Goal: Task Accomplishment & Management: Manage account settings

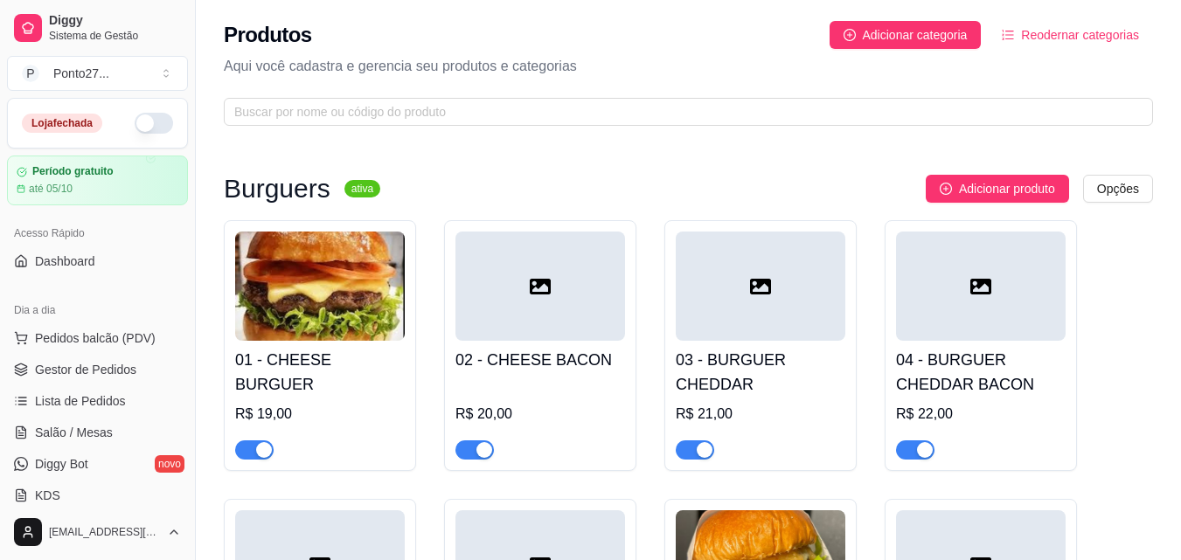
click at [325, 312] on img at bounding box center [320, 286] width 170 height 109
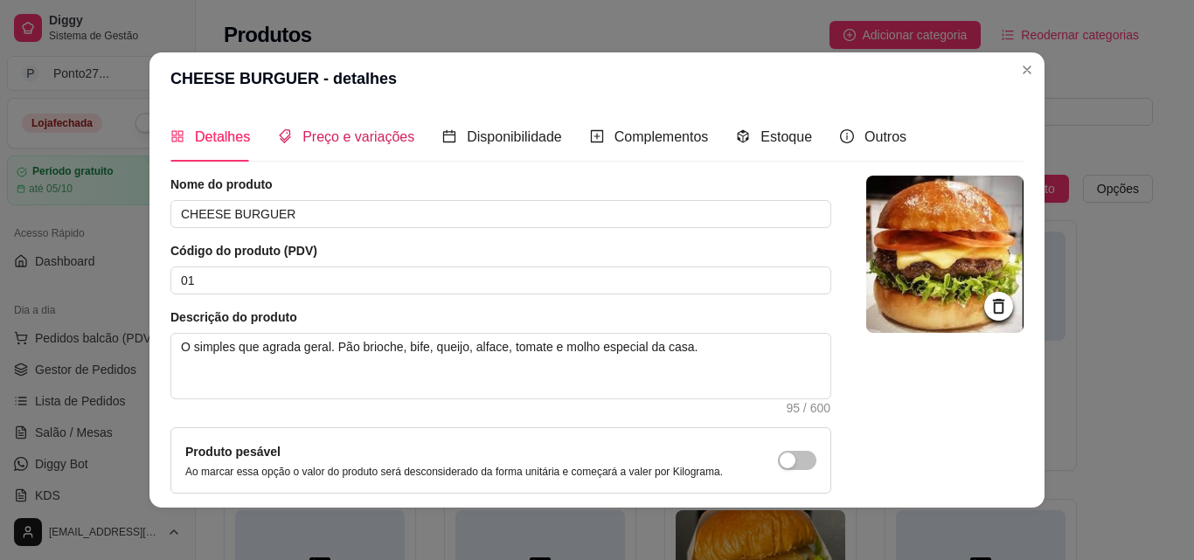
click at [375, 138] on span "Preço e variações" at bounding box center [358, 136] width 112 height 15
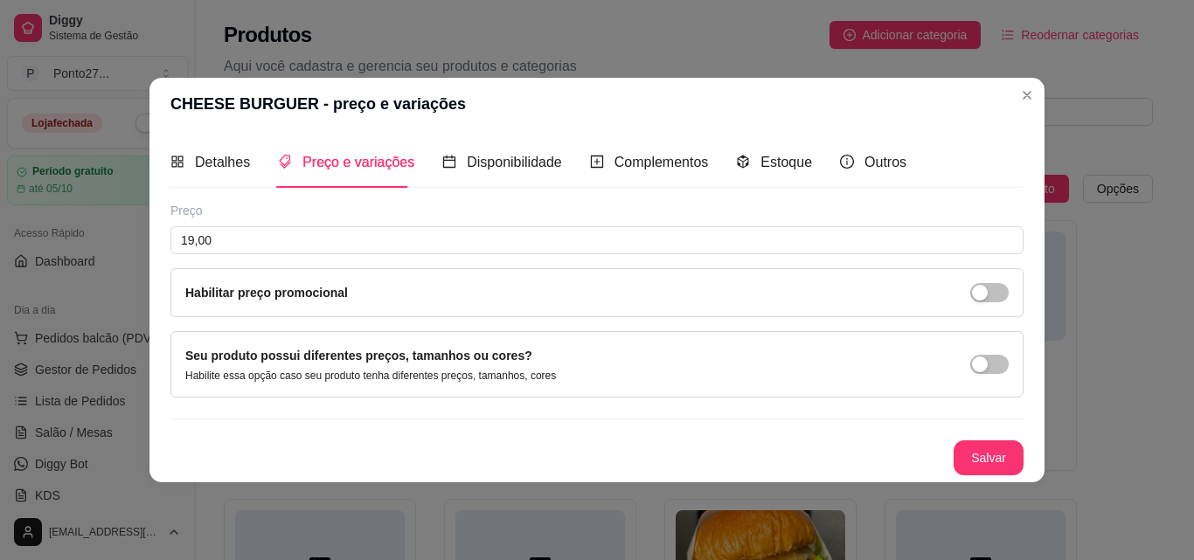
click at [496, 351] on label "Seu produto possui diferentes preços, tamanhos ou cores?" at bounding box center [358, 356] width 347 height 14
click at [980, 360] on div "button" at bounding box center [980, 365] width 16 height 16
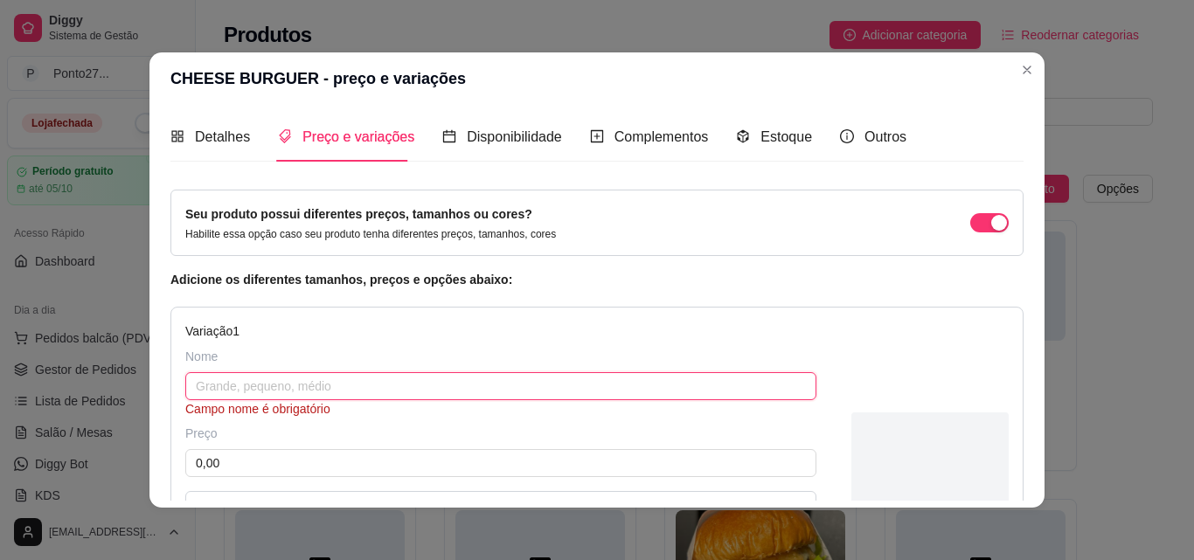
click at [442, 392] on input "text" at bounding box center [500, 386] width 631 height 28
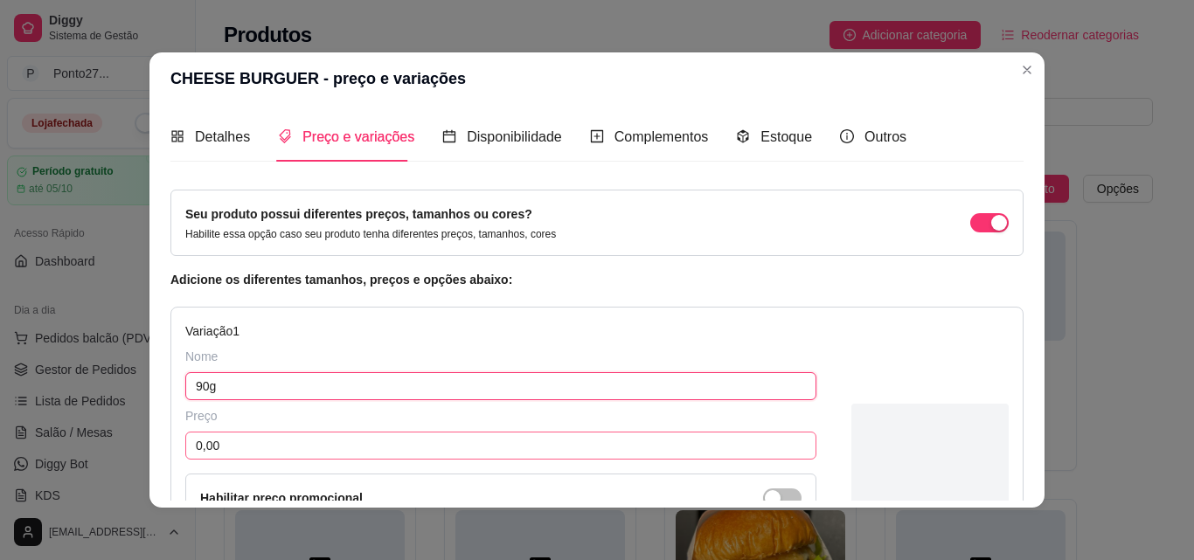
type input "90g"
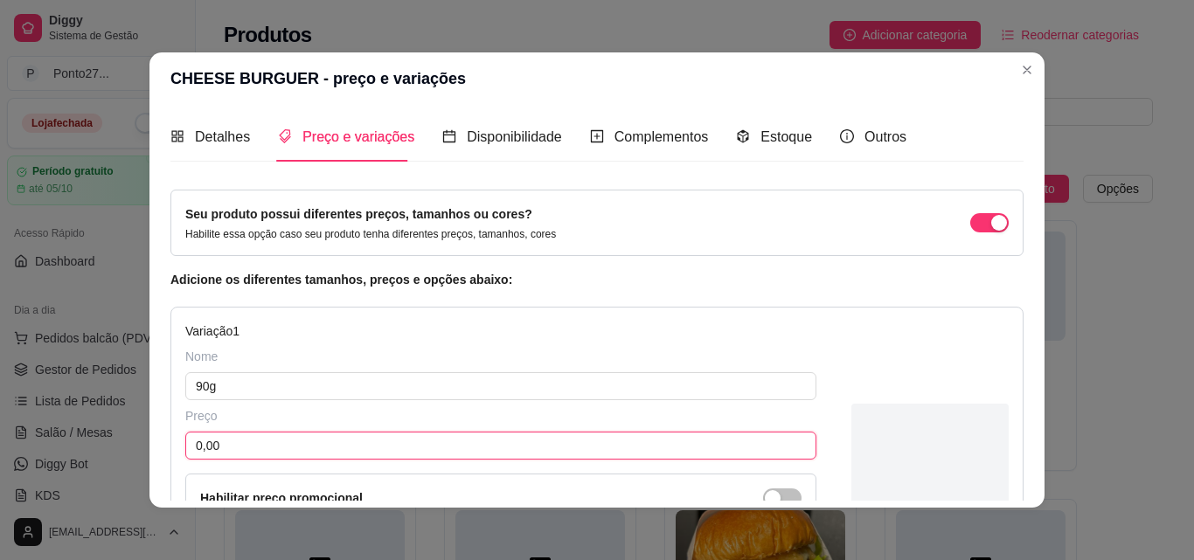
click at [392, 445] on input "0,00" at bounding box center [500, 446] width 631 height 28
type input "19,00"
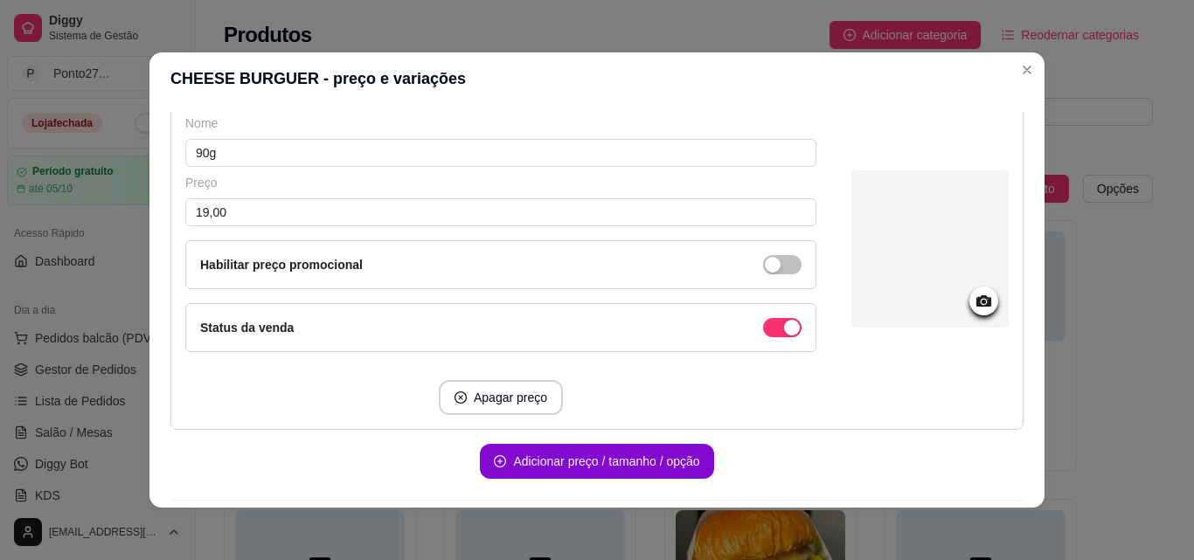
scroll to position [245, 0]
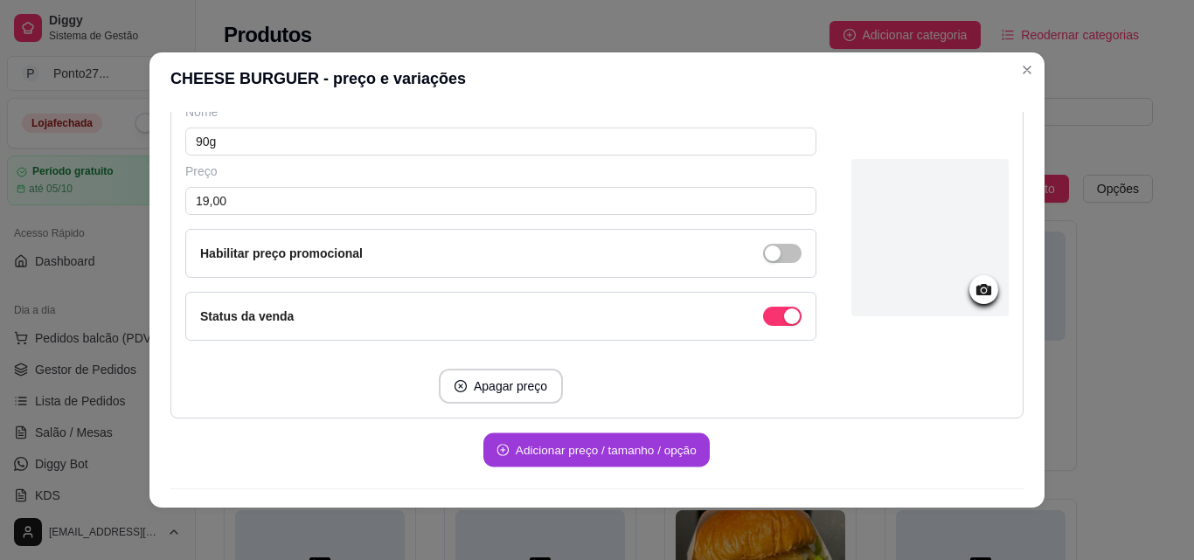
click at [666, 451] on button "Adicionar preço / tamanho / opção" at bounding box center [596, 451] width 226 height 34
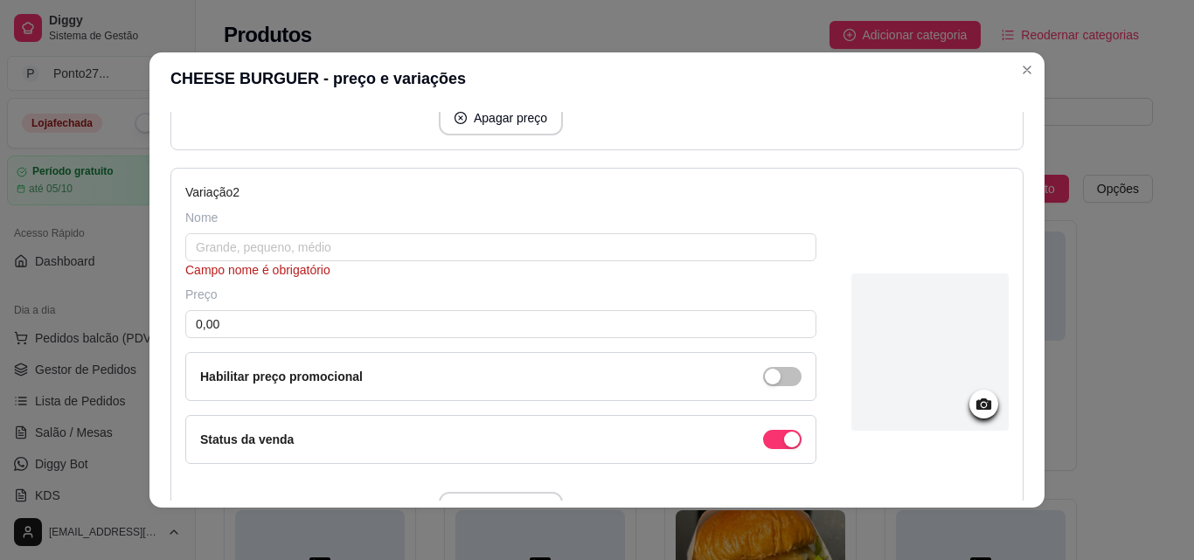
scroll to position [524, 0]
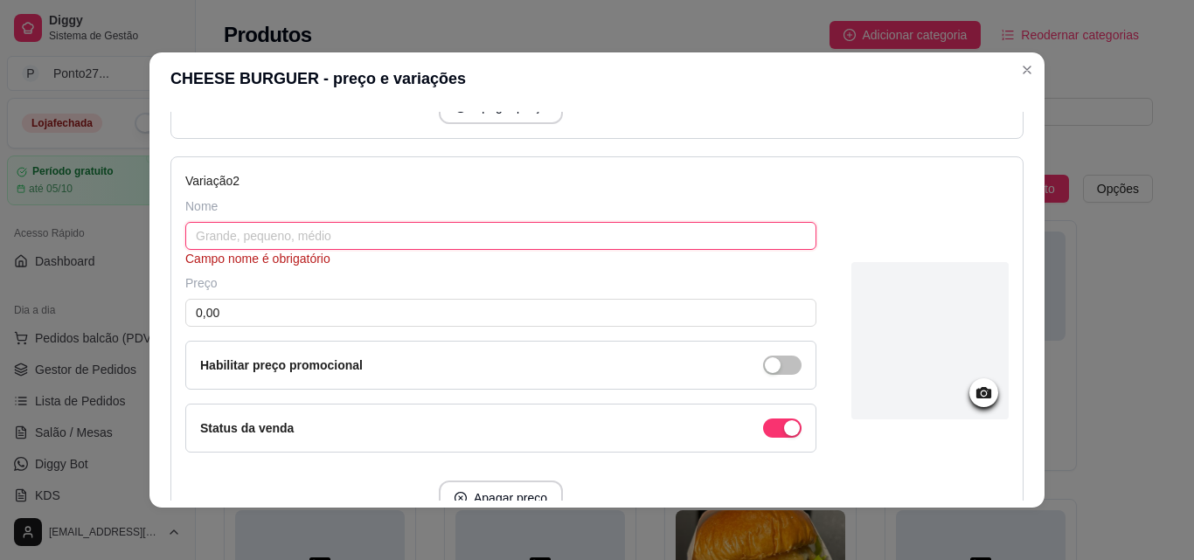
click at [344, 236] on input "text" at bounding box center [500, 236] width 631 height 28
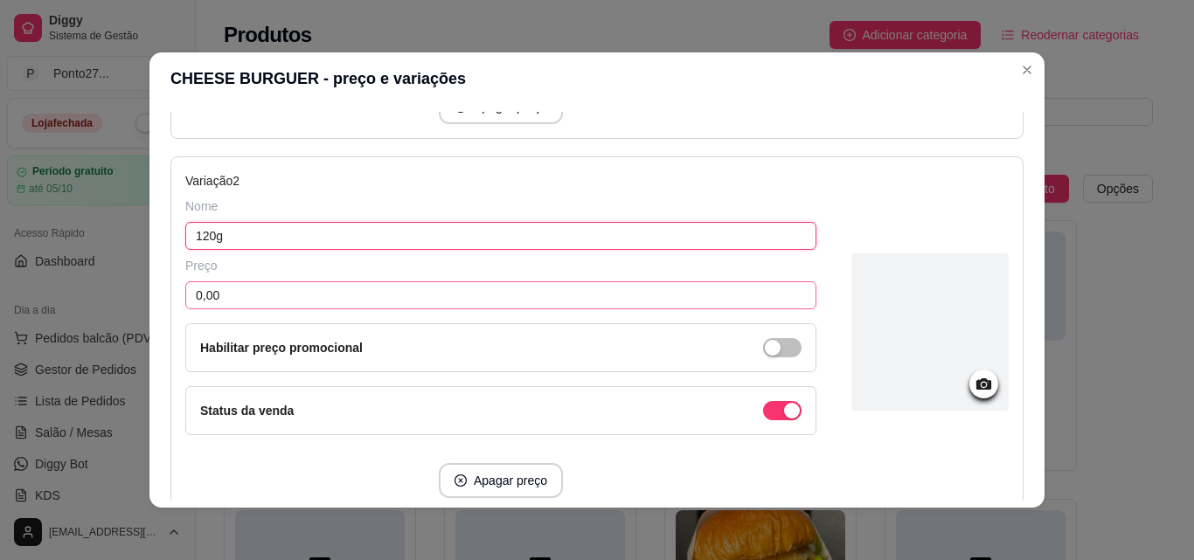
type input "120g"
click at [262, 298] on input "0,00" at bounding box center [500, 295] width 631 height 28
type input "21,00"
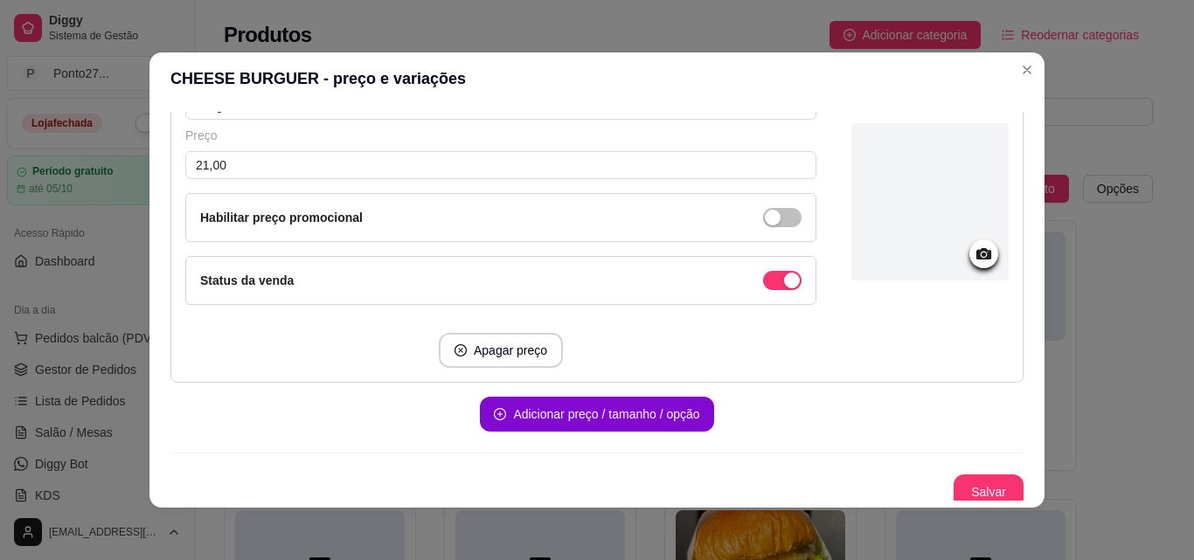
scroll to position [663, 0]
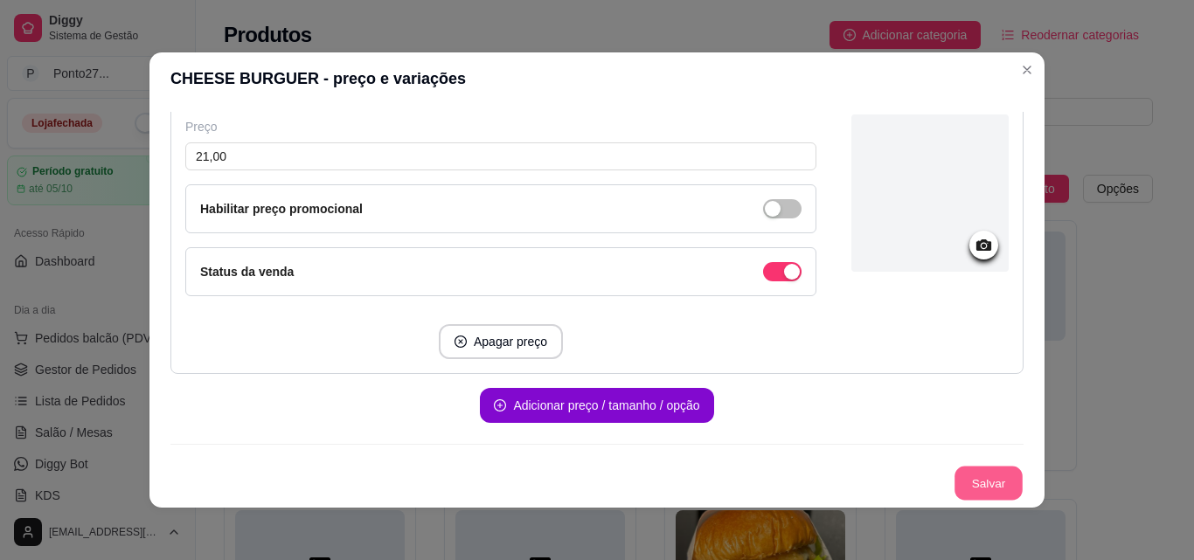
click at [976, 476] on button "Salvar" at bounding box center [989, 484] width 68 height 34
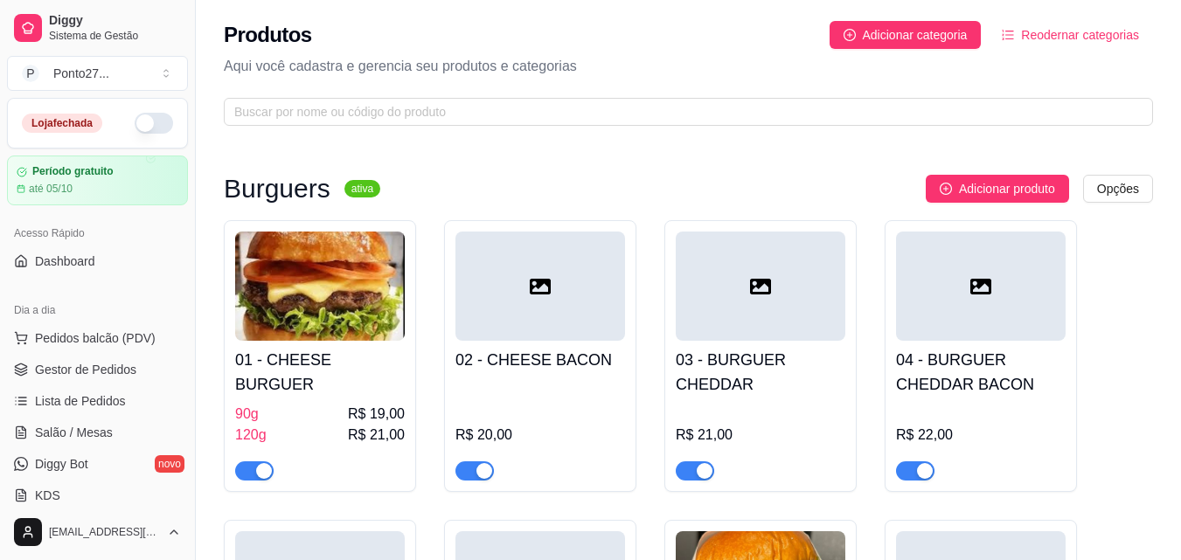
click at [548, 367] on h4 "02 - CHEESE BACON" at bounding box center [540, 360] width 170 height 24
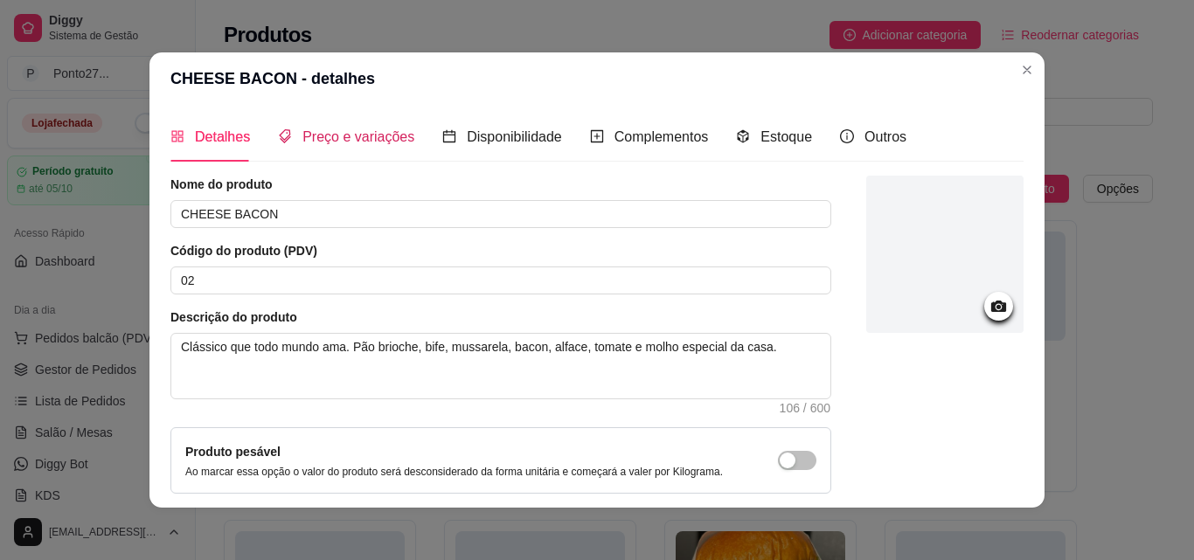
click at [396, 141] on span "Preço e variações" at bounding box center [358, 136] width 112 height 15
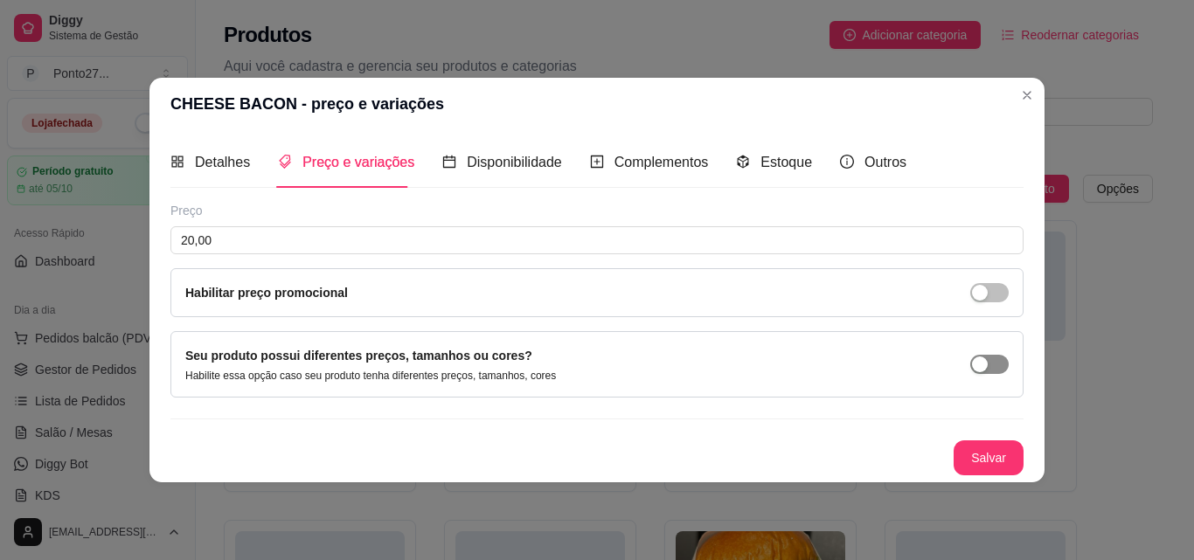
click at [988, 364] on button "button" at bounding box center [989, 364] width 38 height 19
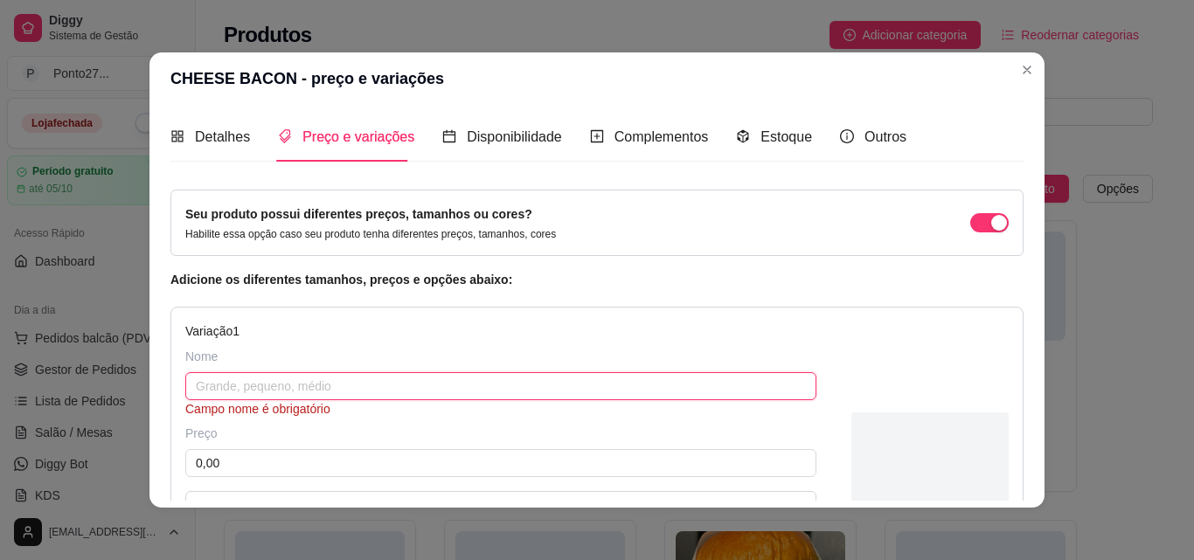
click at [766, 383] on input "text" at bounding box center [500, 386] width 631 height 28
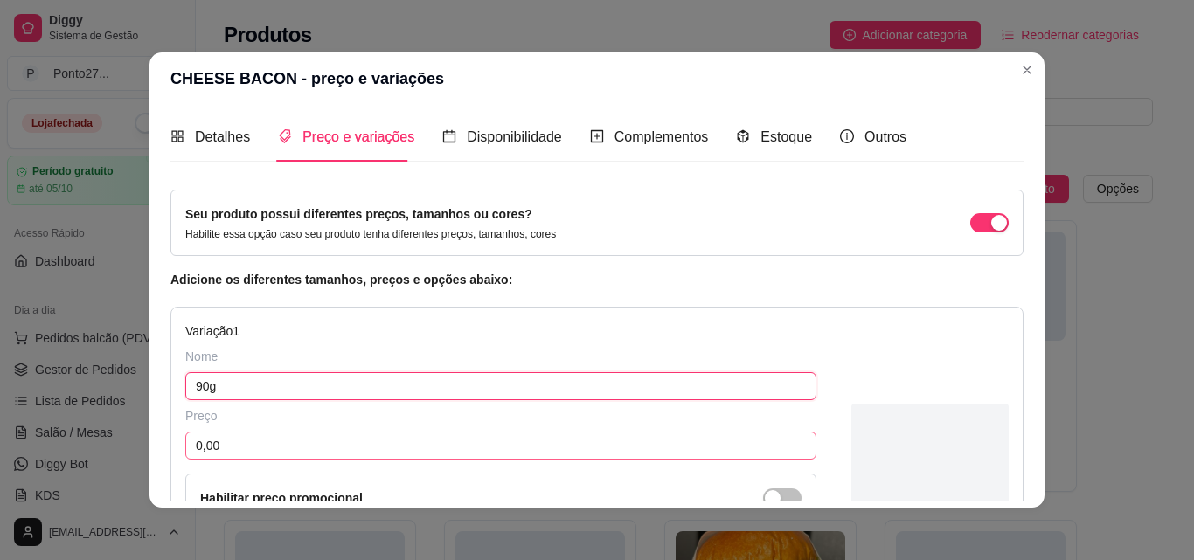
type input "90g"
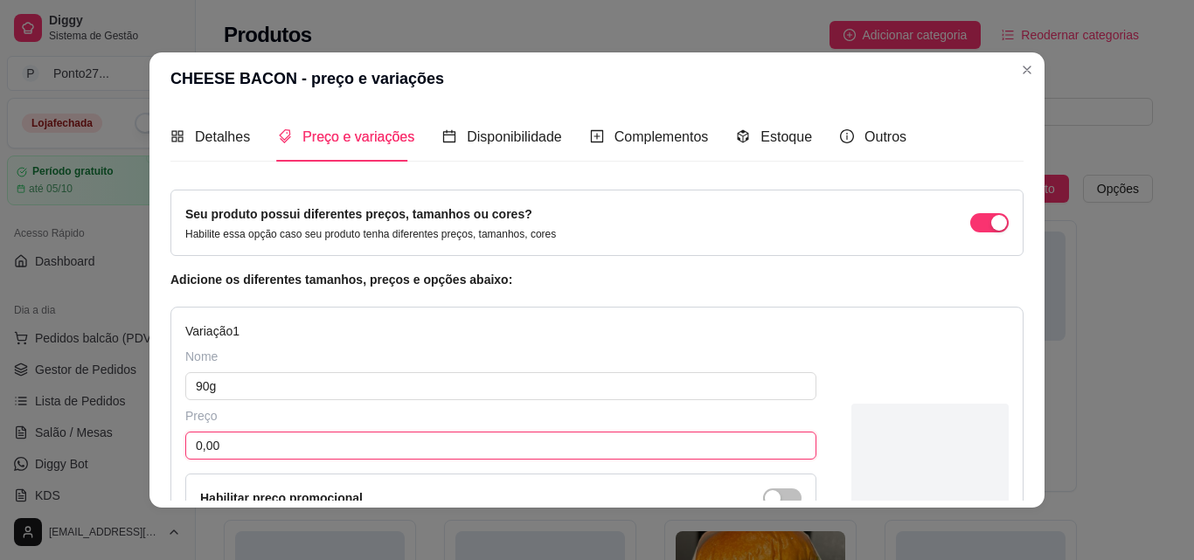
click at [676, 448] on input "0,00" at bounding box center [500, 446] width 631 height 28
type input "20,00"
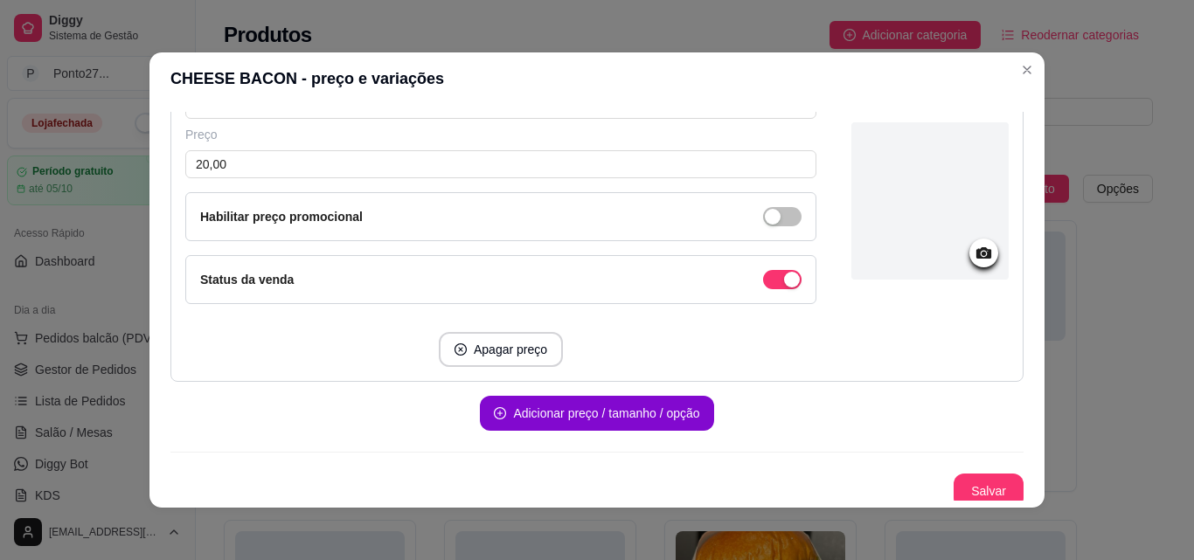
scroll to position [289, 0]
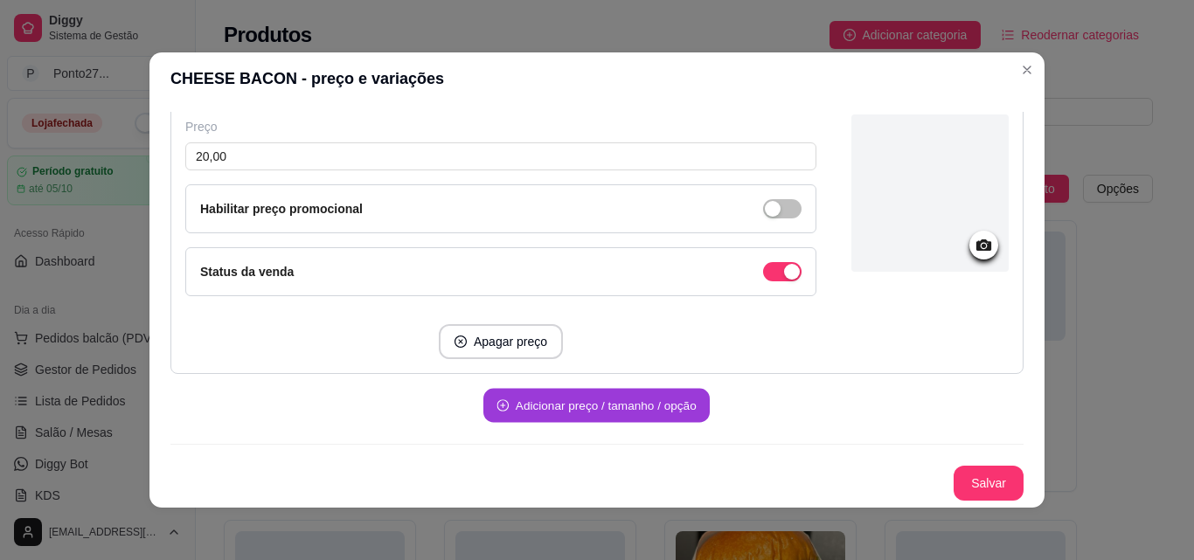
click at [625, 390] on button "Adicionar preço / tamanho / opção" at bounding box center [596, 406] width 226 height 34
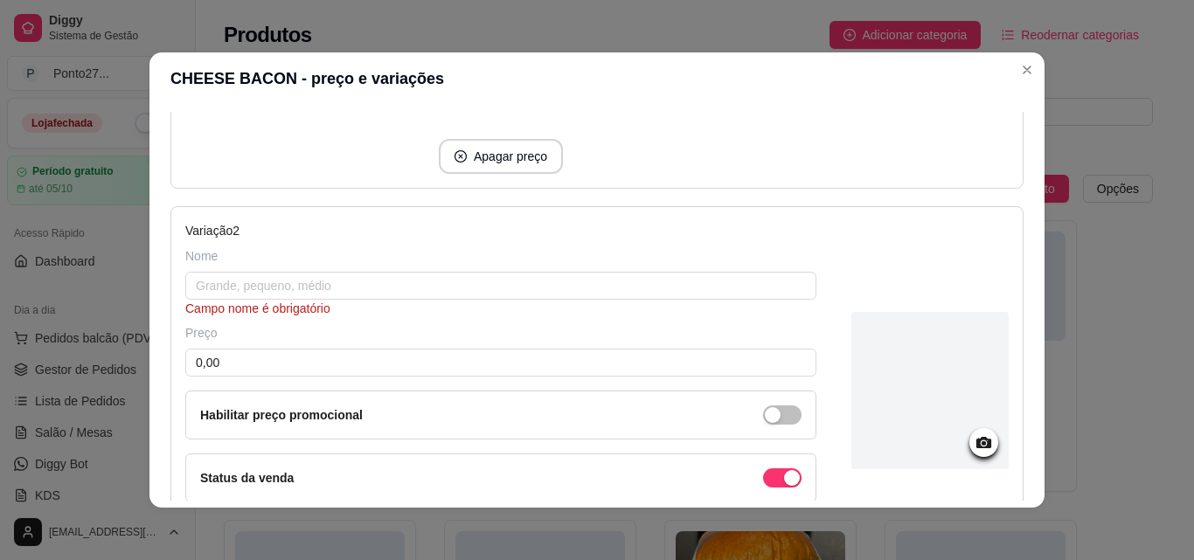
scroll to position [499, 0]
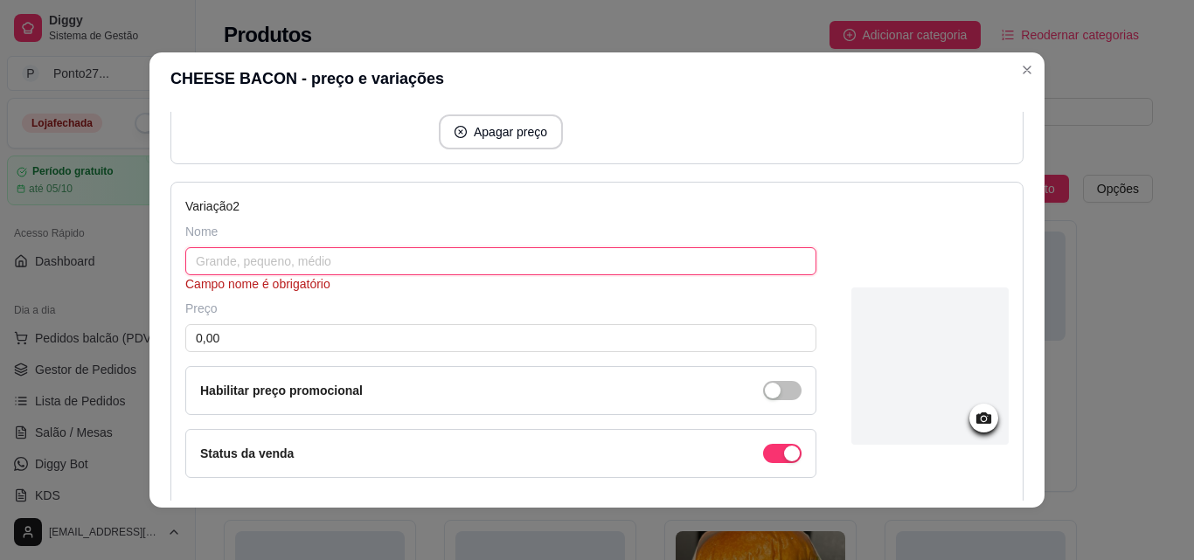
click at [529, 269] on input "text" at bounding box center [500, 261] width 631 height 28
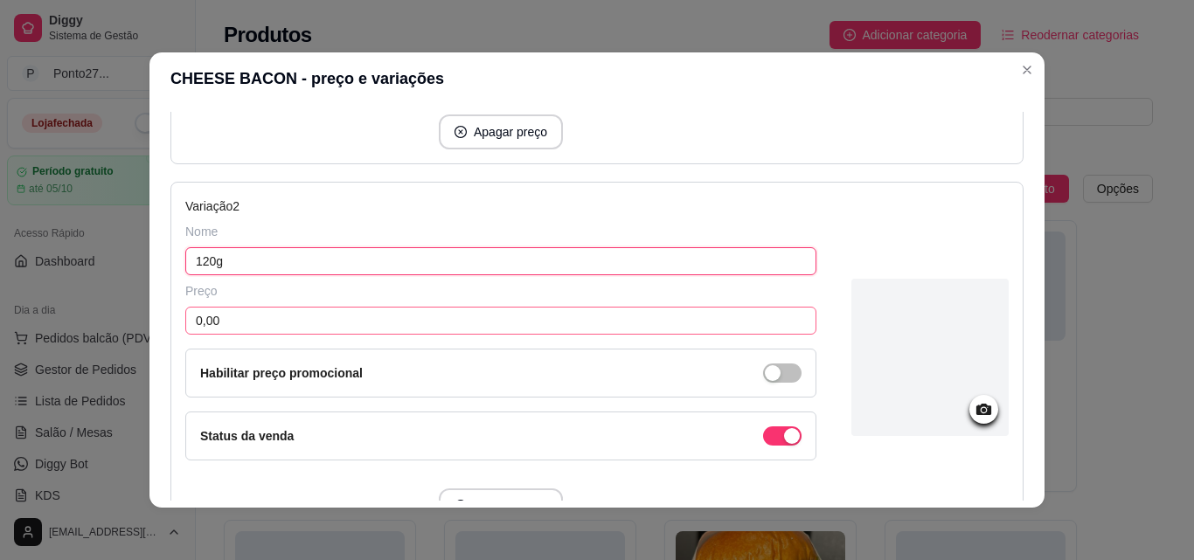
type input "120g"
click at [488, 313] on input "0,00" at bounding box center [500, 321] width 631 height 28
type input "22,00"
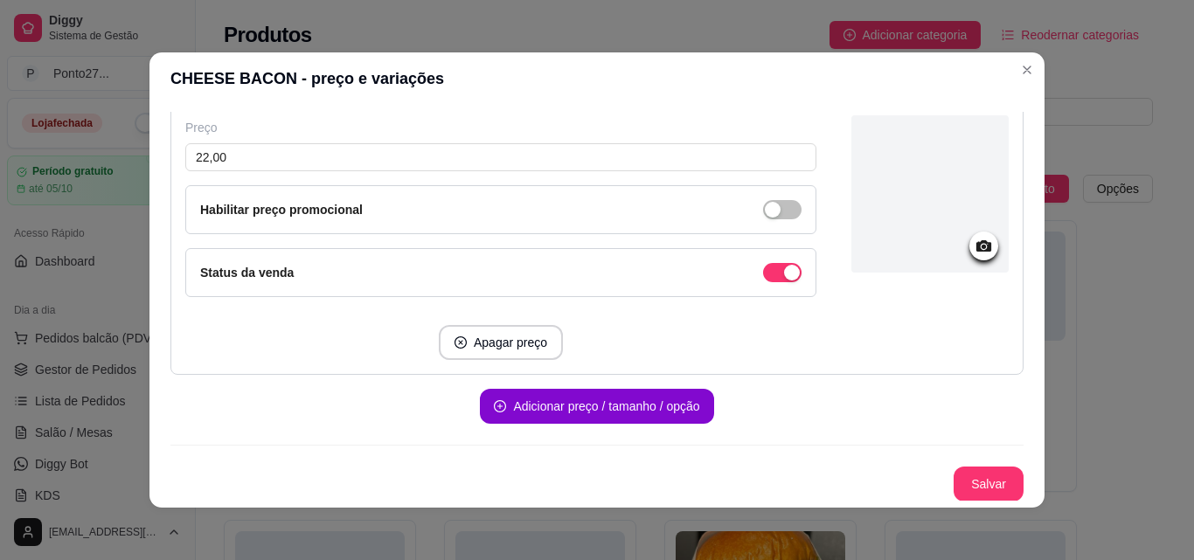
scroll to position [663, 0]
click at [983, 485] on button "Salvar" at bounding box center [989, 484] width 68 height 34
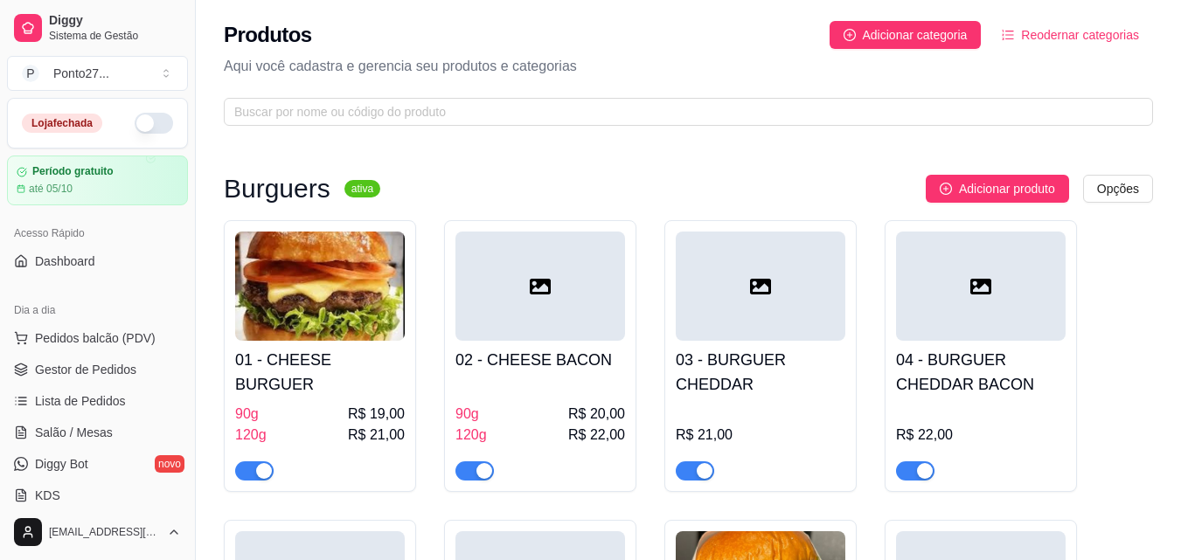
click at [748, 338] on div at bounding box center [761, 286] width 170 height 109
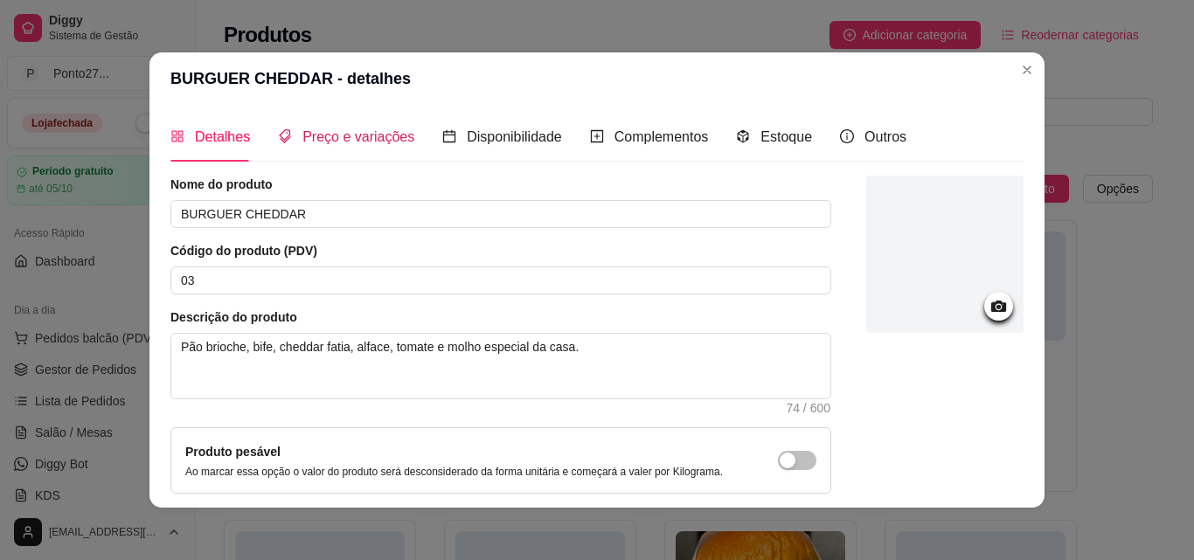
click at [364, 134] on span "Preço e variações" at bounding box center [358, 136] width 112 height 15
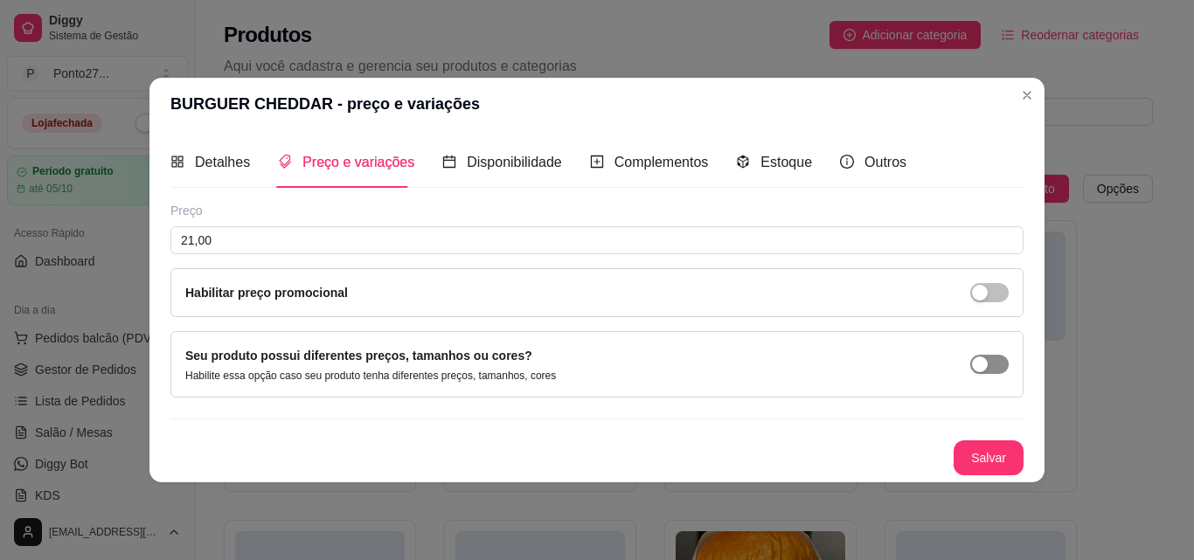
click at [995, 359] on span "button" at bounding box center [989, 364] width 38 height 19
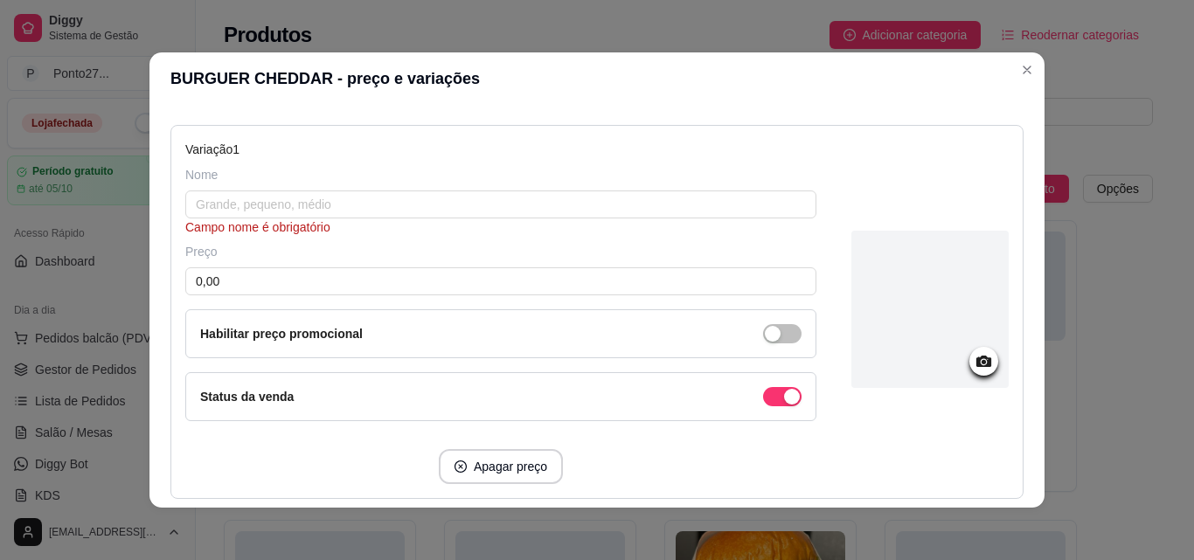
scroll to position [210, 0]
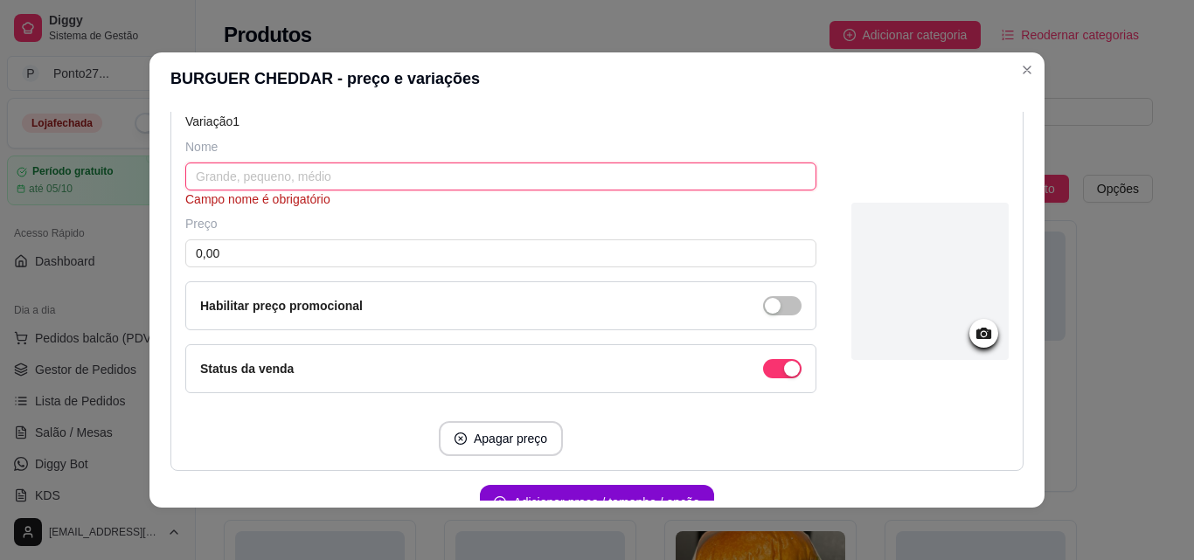
click at [622, 174] on input "text" at bounding box center [500, 177] width 631 height 28
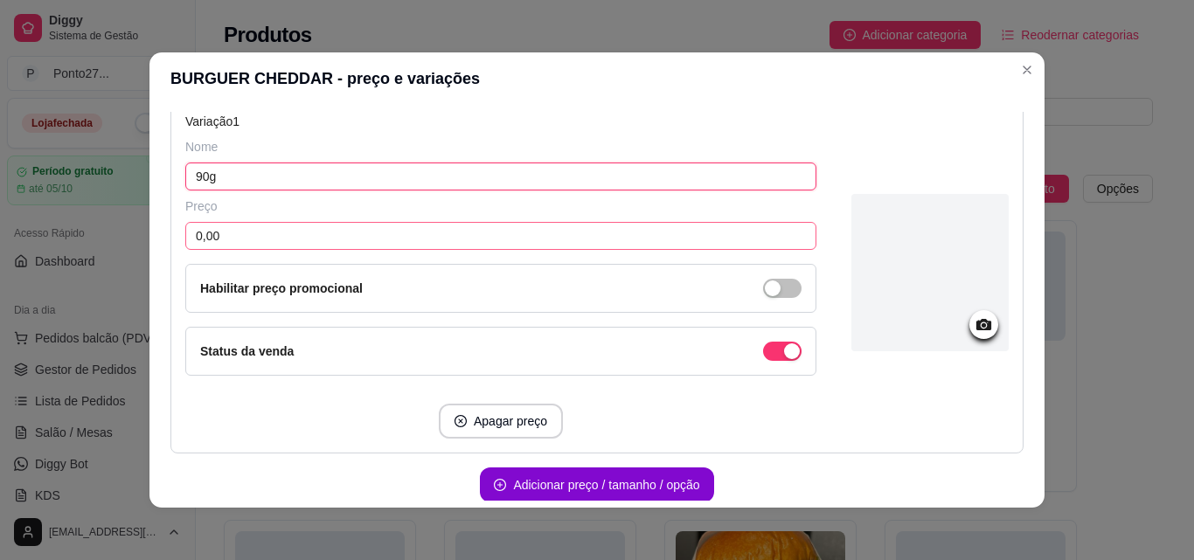
type input "90g"
click at [583, 230] on input "0,00" at bounding box center [500, 236] width 631 height 28
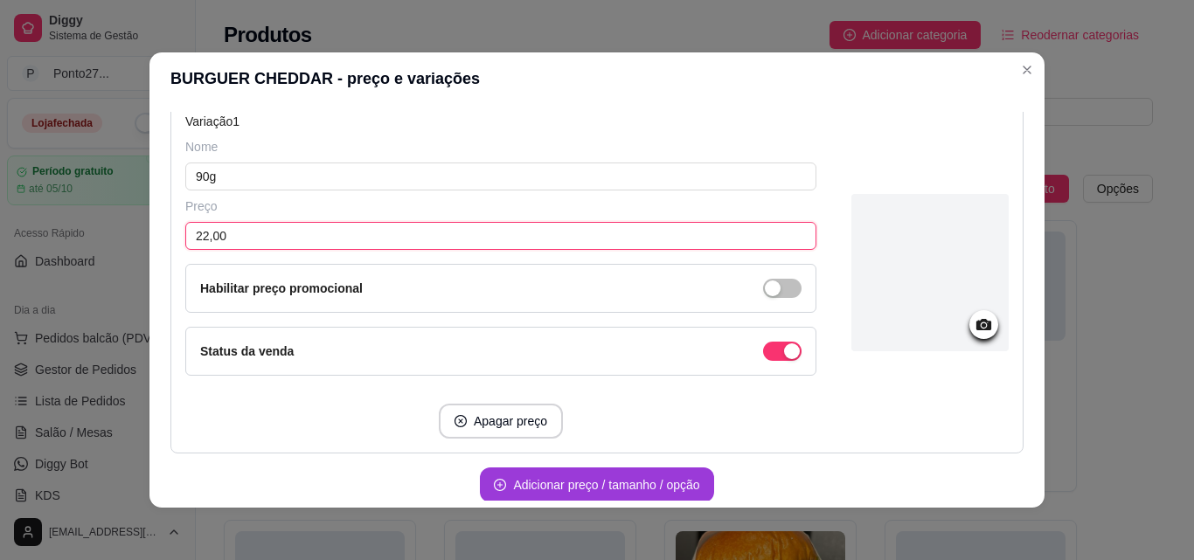
type input "22,00"
click at [652, 486] on button "Adicionar preço / tamanho / opção" at bounding box center [596, 485] width 233 height 35
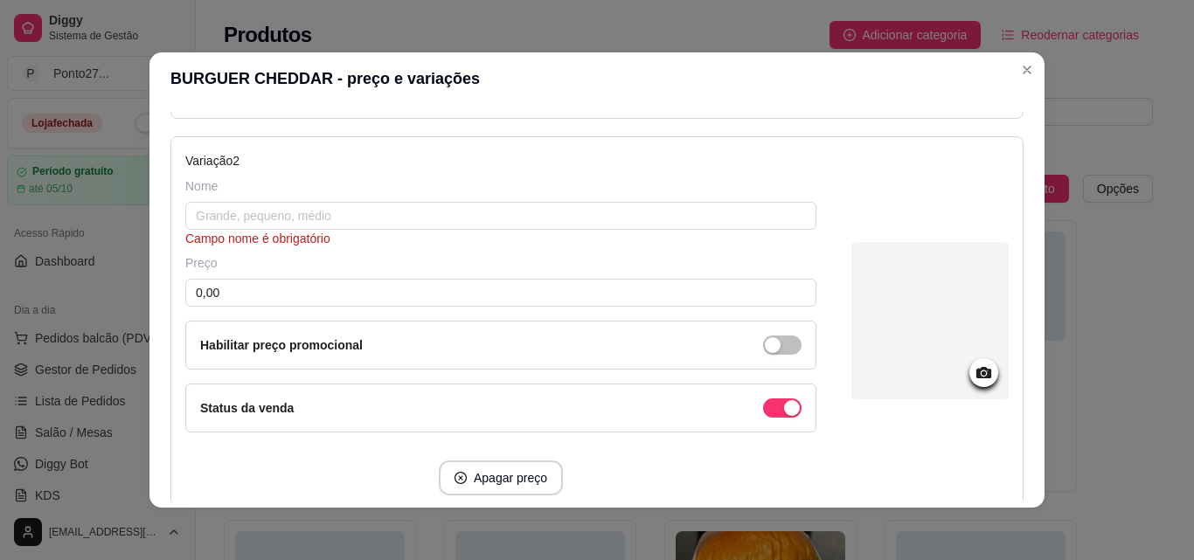
scroll to position [559, 0]
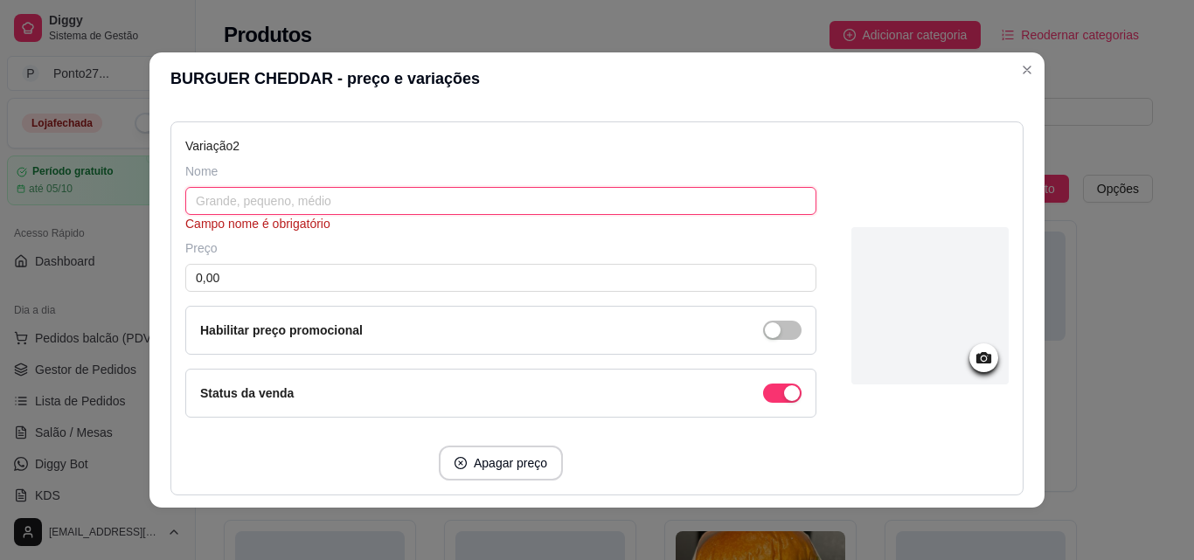
click at [566, 201] on input "text" at bounding box center [500, 201] width 631 height 28
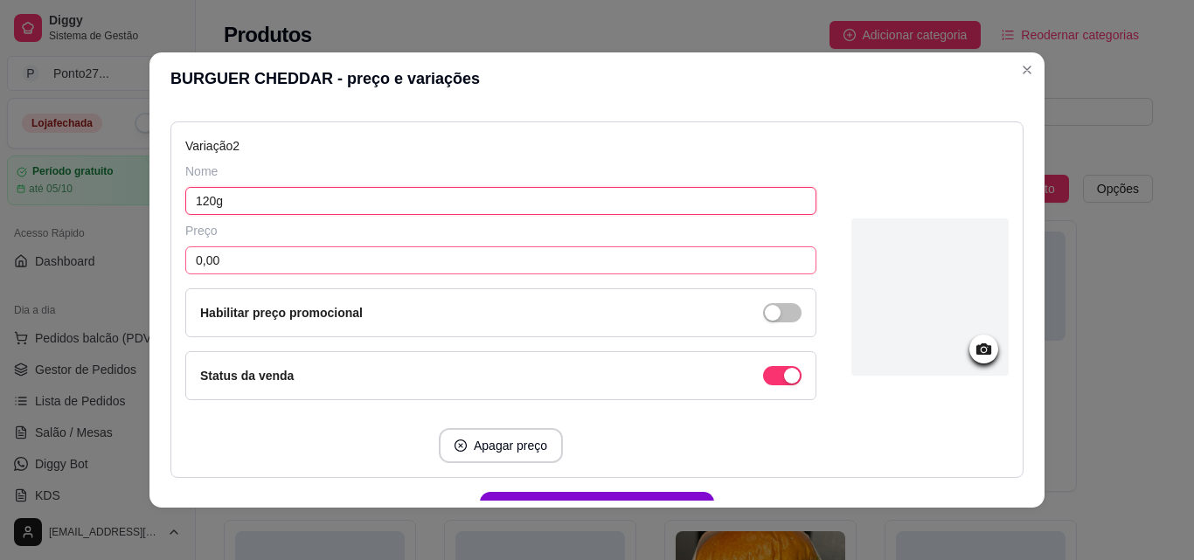
type input "120g"
click at [538, 257] on input "0,00" at bounding box center [500, 261] width 631 height 28
type input "25,00"
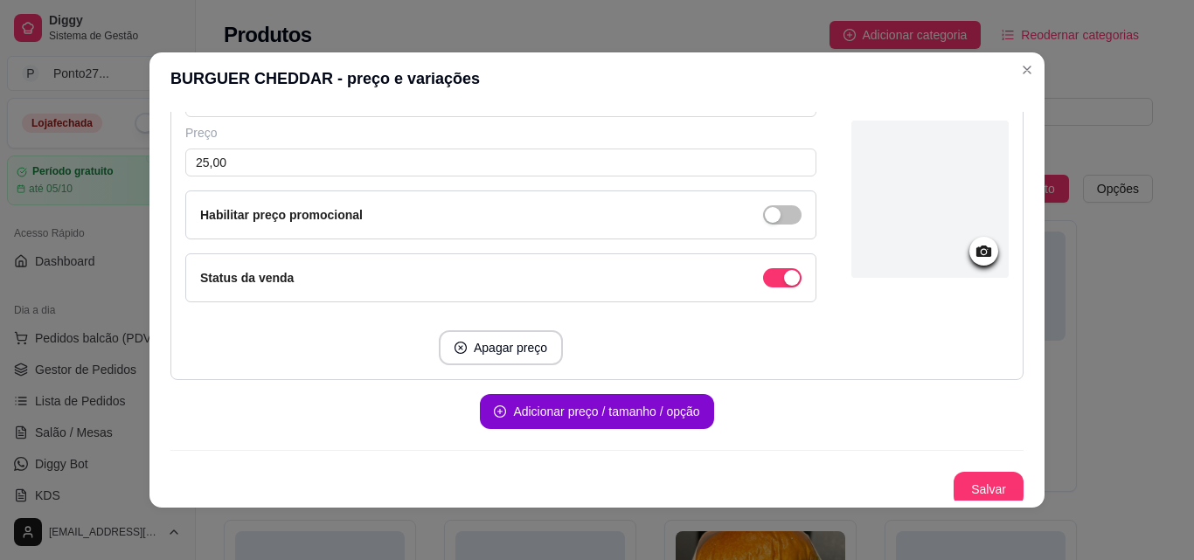
scroll to position [663, 0]
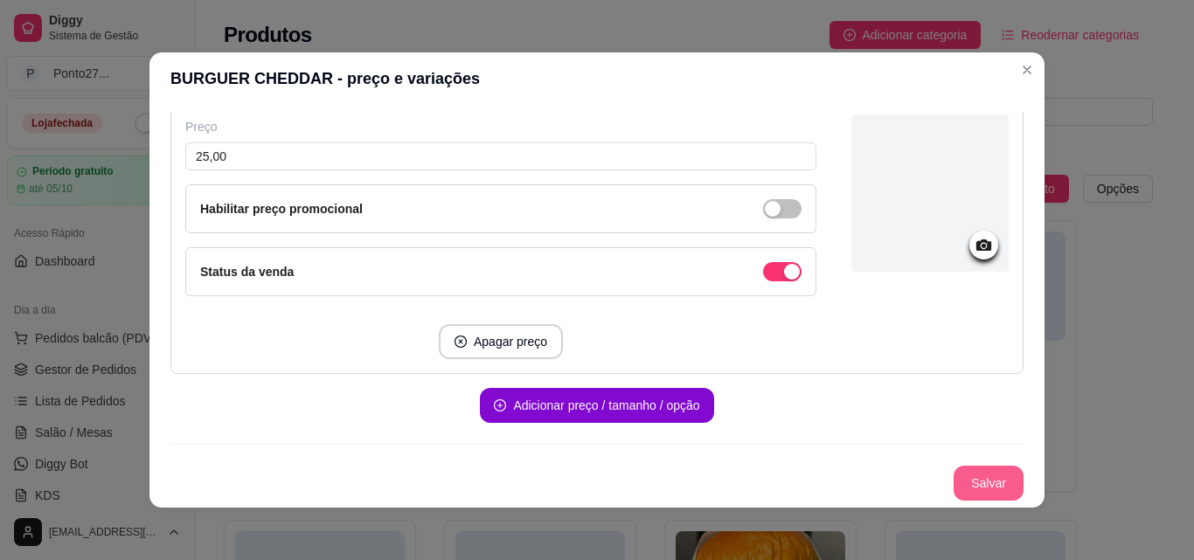
click at [966, 478] on button "Salvar" at bounding box center [989, 483] width 70 height 35
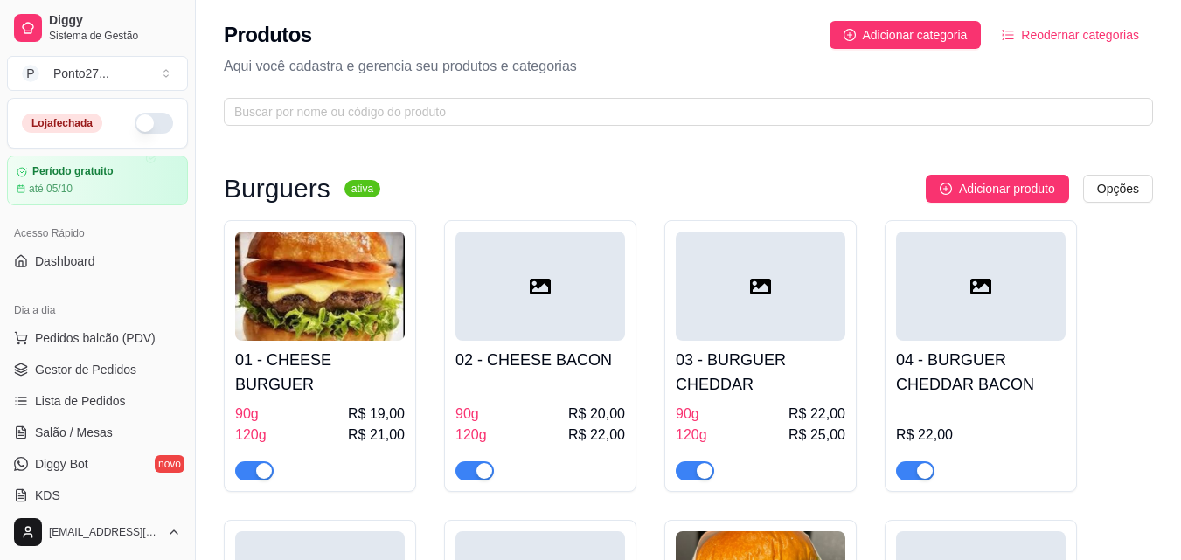
click at [791, 401] on div "03 - BURGUER CHEDDAR 90g R$ 22,00 120g R$ 25,00" at bounding box center [761, 411] width 170 height 140
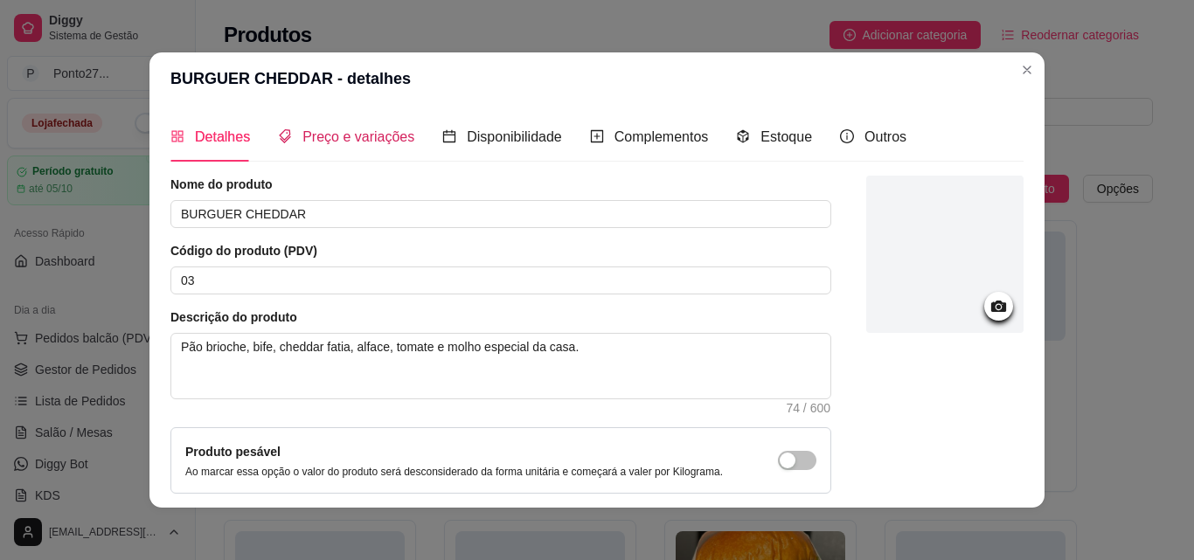
click at [364, 132] on span "Preço e variações" at bounding box center [358, 136] width 112 height 15
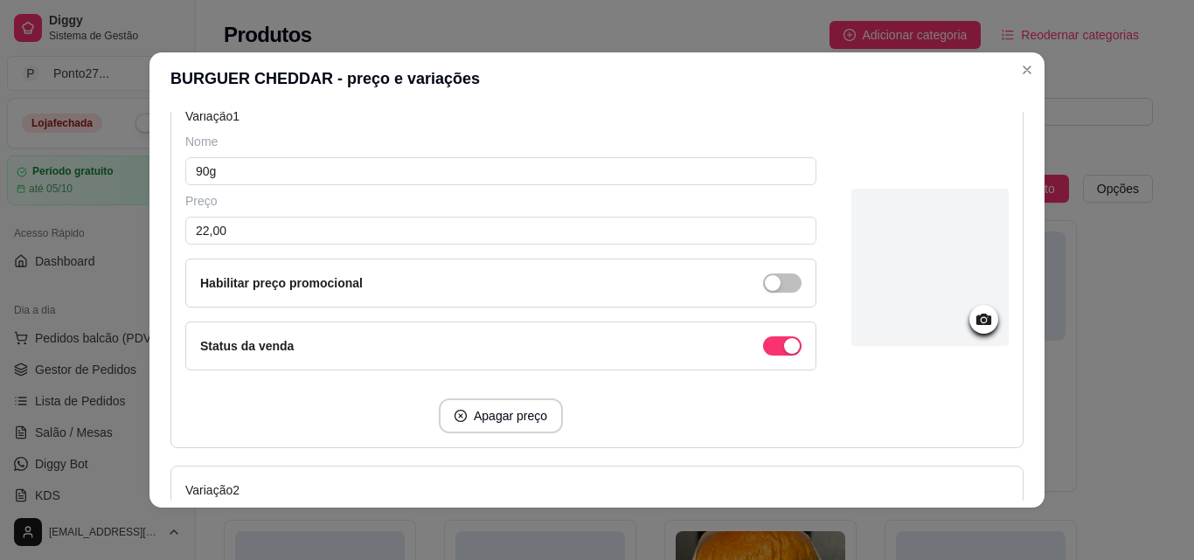
scroll to position [245, 0]
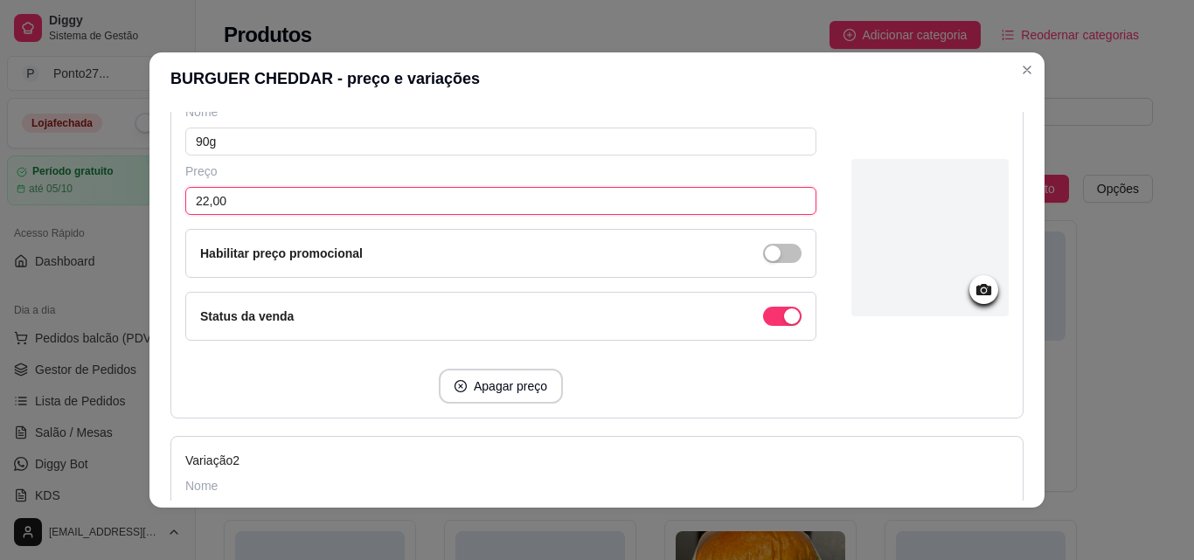
click at [385, 202] on input "22,00" at bounding box center [500, 201] width 631 height 28
type input "21,00"
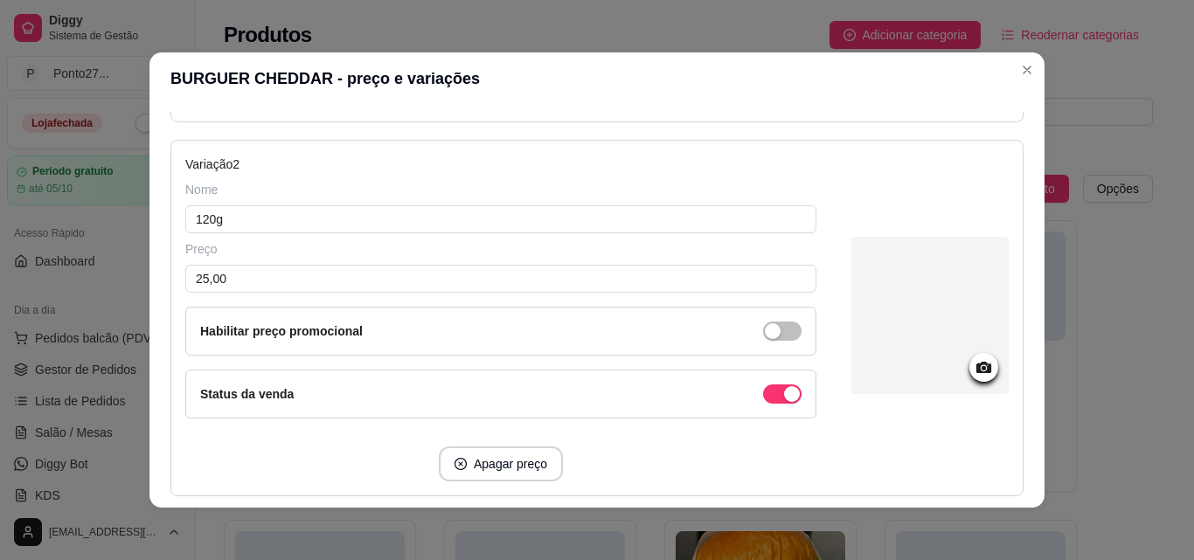
scroll to position [559, 0]
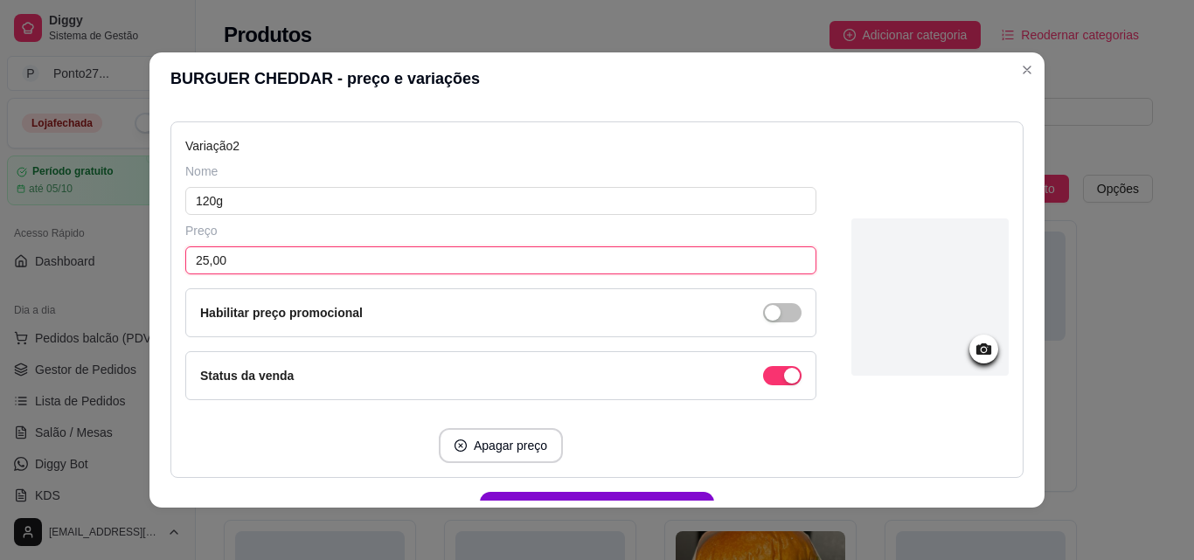
click at [613, 263] on input "25,00" at bounding box center [500, 261] width 631 height 28
type input "23,00"
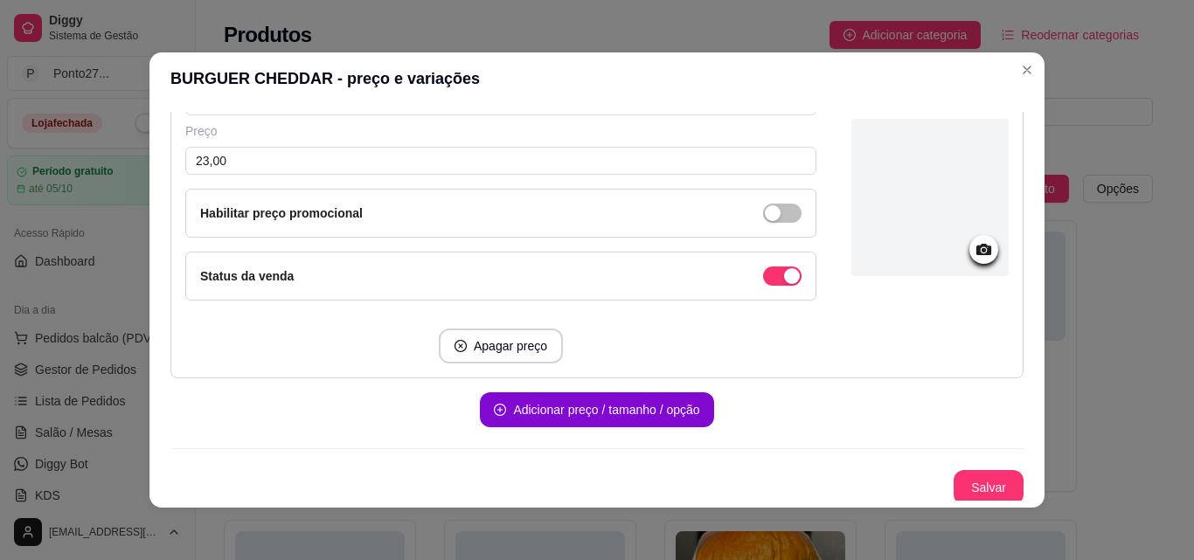
scroll to position [663, 0]
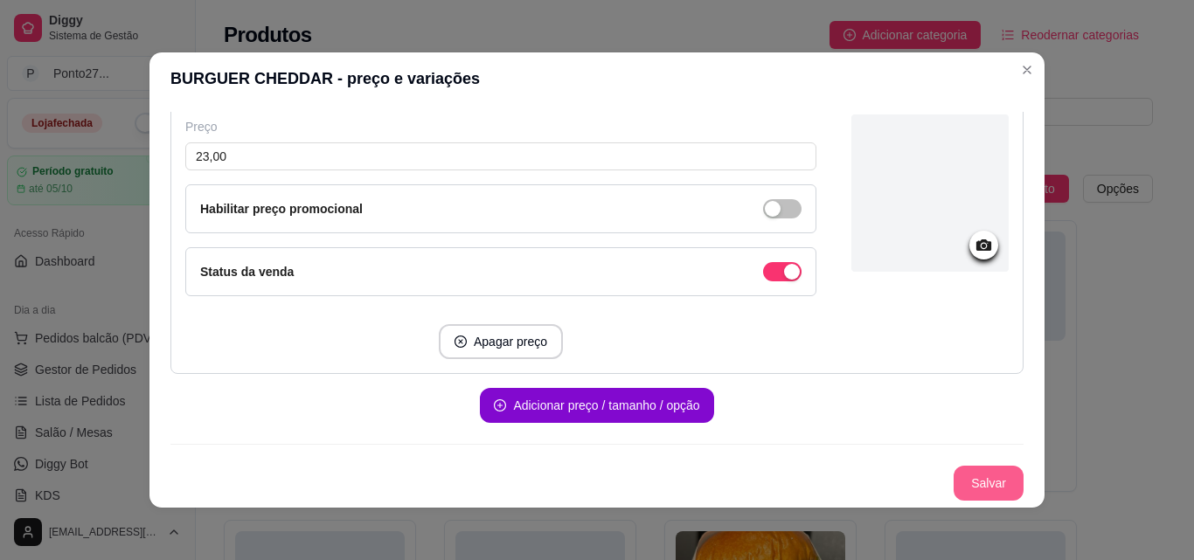
click at [976, 483] on button "Salvar" at bounding box center [989, 483] width 70 height 35
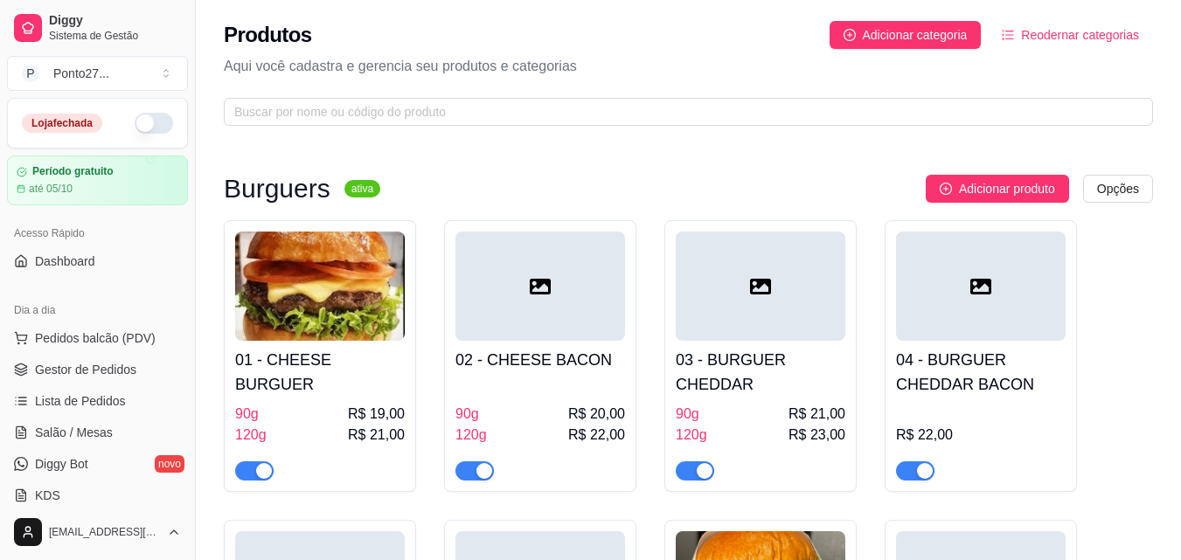
click at [963, 372] on h4 "04 - BURGUER CHEDDAR BACON" at bounding box center [981, 372] width 170 height 49
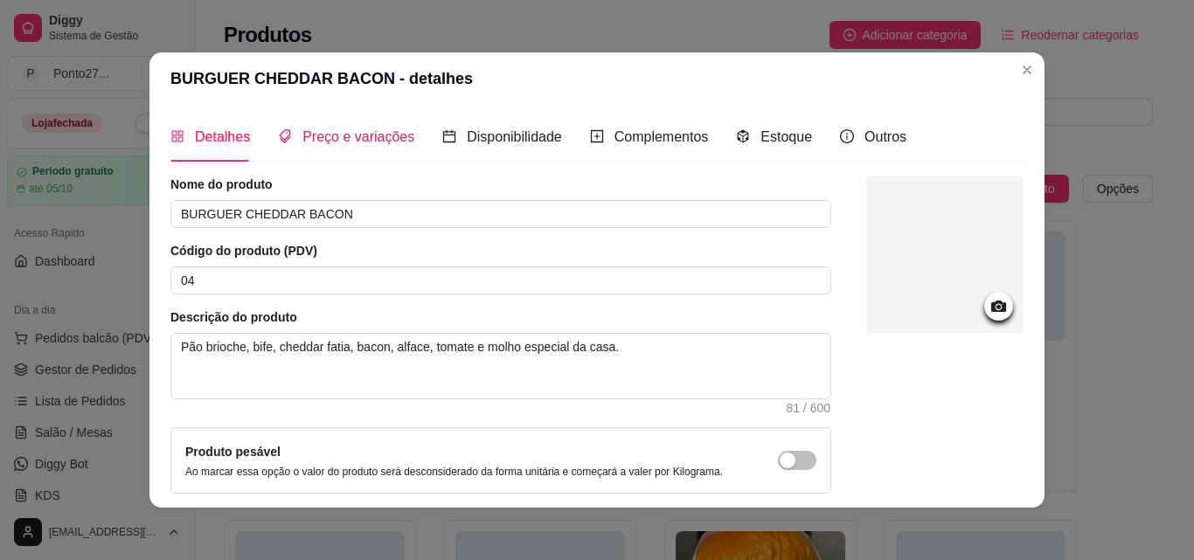
click at [352, 134] on span "Preço e variações" at bounding box center [358, 136] width 112 height 15
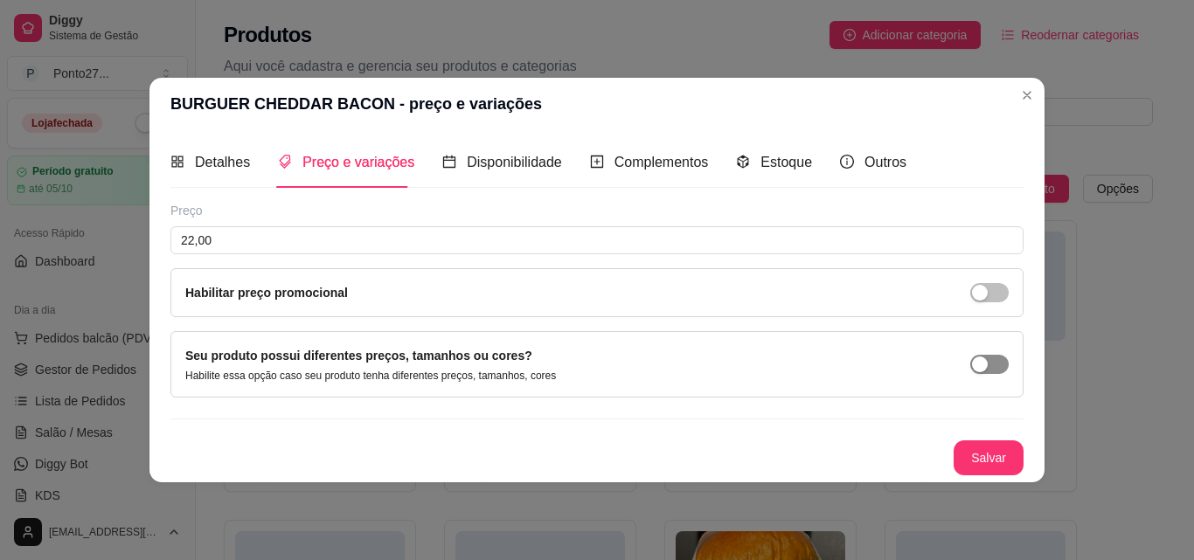
click at [983, 361] on div "button" at bounding box center [980, 365] width 16 height 16
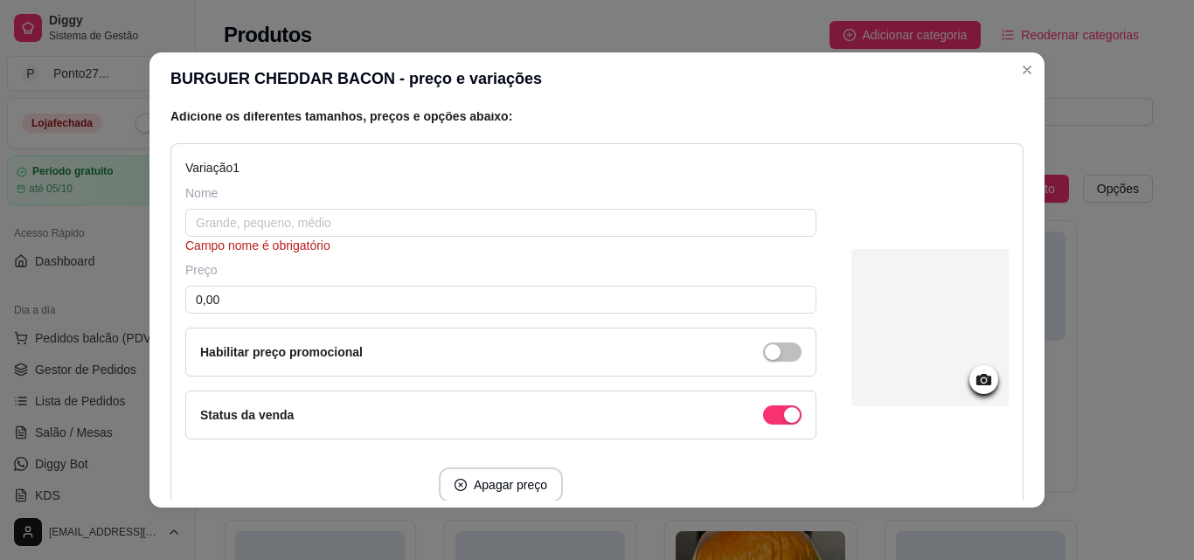
scroll to position [175, 0]
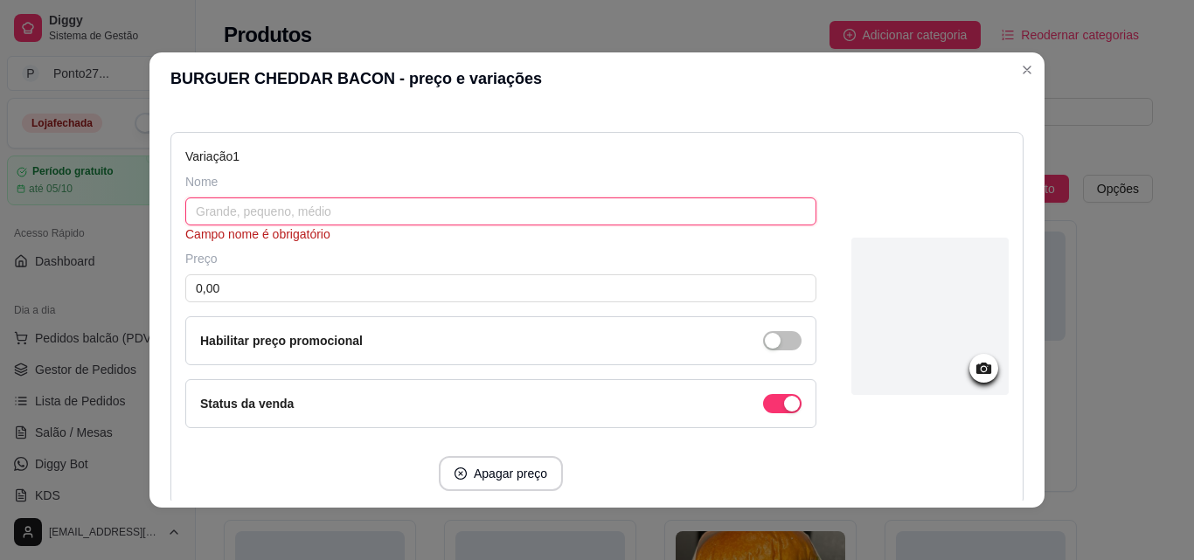
click at [692, 211] on input "text" at bounding box center [500, 212] width 631 height 28
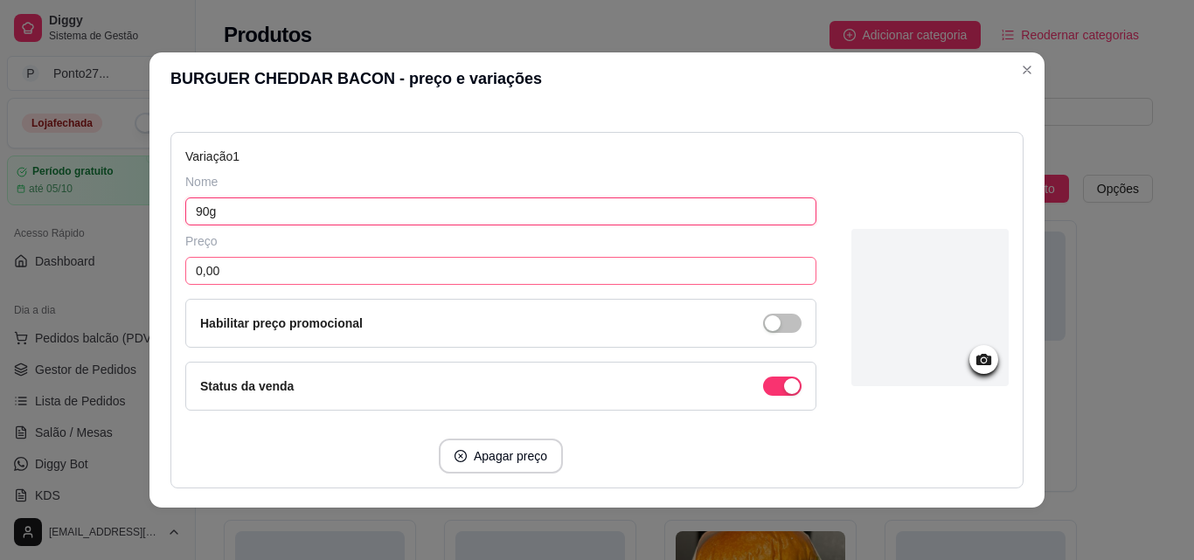
type input "90g"
click at [669, 277] on input "0,00" at bounding box center [500, 271] width 631 height 28
type input "22,00"
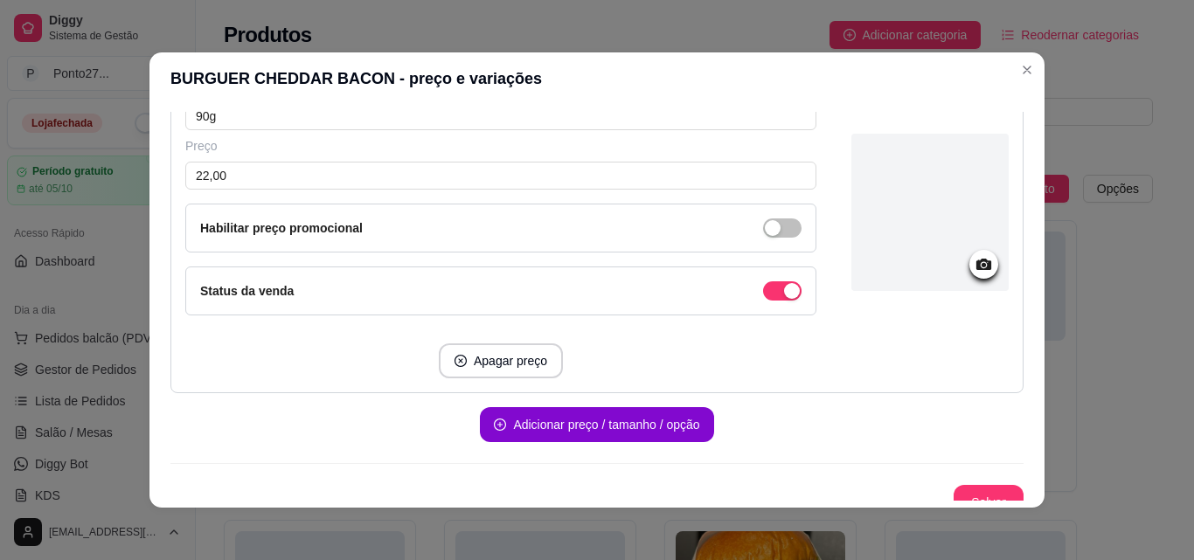
scroll to position [289, 0]
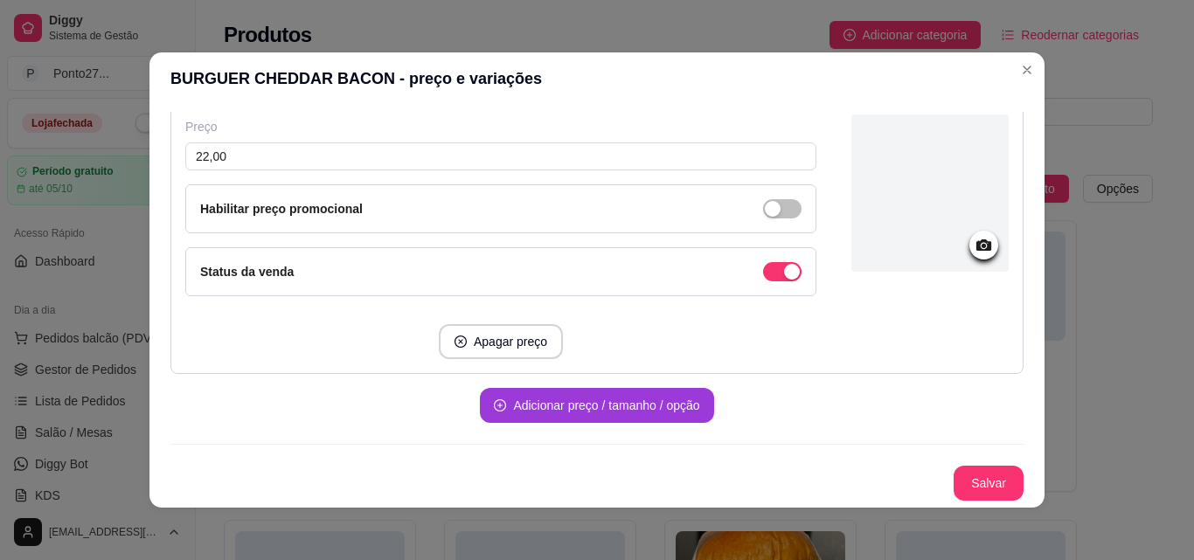
click at [691, 406] on button "Adicionar preço / tamanho / opção" at bounding box center [596, 405] width 233 height 35
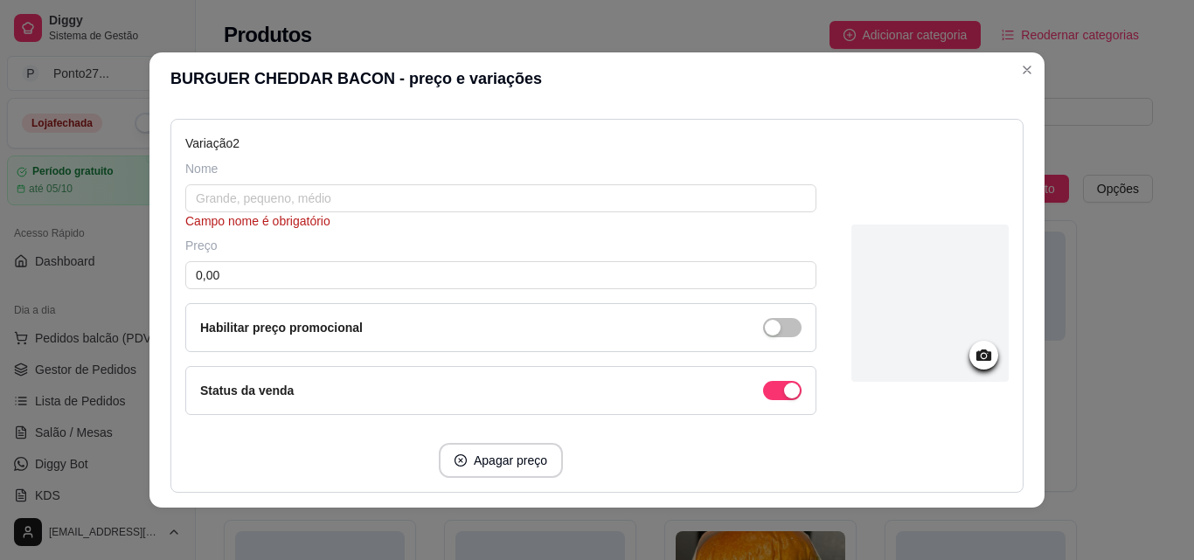
scroll to position [569, 0]
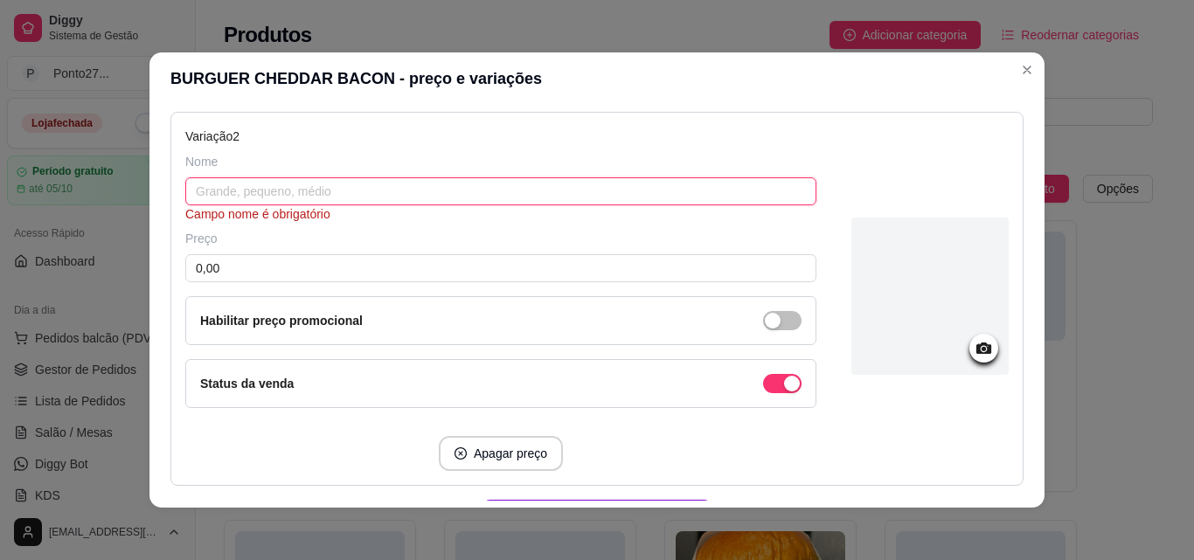
click at [709, 196] on input "text" at bounding box center [500, 191] width 631 height 28
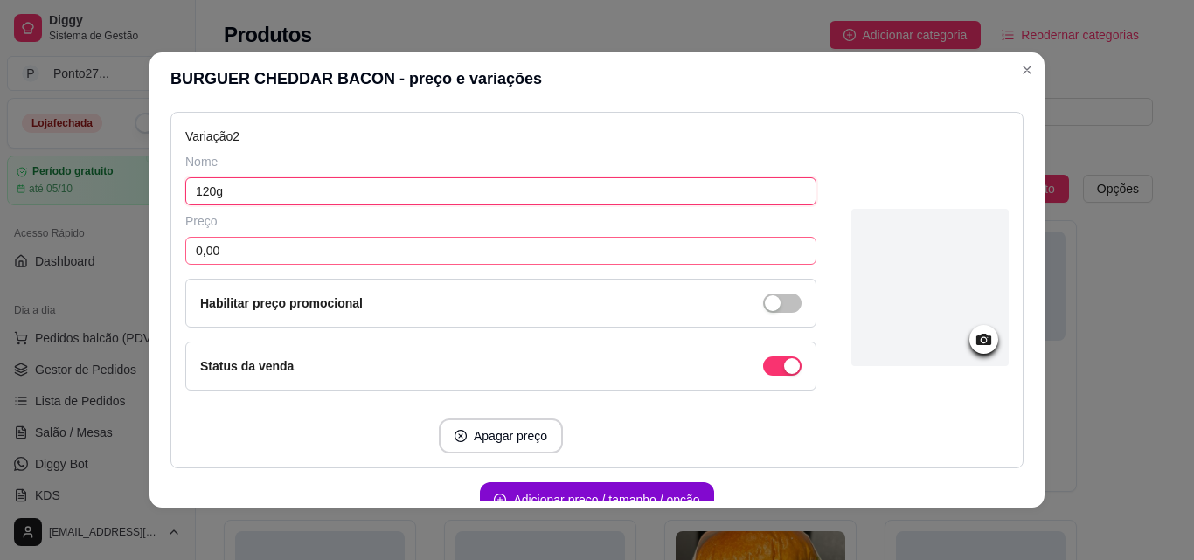
type input "120g"
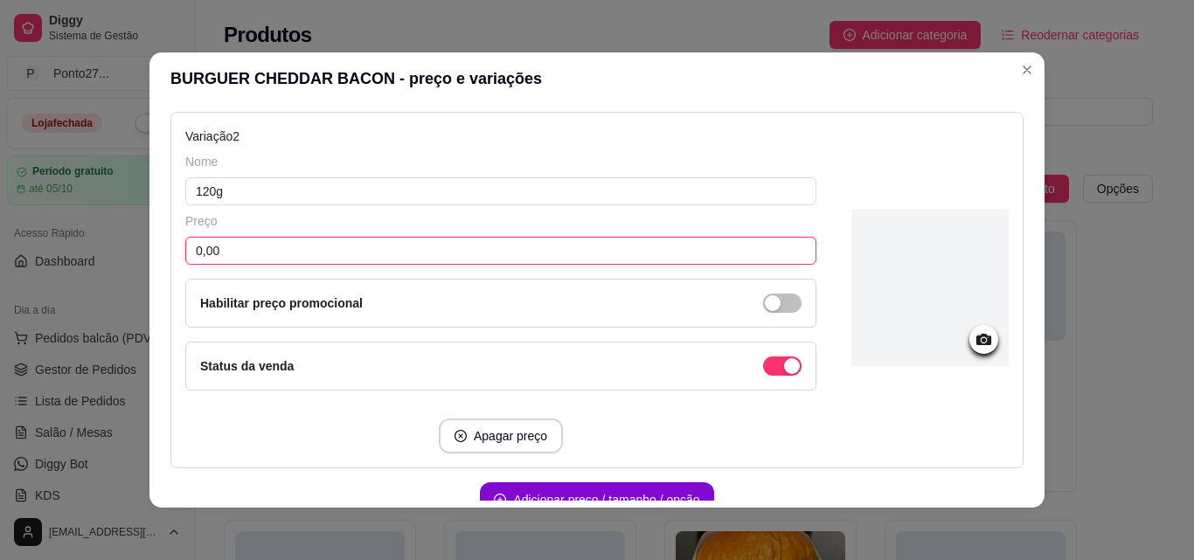
click at [670, 240] on input "0,00" at bounding box center [500, 251] width 631 height 28
type input "25,00"
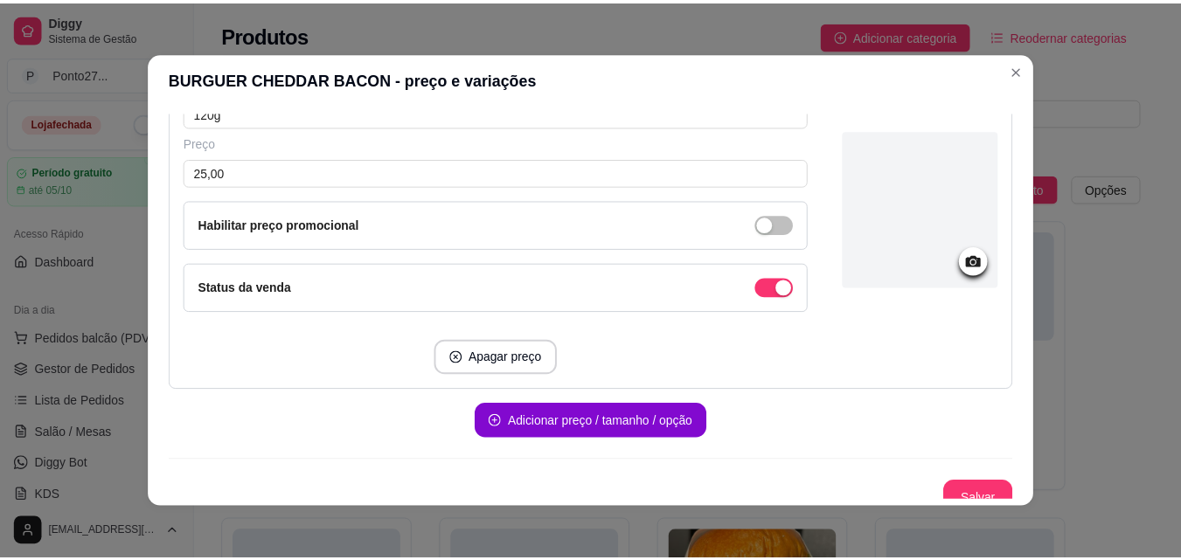
scroll to position [663, 0]
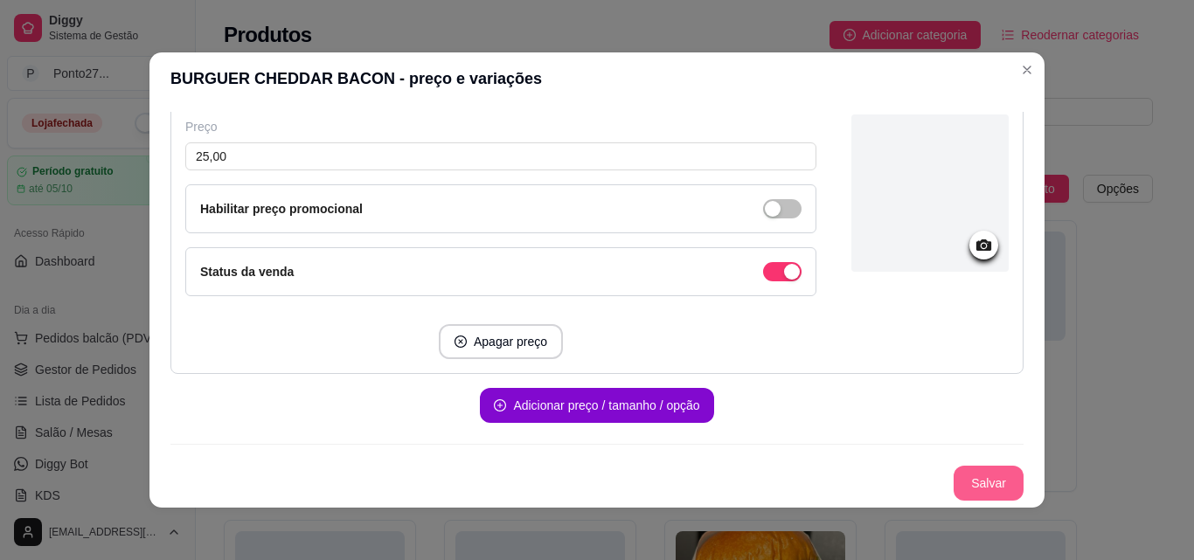
click at [976, 481] on button "Salvar" at bounding box center [989, 483] width 70 height 35
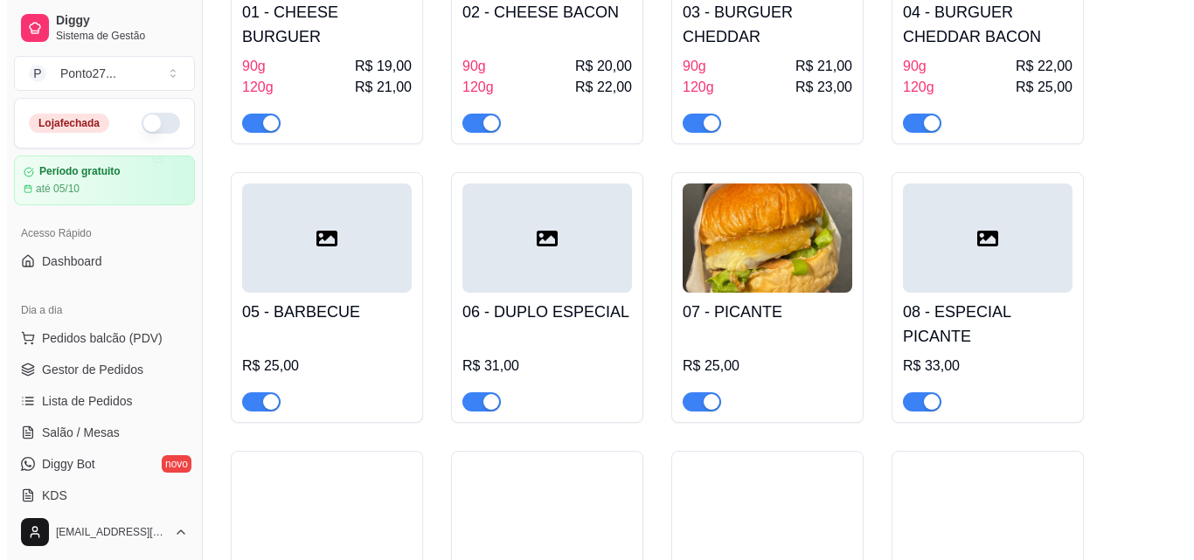
scroll to position [350, 0]
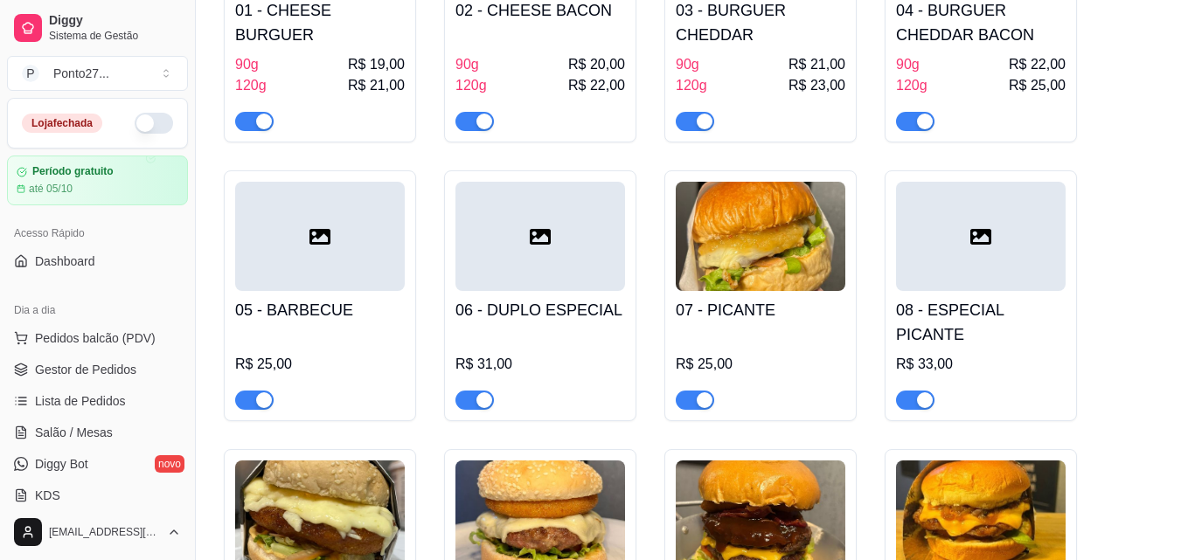
click at [406, 264] on div "05 - BARBECUE R$ 25,00" at bounding box center [320, 295] width 192 height 251
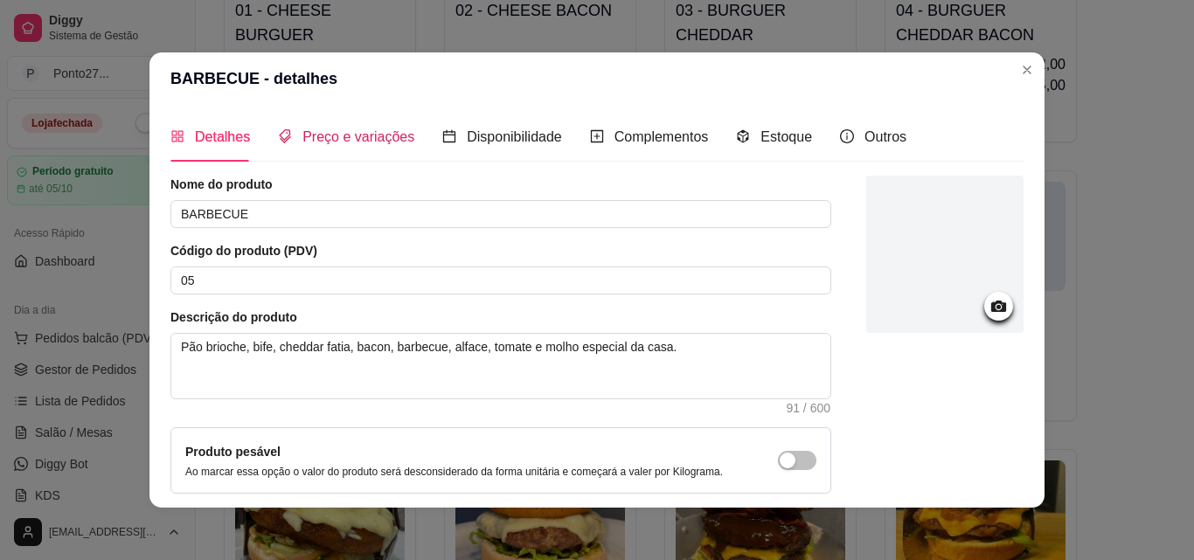
click at [342, 137] on span "Preço e variações" at bounding box center [358, 136] width 112 height 15
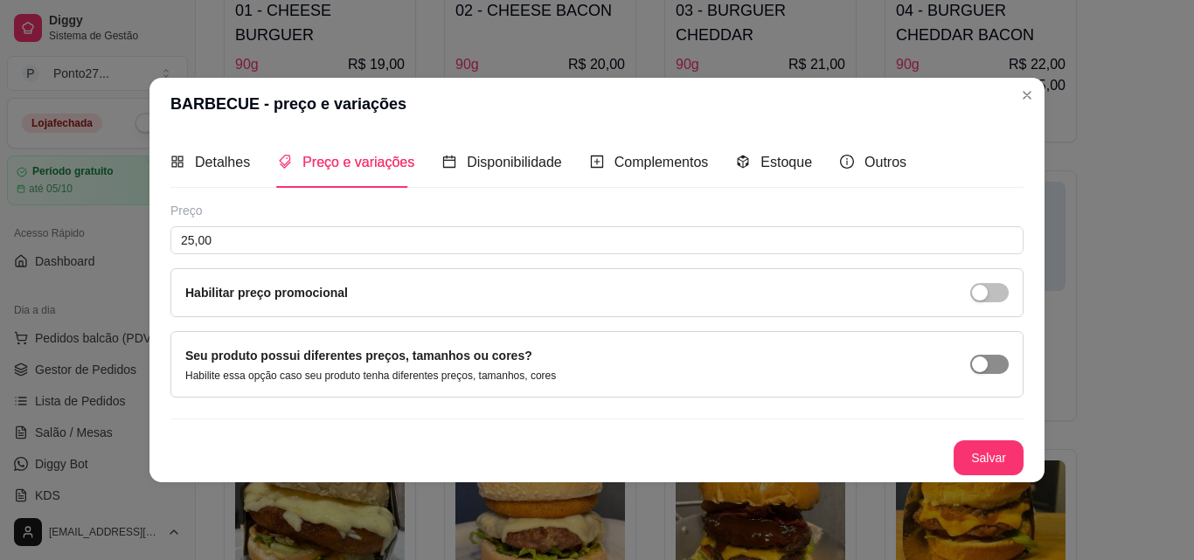
click at [988, 360] on button "button" at bounding box center [989, 364] width 38 height 19
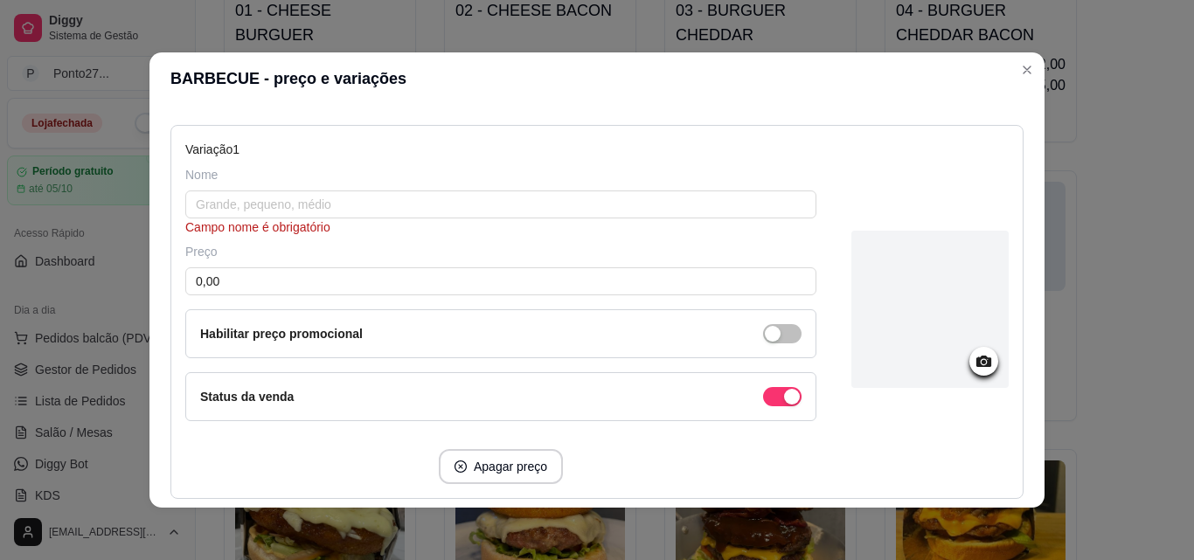
scroll to position [210, 0]
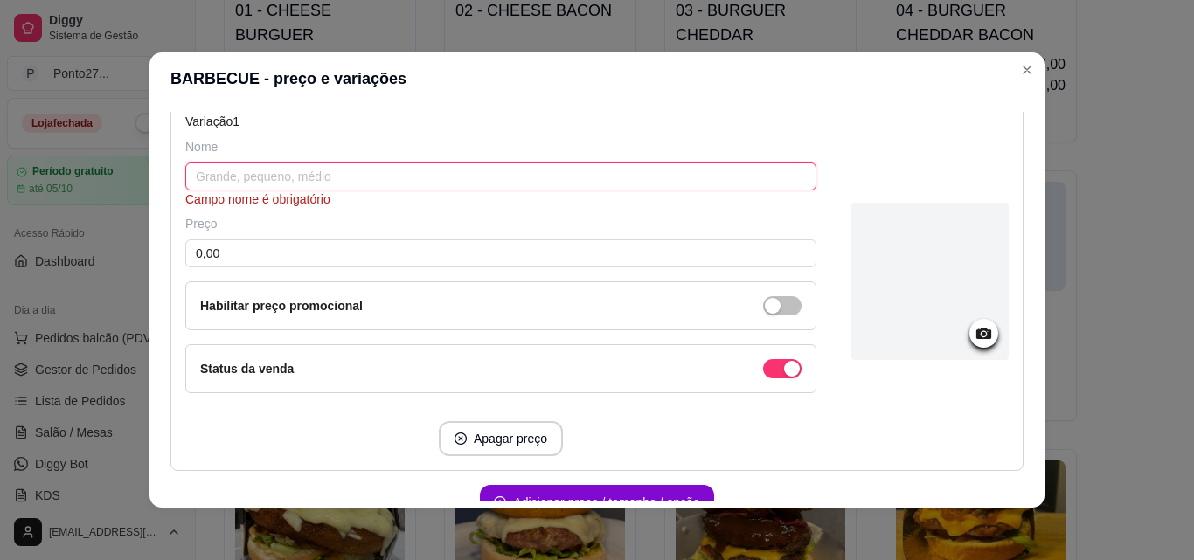
click at [599, 177] on input "text" at bounding box center [500, 177] width 631 height 28
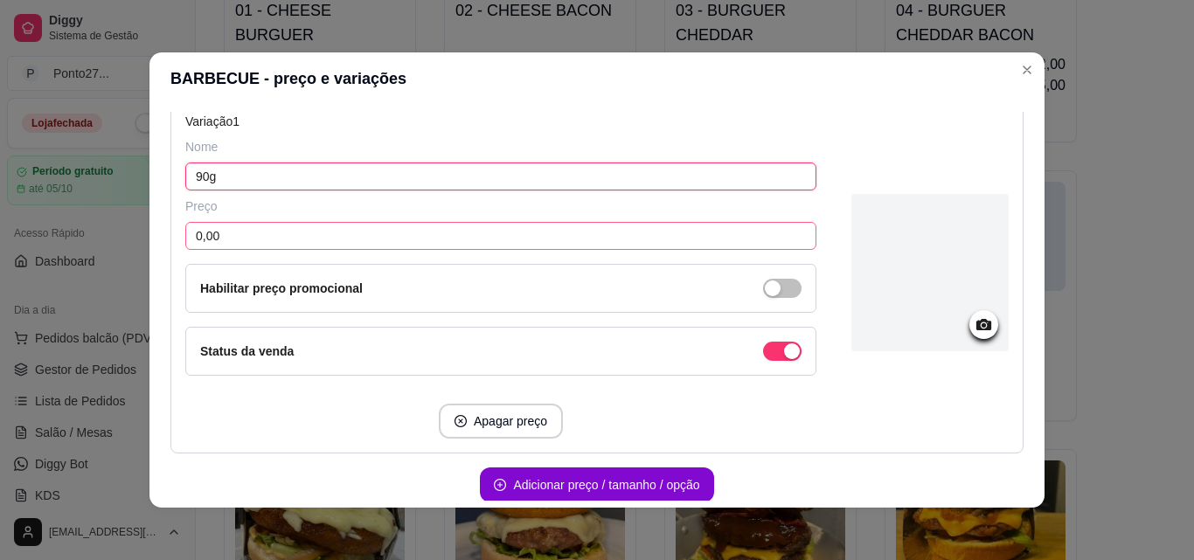
type input "90g"
click at [540, 239] on input "0,00" at bounding box center [500, 236] width 631 height 28
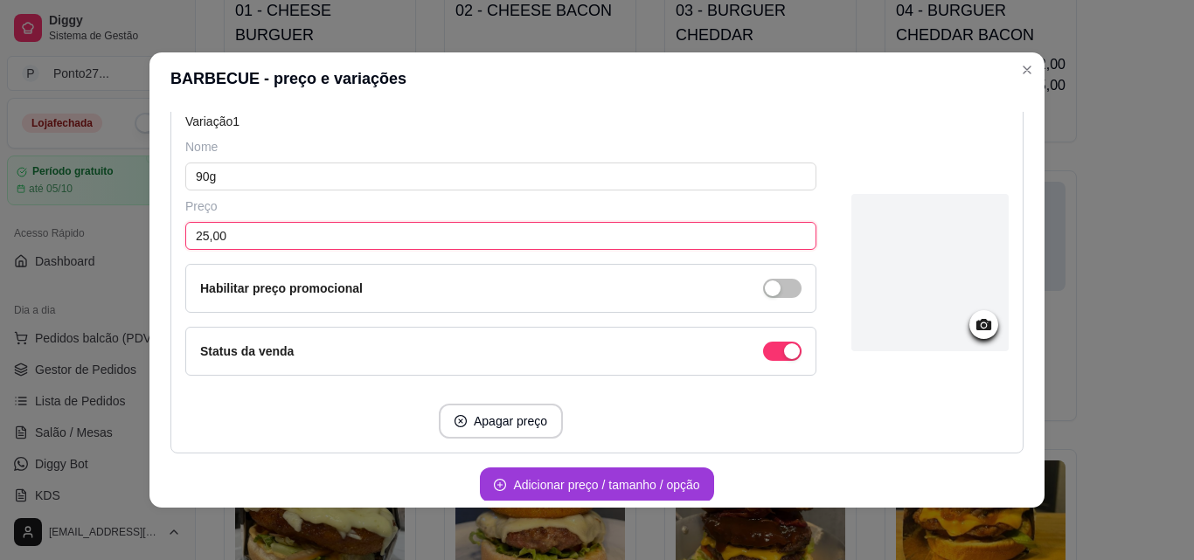
type input "25,00"
click at [661, 481] on button "Adicionar preço / tamanho / opção" at bounding box center [596, 486] width 226 height 34
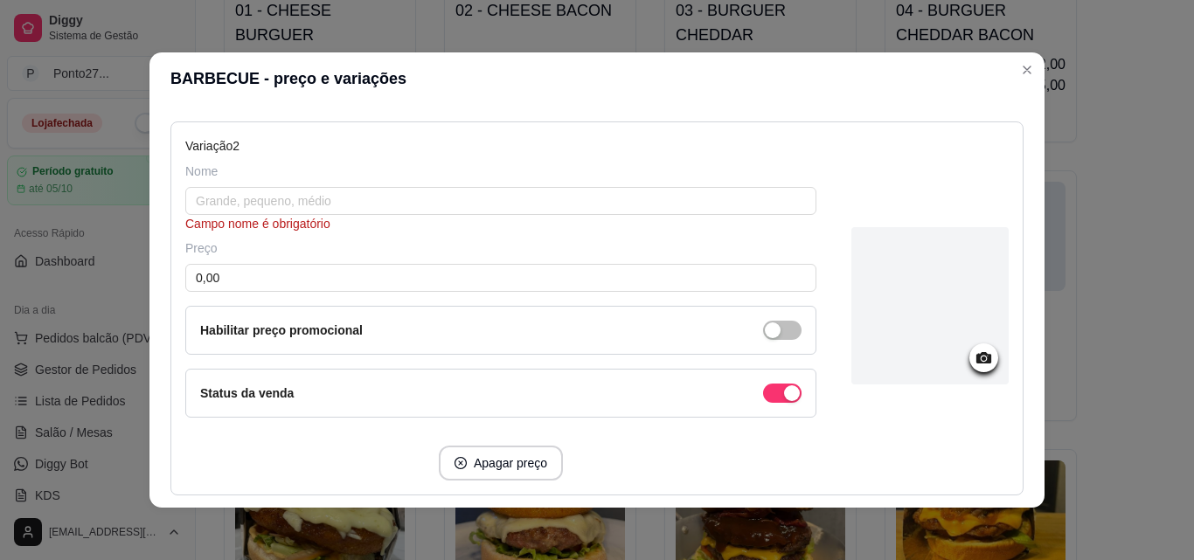
scroll to position [594, 0]
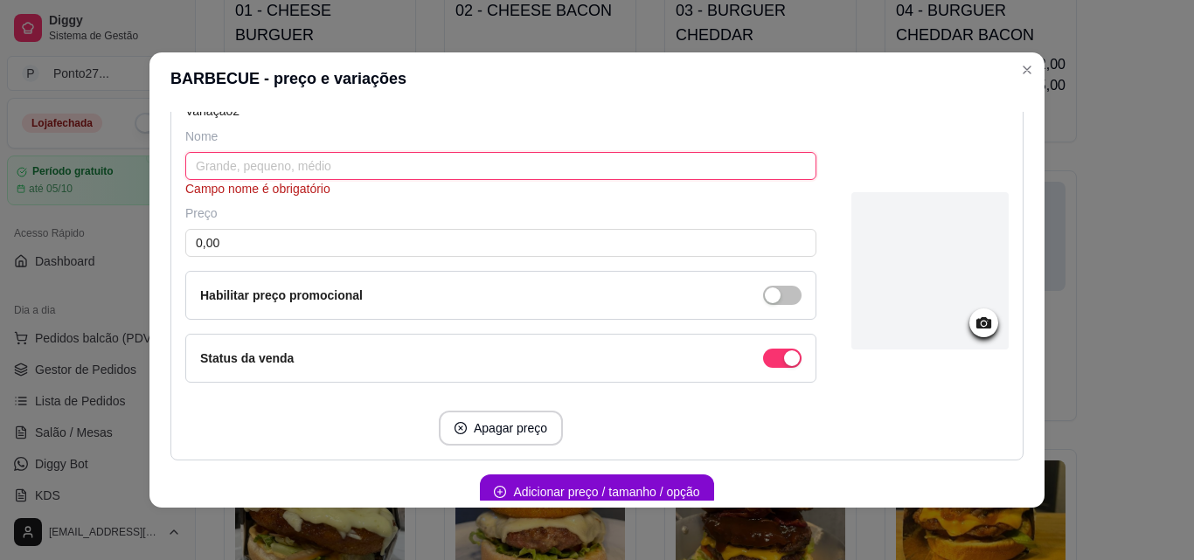
click at [718, 175] on input "text" at bounding box center [500, 166] width 631 height 28
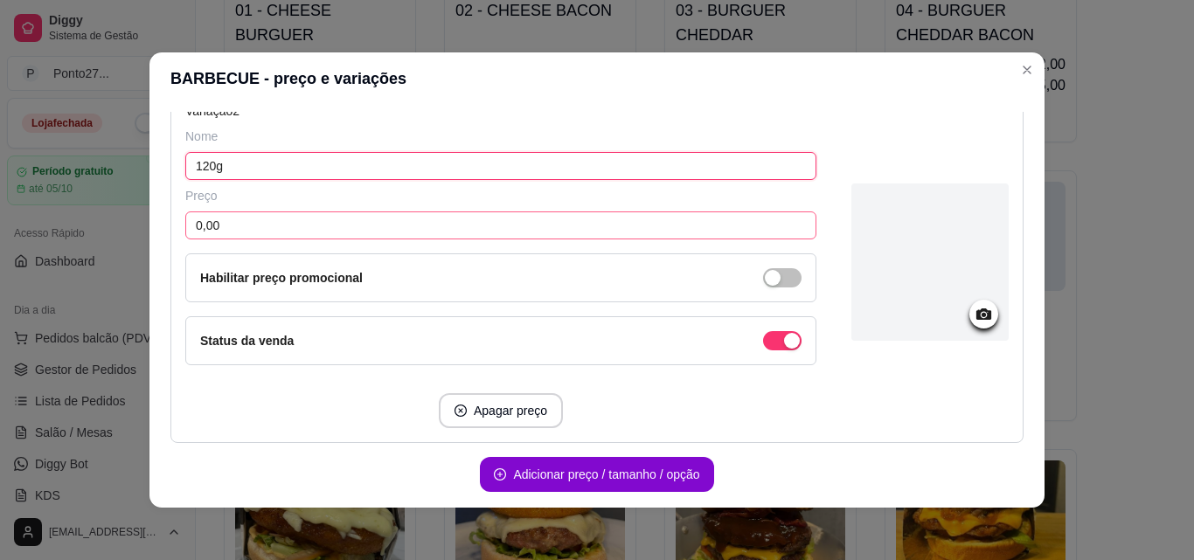
type input "120g"
click at [686, 223] on input "0,00" at bounding box center [500, 226] width 631 height 28
type input "27,00"
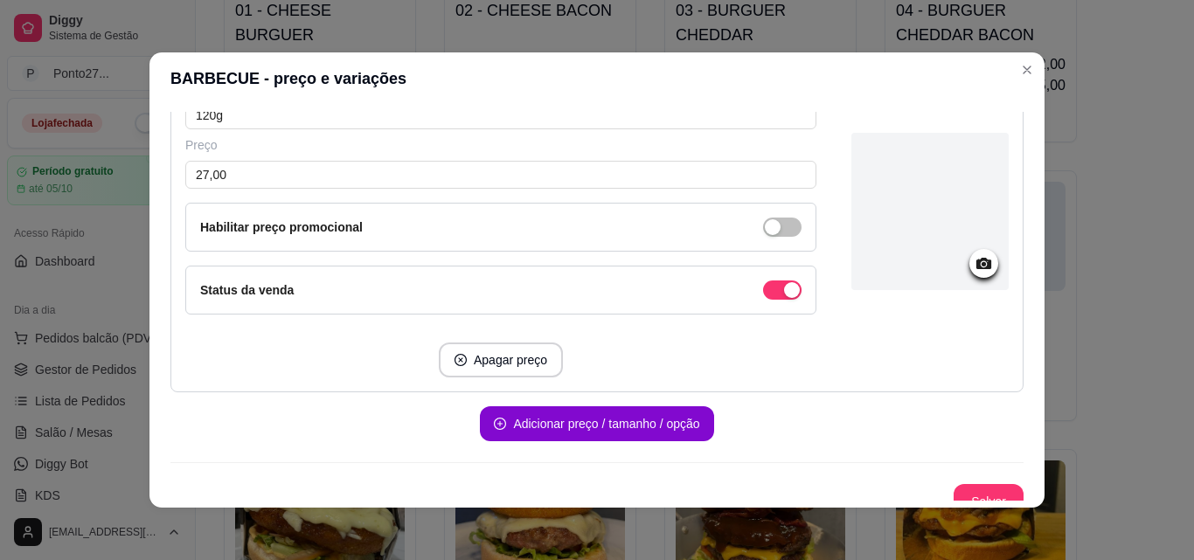
scroll to position [663, 0]
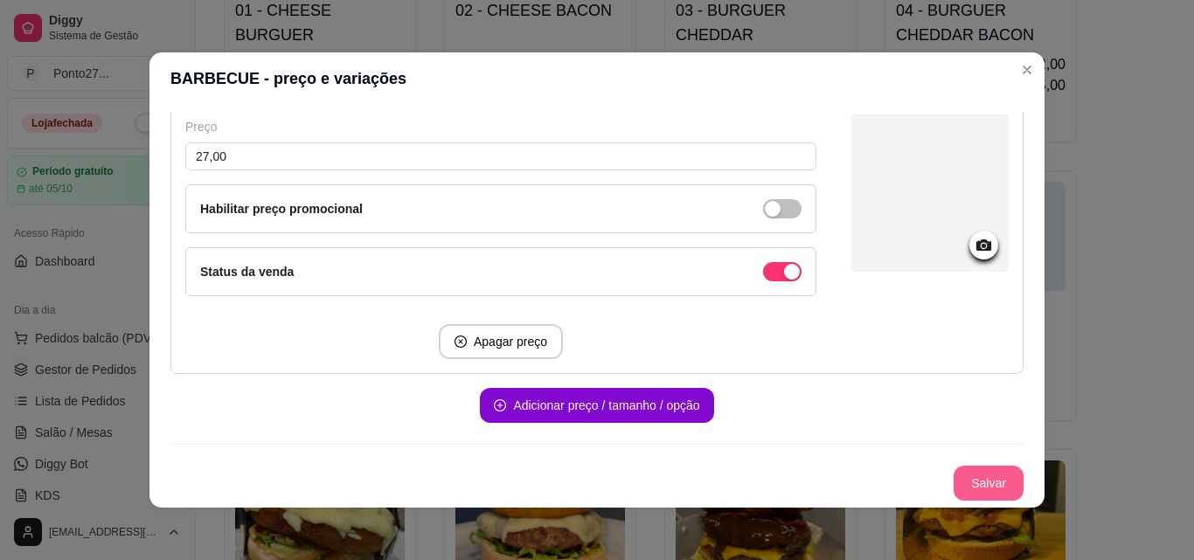
click at [978, 476] on button "Salvar" at bounding box center [989, 483] width 70 height 35
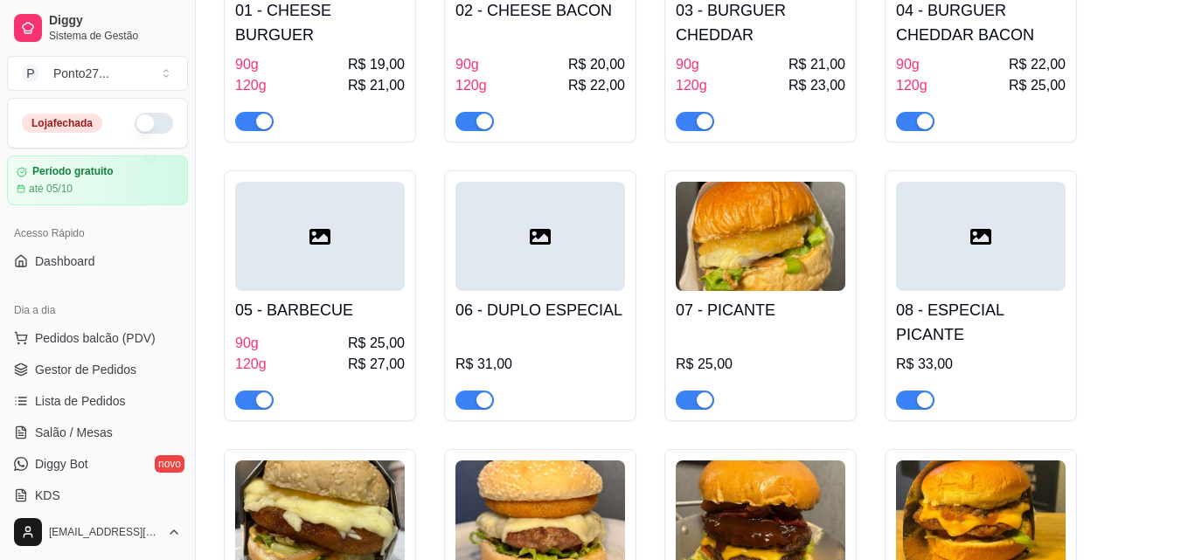
click at [554, 275] on div at bounding box center [540, 236] width 170 height 109
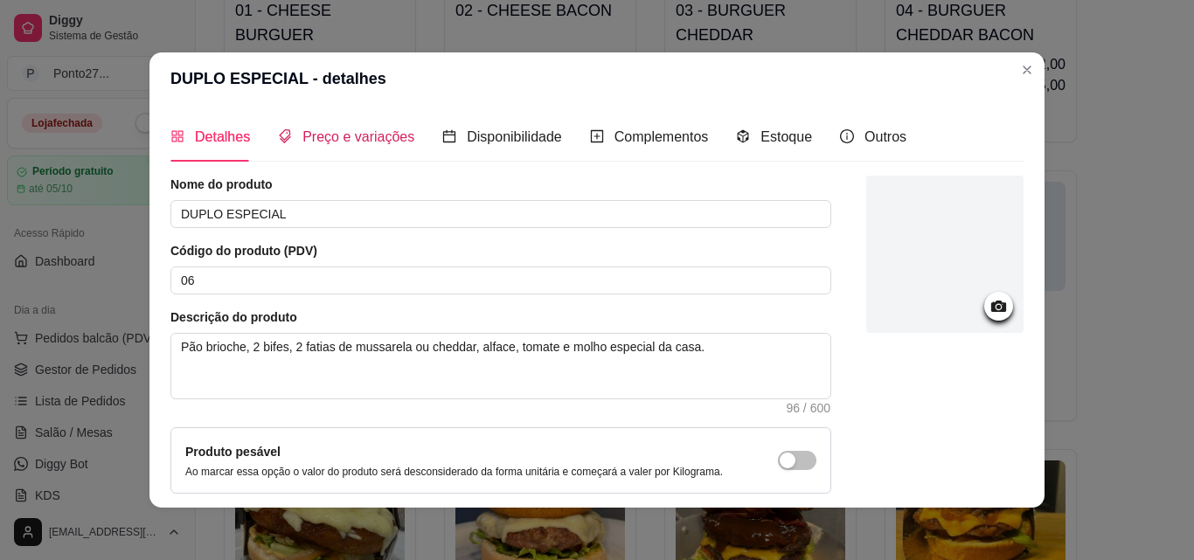
click at [382, 133] on span "Preço e variações" at bounding box center [358, 136] width 112 height 15
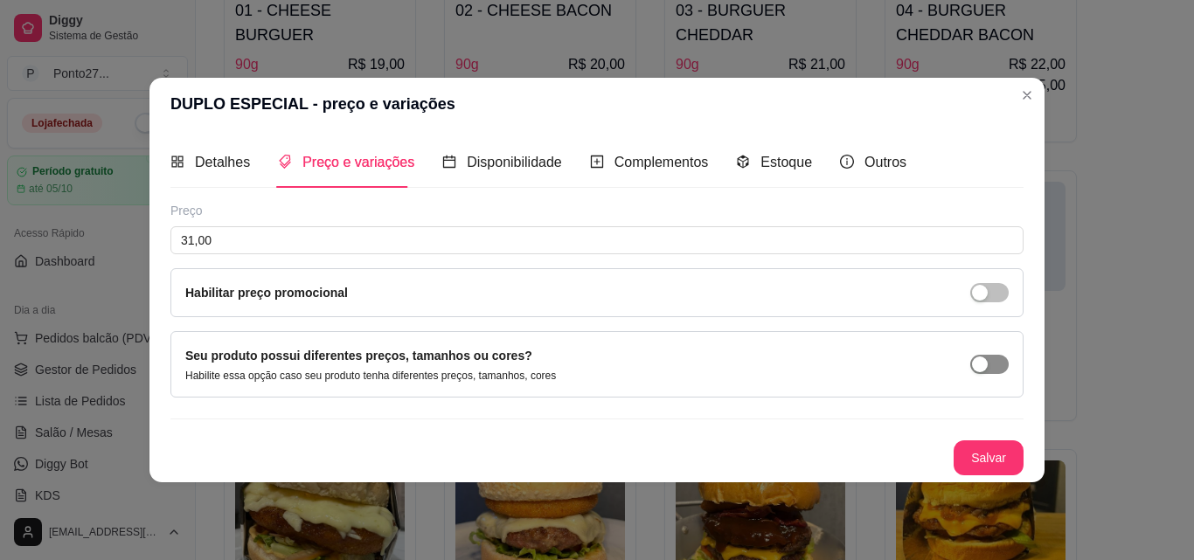
click at [992, 362] on span "button" at bounding box center [989, 364] width 38 height 19
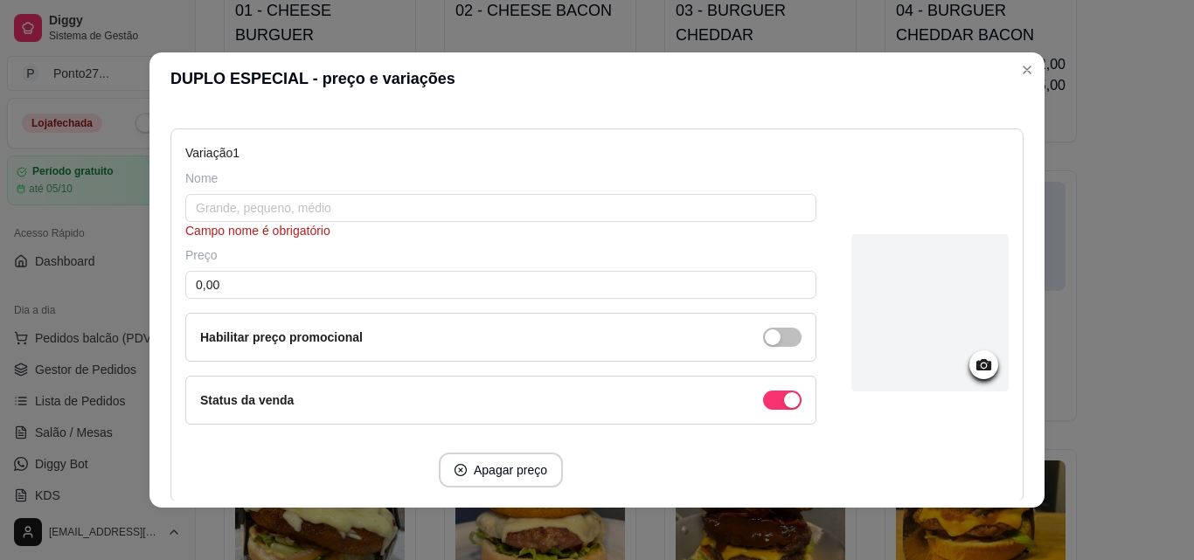
scroll to position [210, 0]
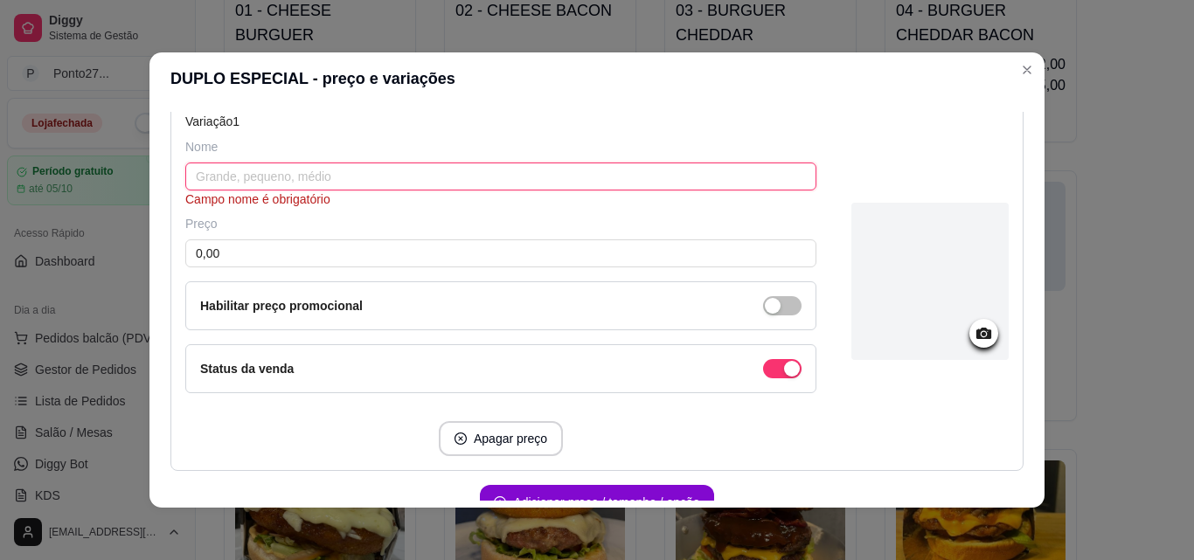
click at [582, 175] on input "text" at bounding box center [500, 177] width 631 height 28
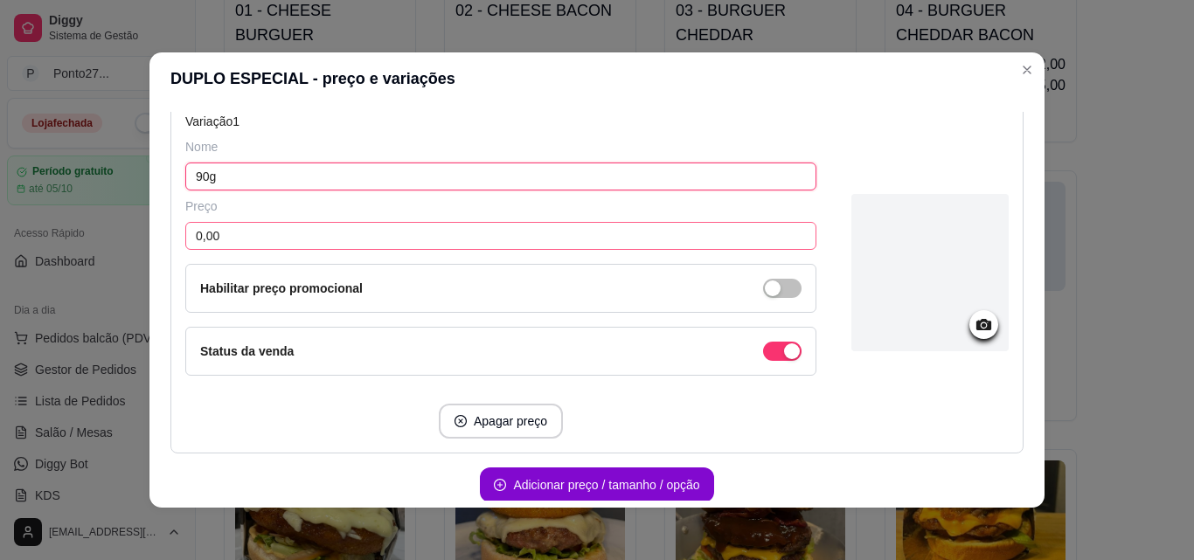
type input "90g"
click at [528, 237] on input "0,00" at bounding box center [500, 236] width 631 height 28
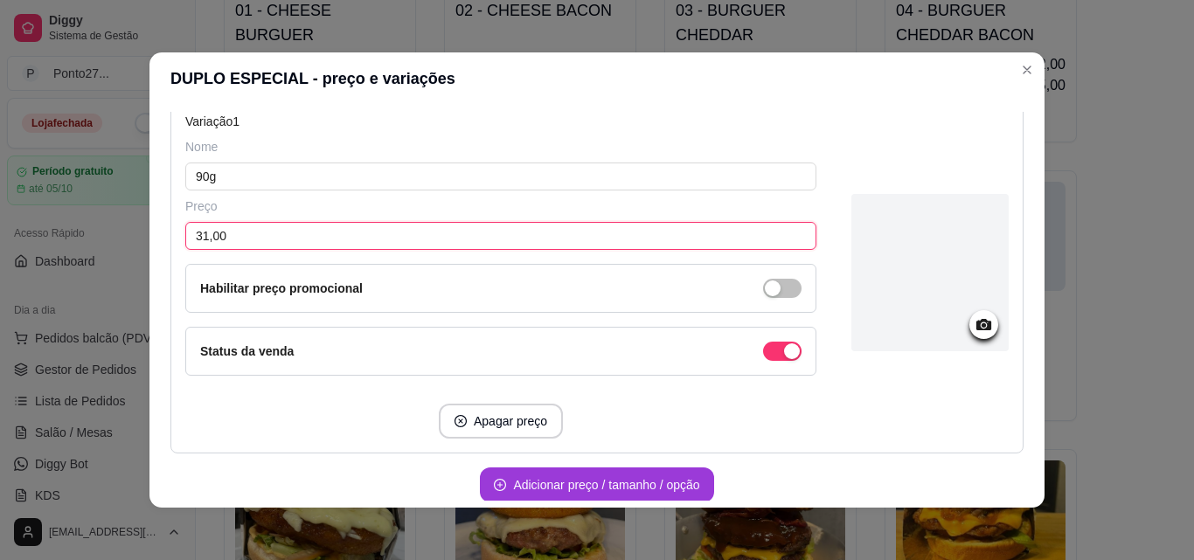
type input "31,00"
click at [592, 481] on button "Adicionar preço / tamanho / opção" at bounding box center [596, 485] width 233 height 35
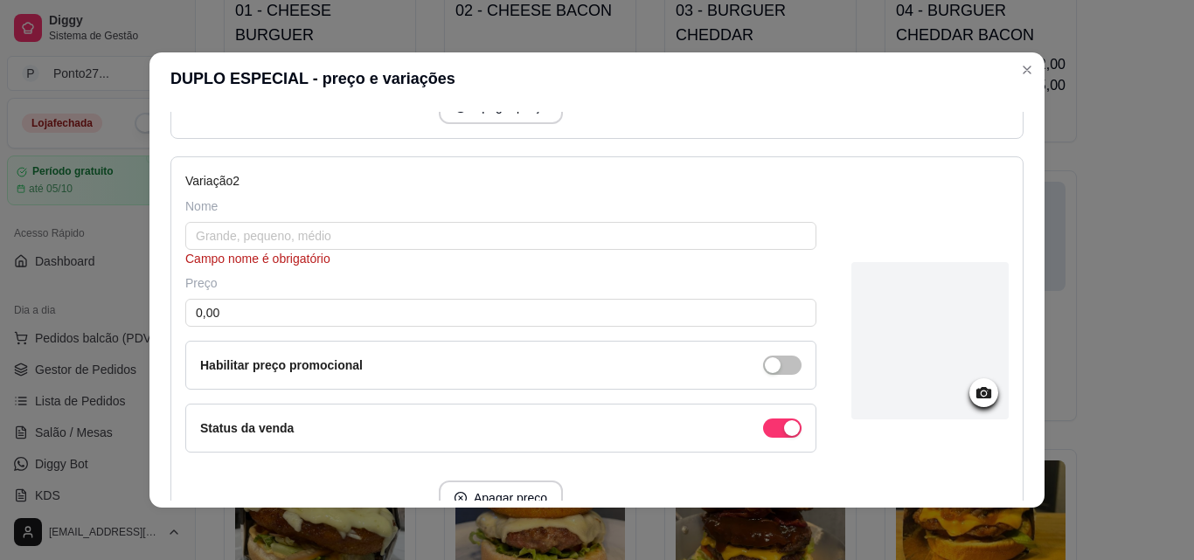
scroll to position [559, 0]
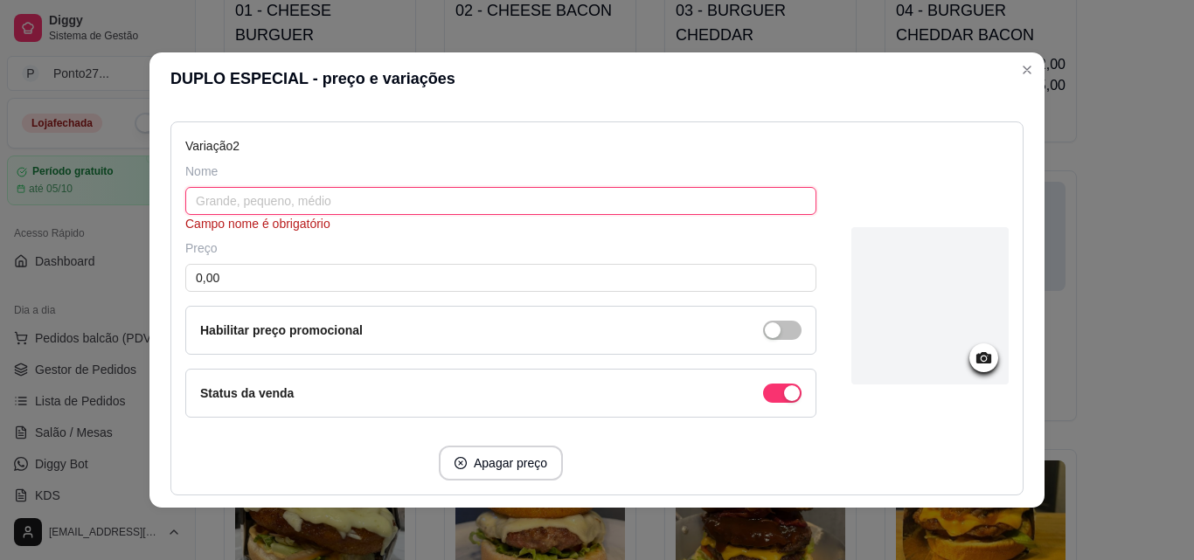
click at [599, 192] on input "text" at bounding box center [500, 201] width 631 height 28
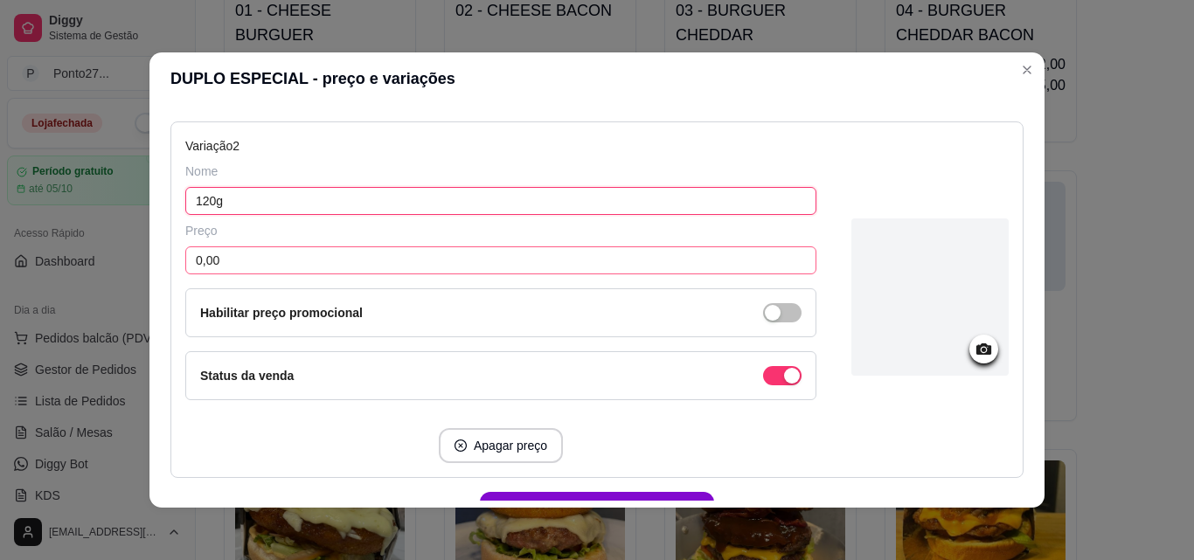
type input "120g"
click at [549, 268] on input "0,00" at bounding box center [500, 261] width 631 height 28
type input "34,00"
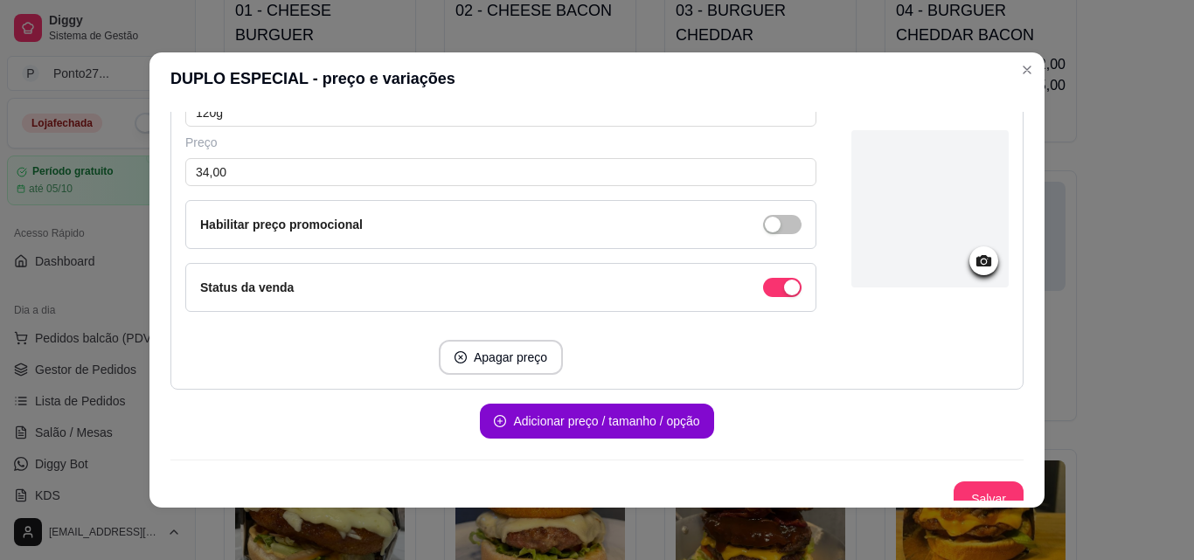
scroll to position [663, 0]
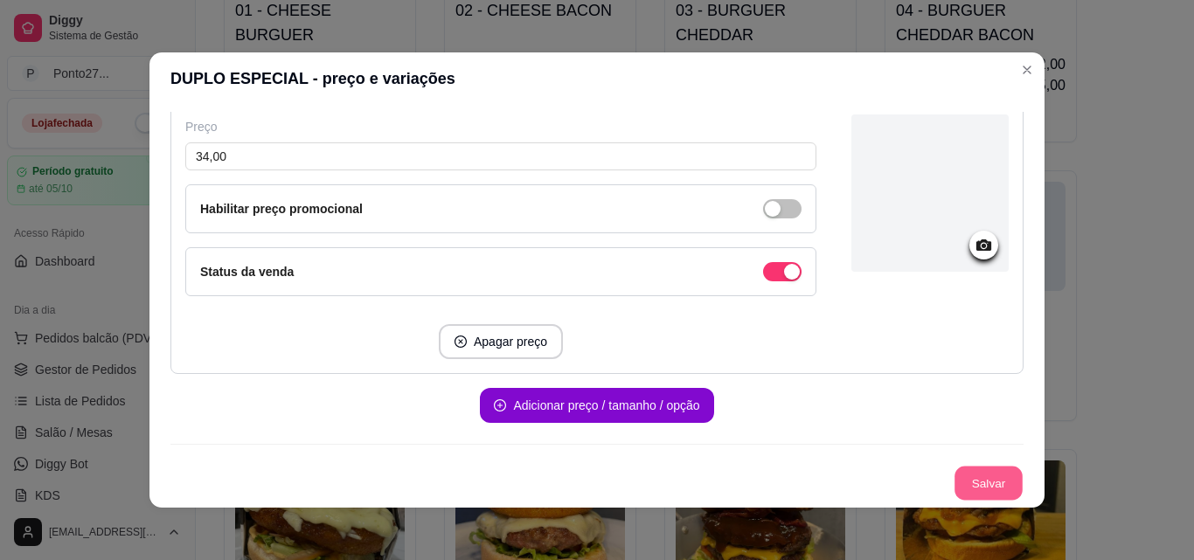
click at [982, 483] on button "Salvar" at bounding box center [989, 484] width 68 height 34
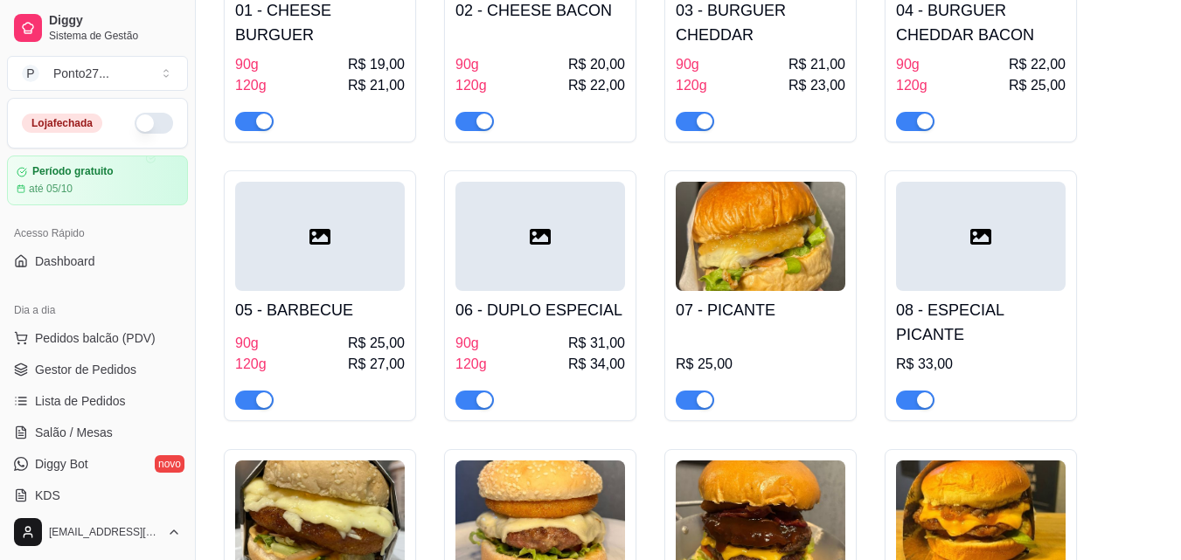
click at [777, 281] on img at bounding box center [761, 236] width 170 height 109
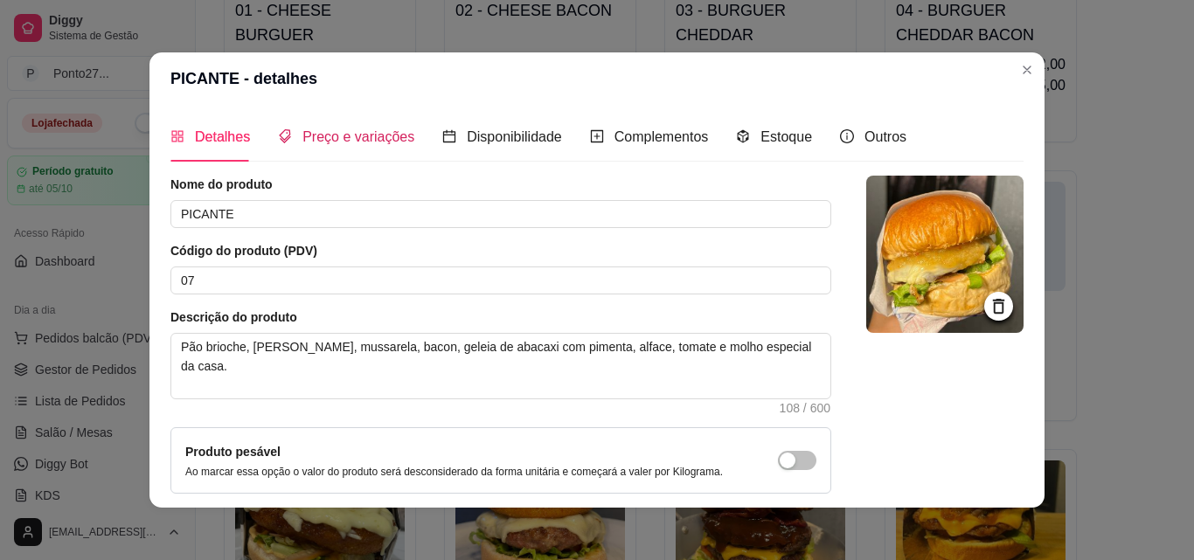
click at [357, 140] on span "Preço e variações" at bounding box center [358, 136] width 112 height 15
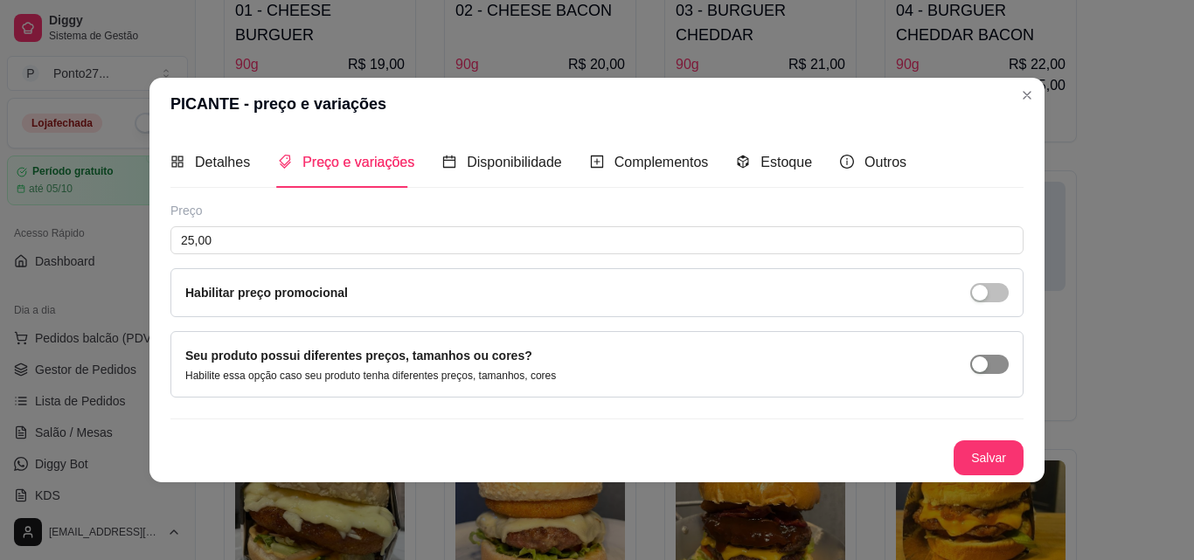
click at [991, 361] on span "button" at bounding box center [989, 364] width 38 height 19
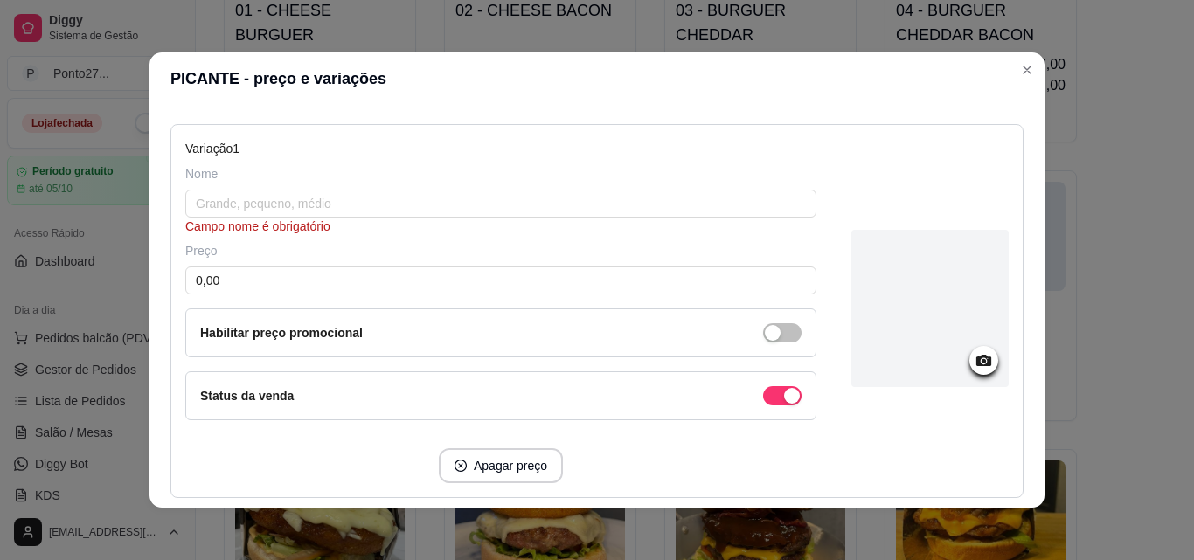
scroll to position [210, 0]
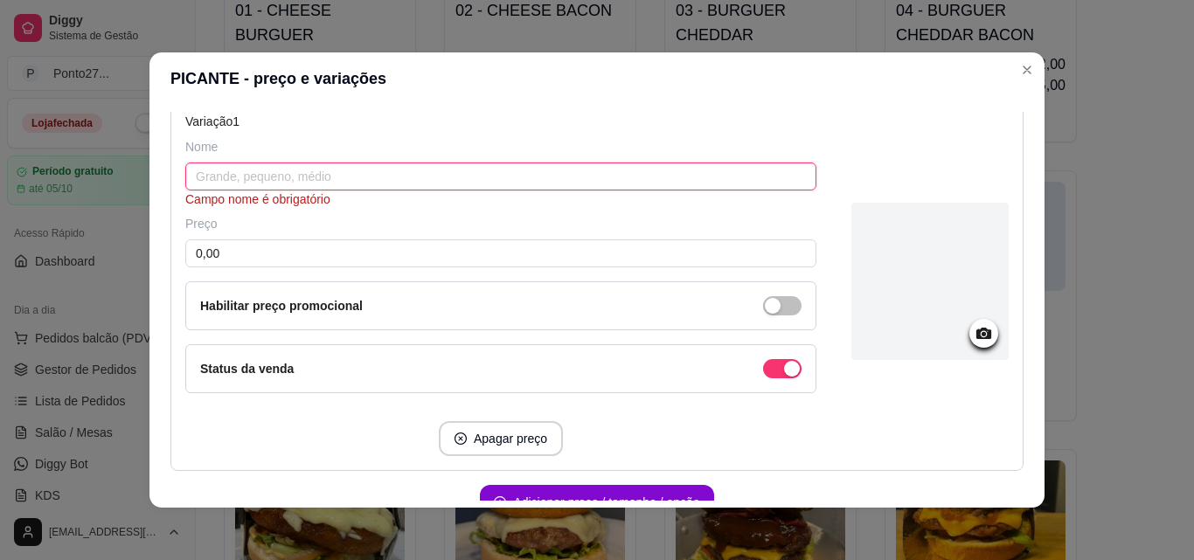
click at [674, 182] on input "text" at bounding box center [500, 177] width 631 height 28
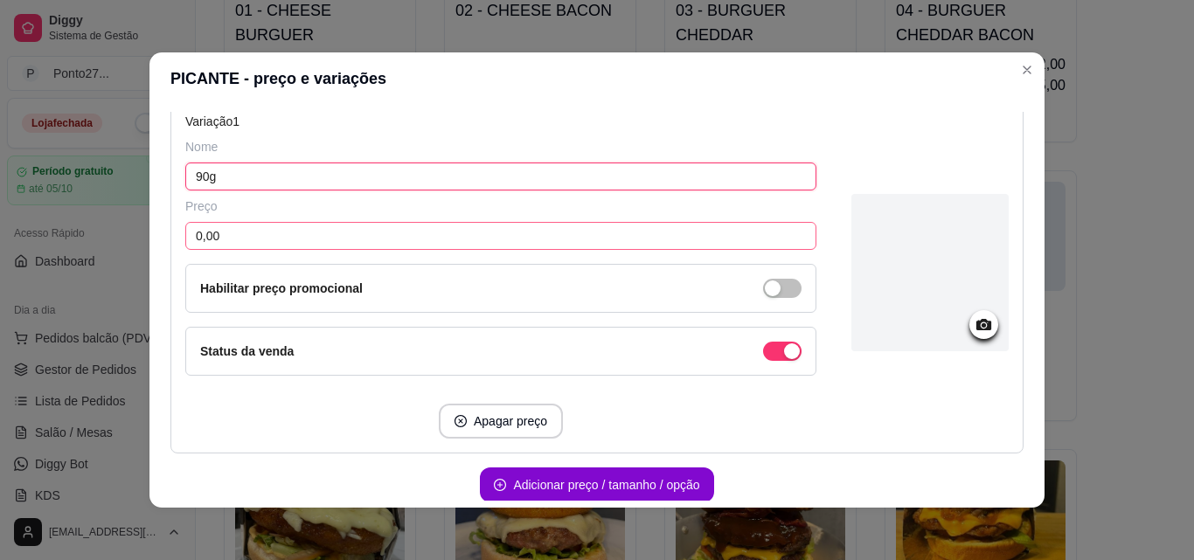
type input "90g"
click at [598, 234] on input "0,00" at bounding box center [500, 236] width 631 height 28
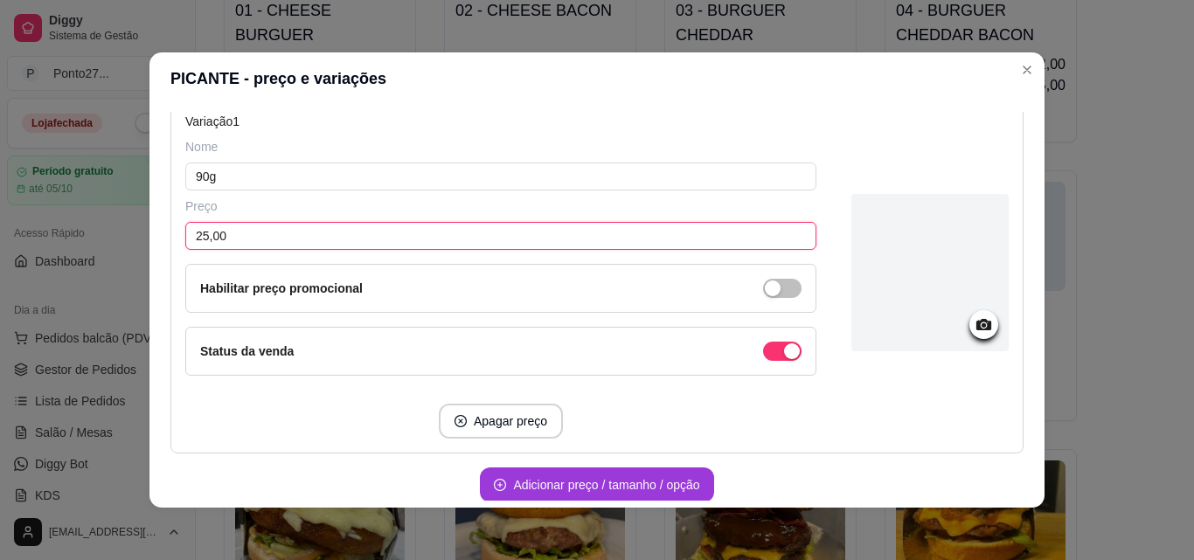
type input "25,00"
click at [626, 483] on button "Adicionar preço / tamanho / opção" at bounding box center [596, 486] width 226 height 34
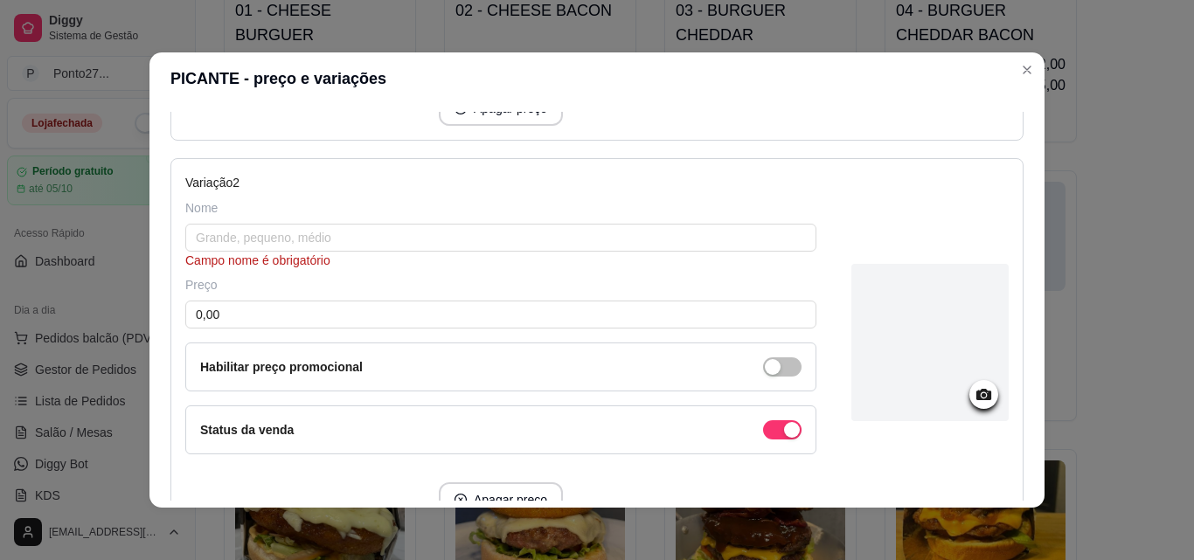
scroll to position [559, 0]
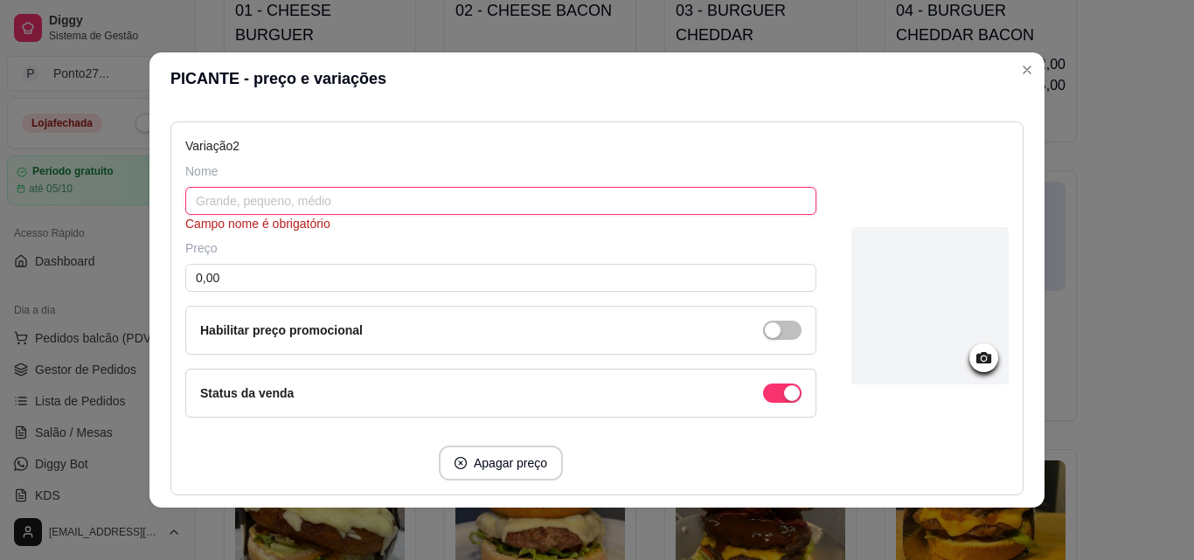
click at [516, 208] on input "text" at bounding box center [500, 201] width 631 height 28
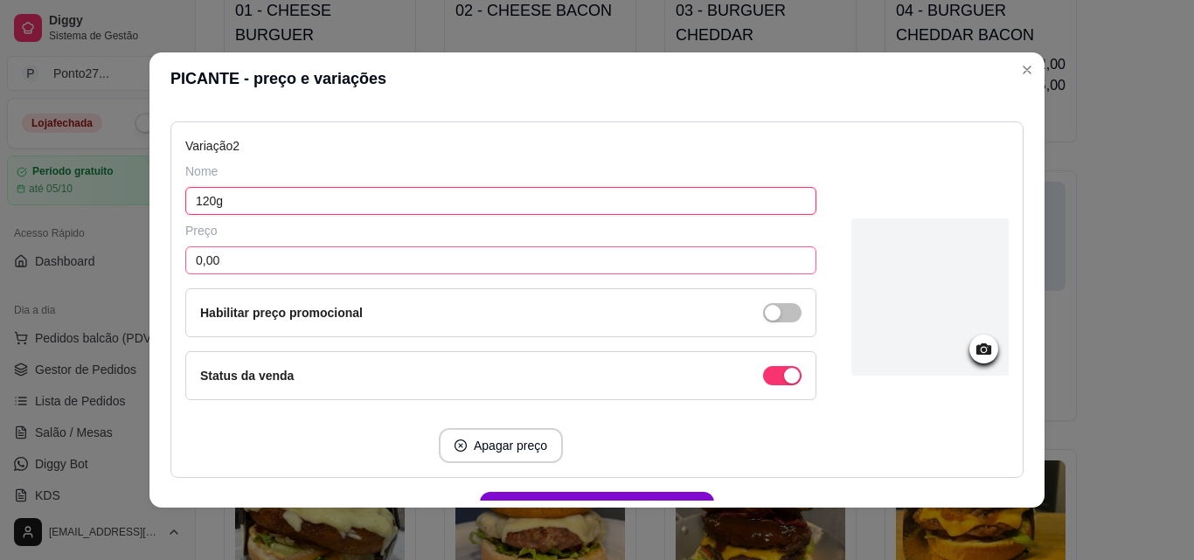
type input "120g"
click at [473, 264] on input "0,00" at bounding box center [500, 261] width 631 height 28
type input "28,00"
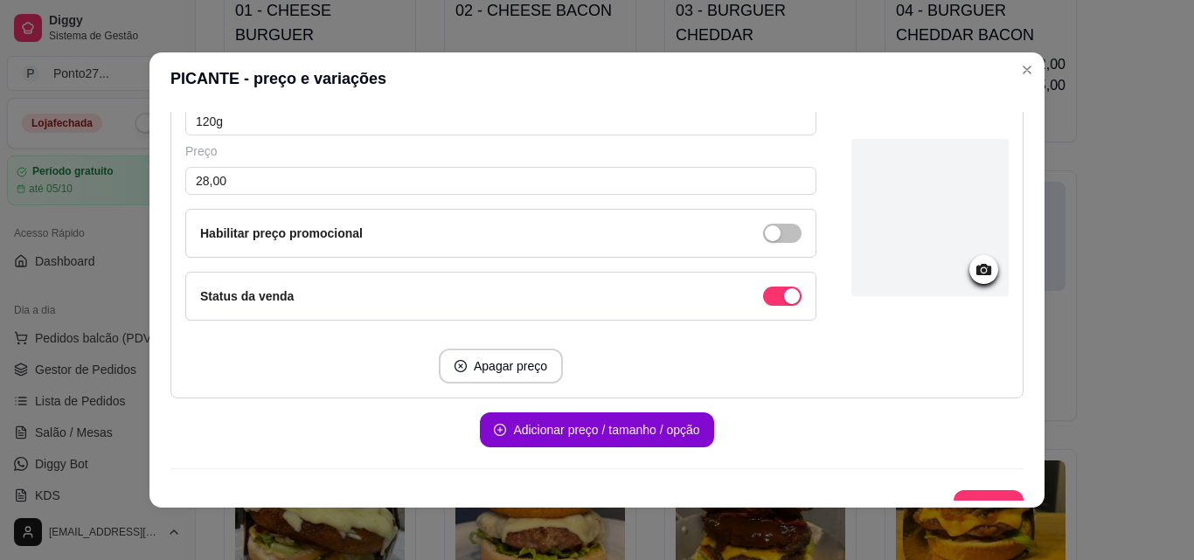
scroll to position [663, 0]
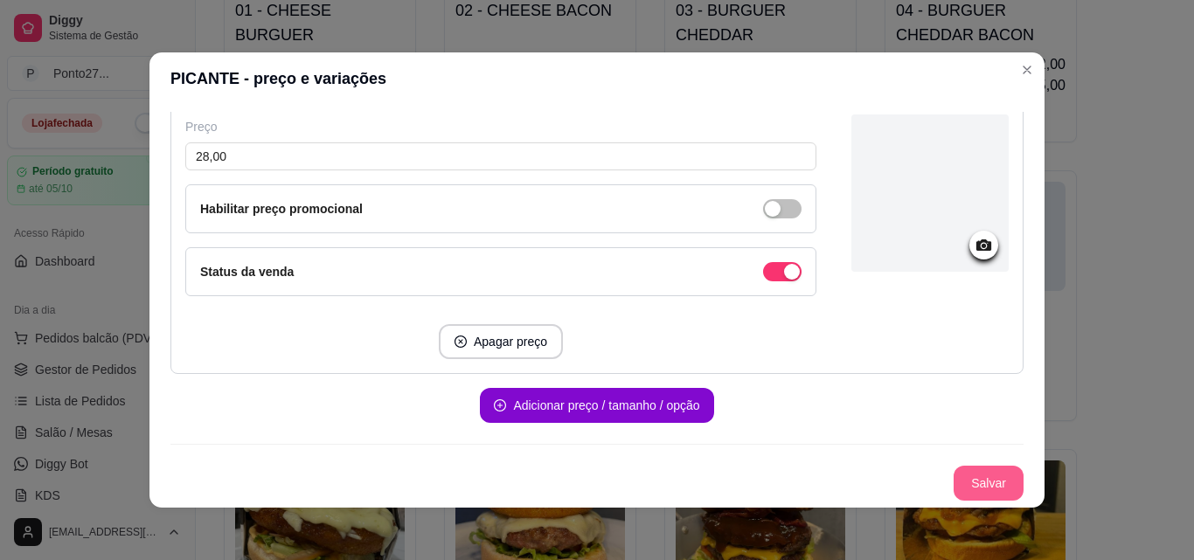
click at [981, 478] on button "Salvar" at bounding box center [989, 483] width 70 height 35
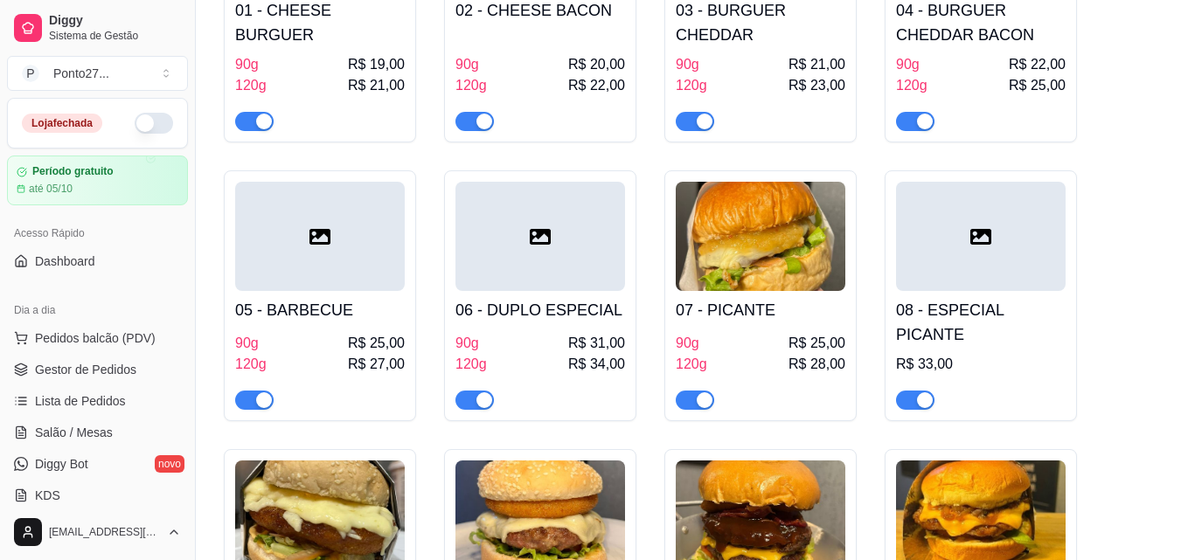
click at [911, 303] on h4 "08 - ESPECIAL PICANTE" at bounding box center [981, 322] width 170 height 49
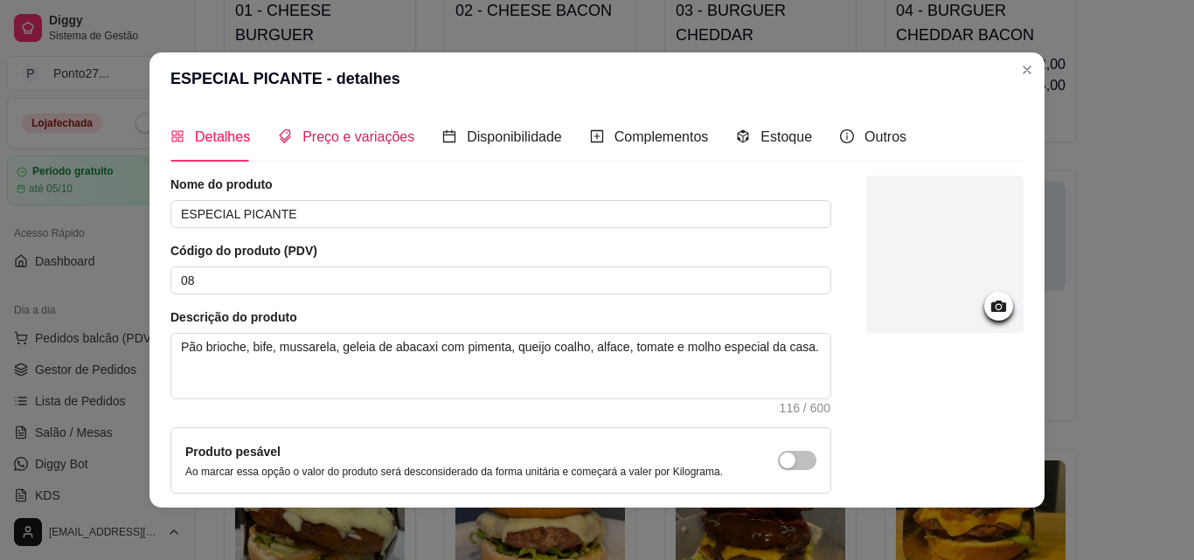
click at [347, 137] on span "Preço e variações" at bounding box center [358, 136] width 112 height 15
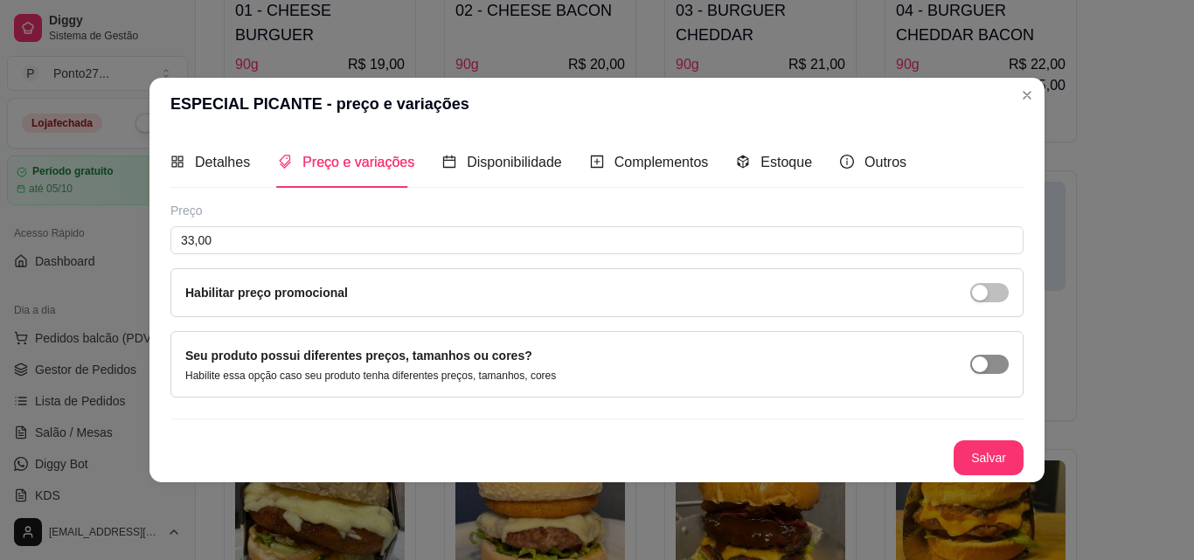
click at [983, 359] on div "button" at bounding box center [980, 365] width 16 height 16
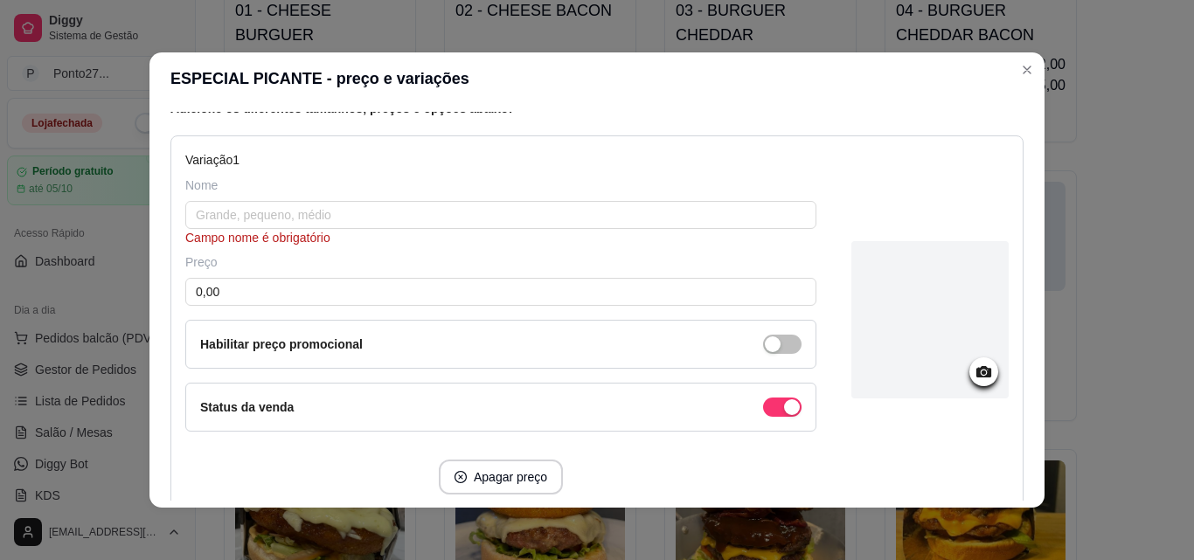
scroll to position [210, 0]
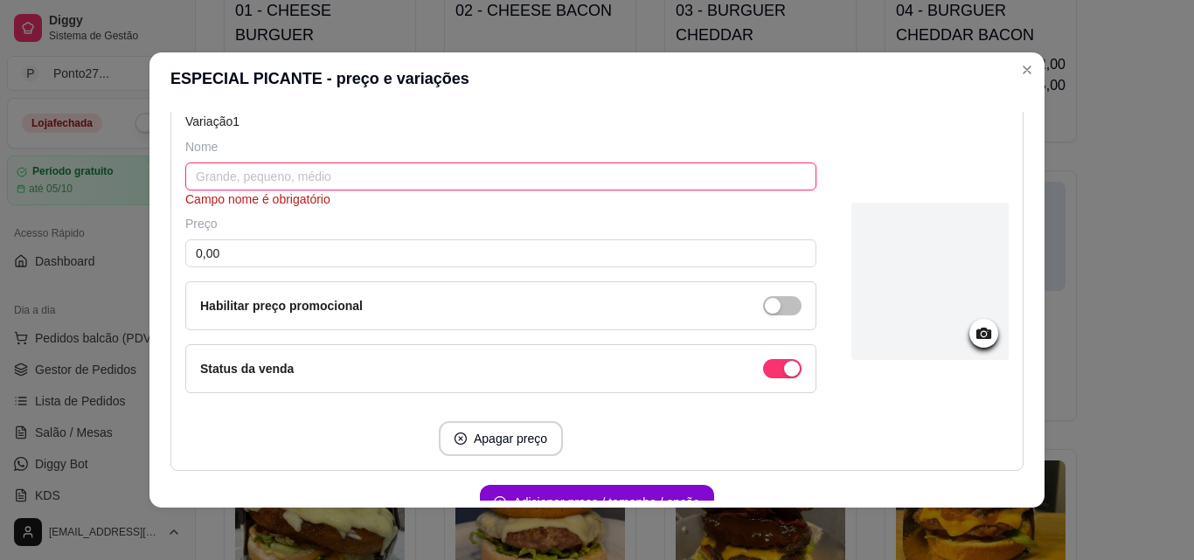
click at [708, 181] on input "text" at bounding box center [500, 177] width 631 height 28
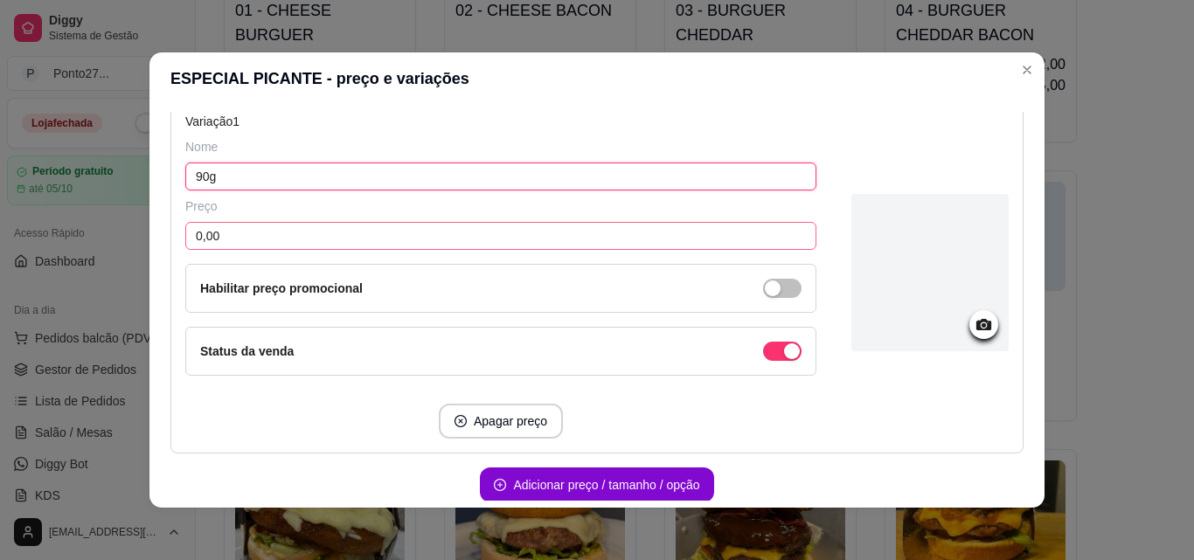
type input "90g"
click at [607, 233] on input "0,00" at bounding box center [500, 236] width 631 height 28
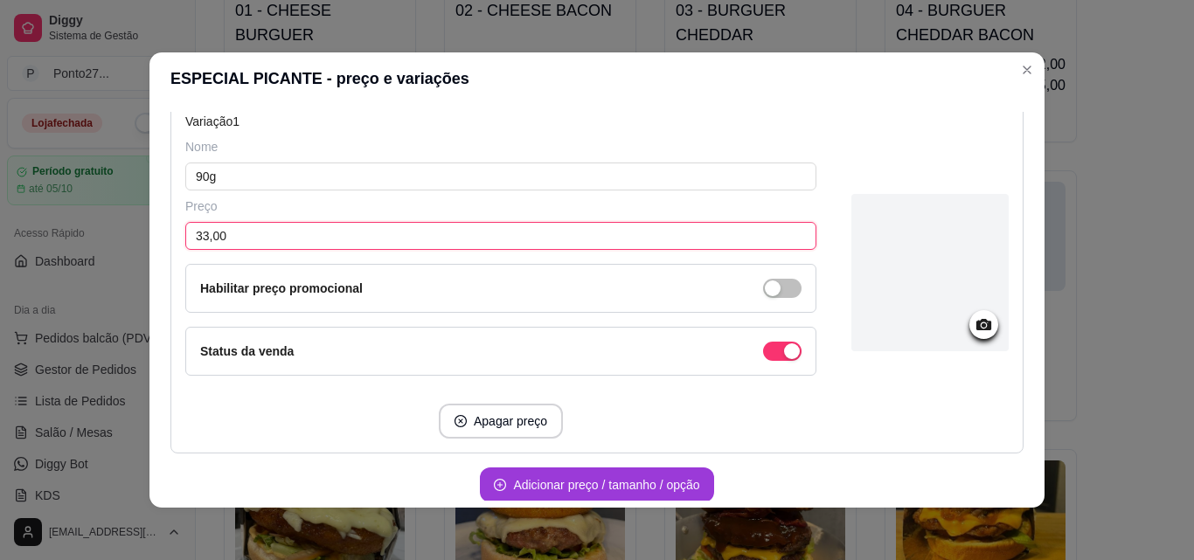
type input "33,00"
click at [663, 490] on button "Adicionar preço / tamanho / opção" at bounding box center [596, 485] width 233 height 35
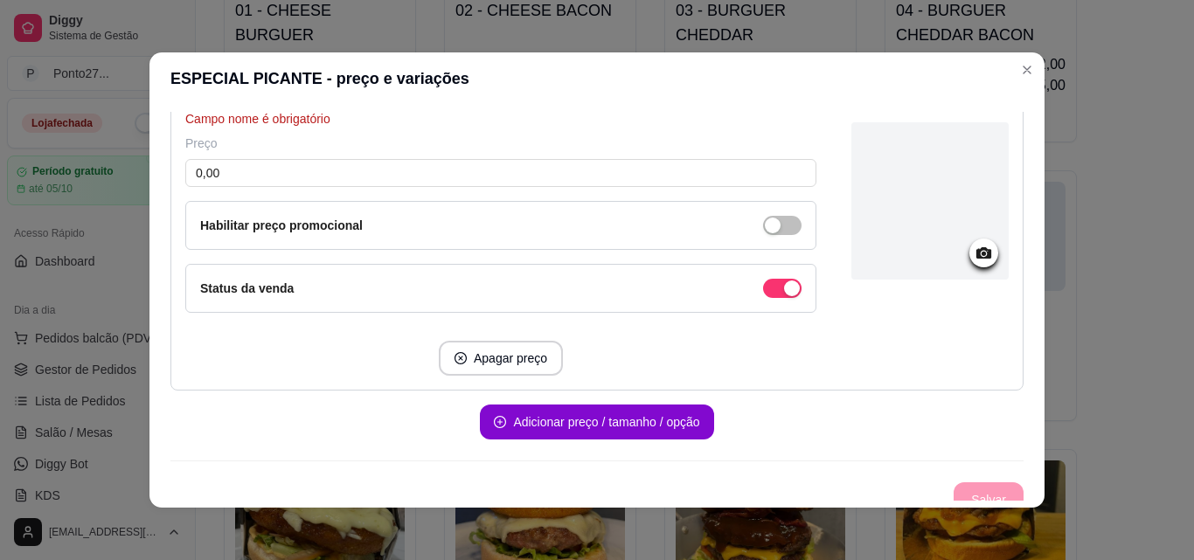
scroll to position [629, 0]
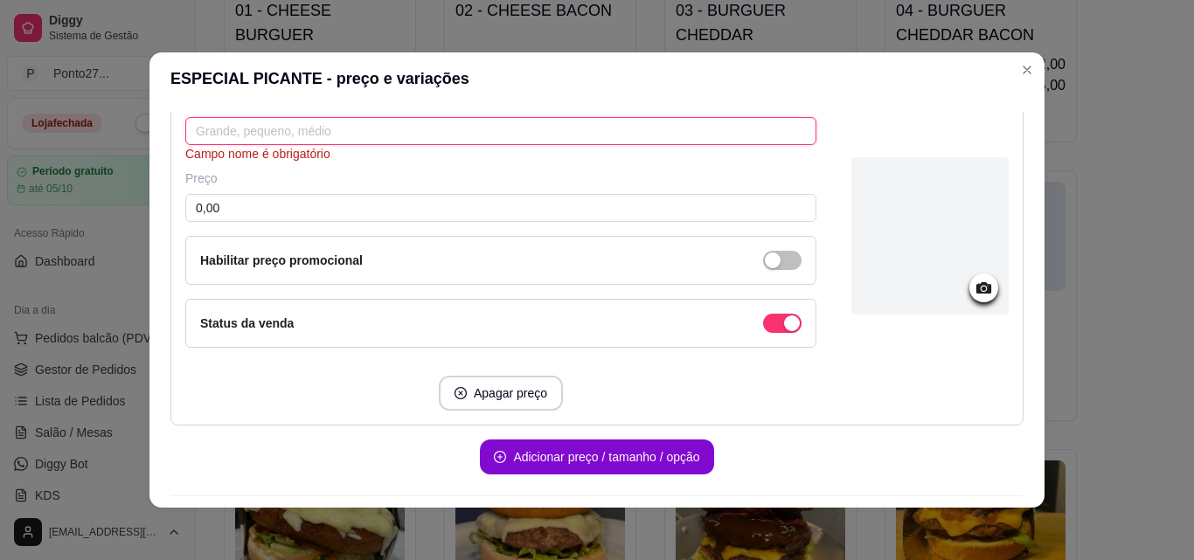
click at [714, 121] on input "text" at bounding box center [500, 131] width 631 height 28
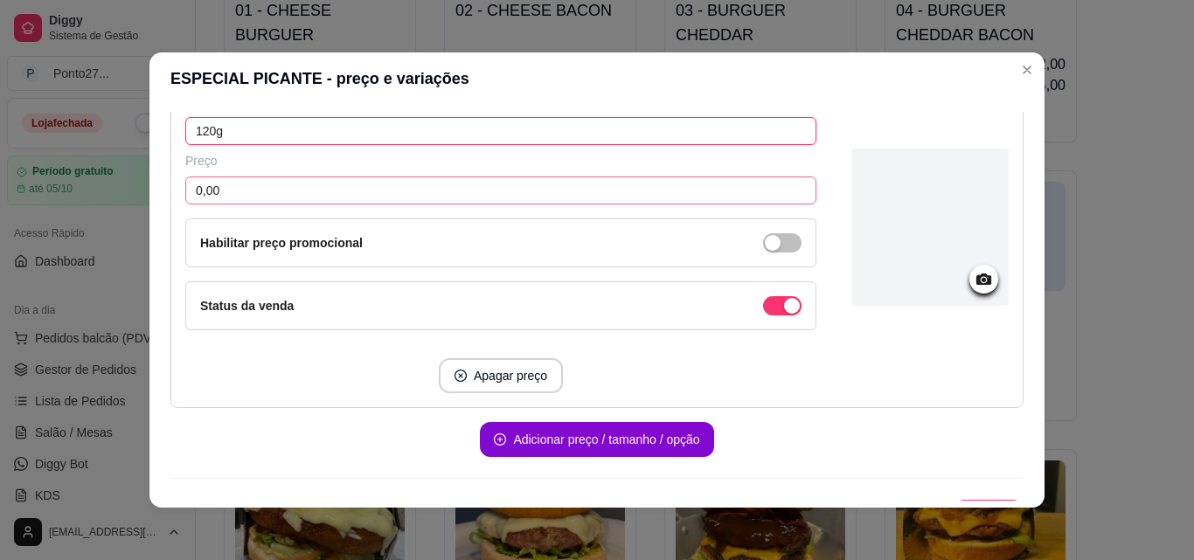
type input "120g"
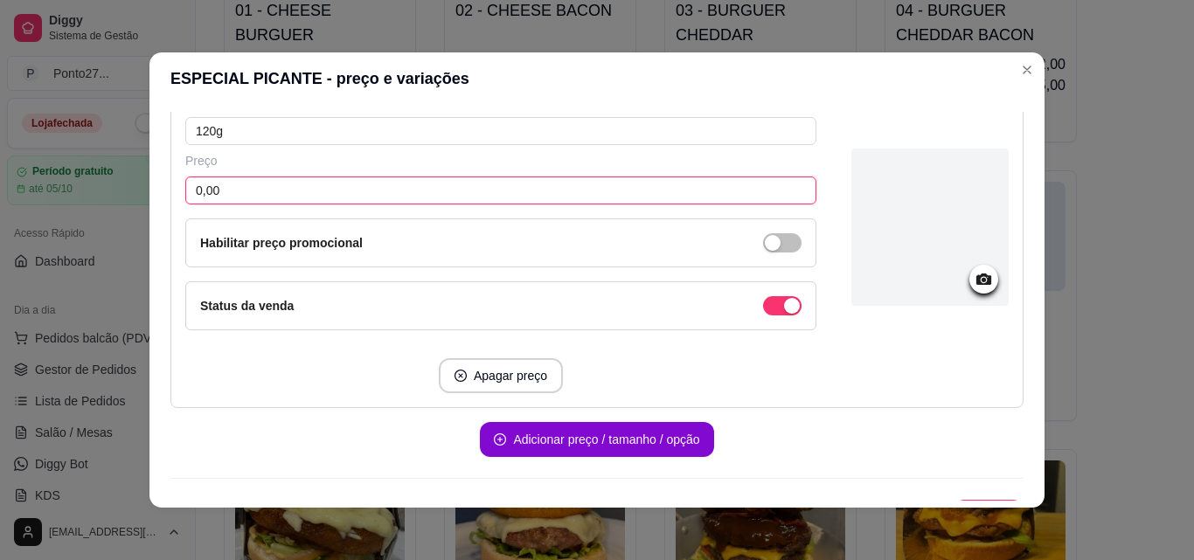
click at [594, 191] on input "0,00" at bounding box center [500, 191] width 631 height 28
type input "36,00"
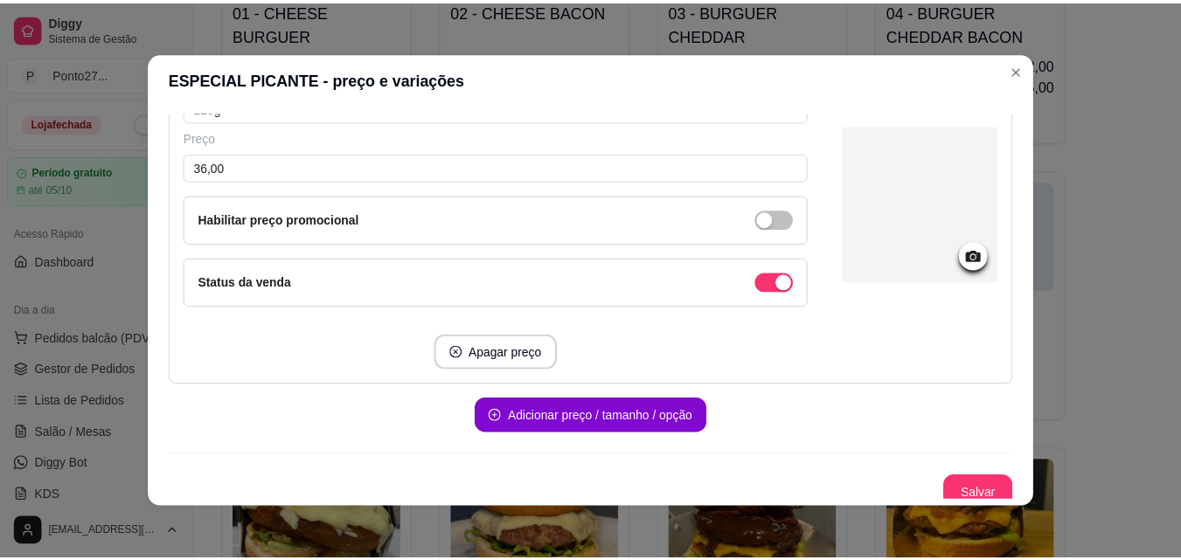
scroll to position [663, 0]
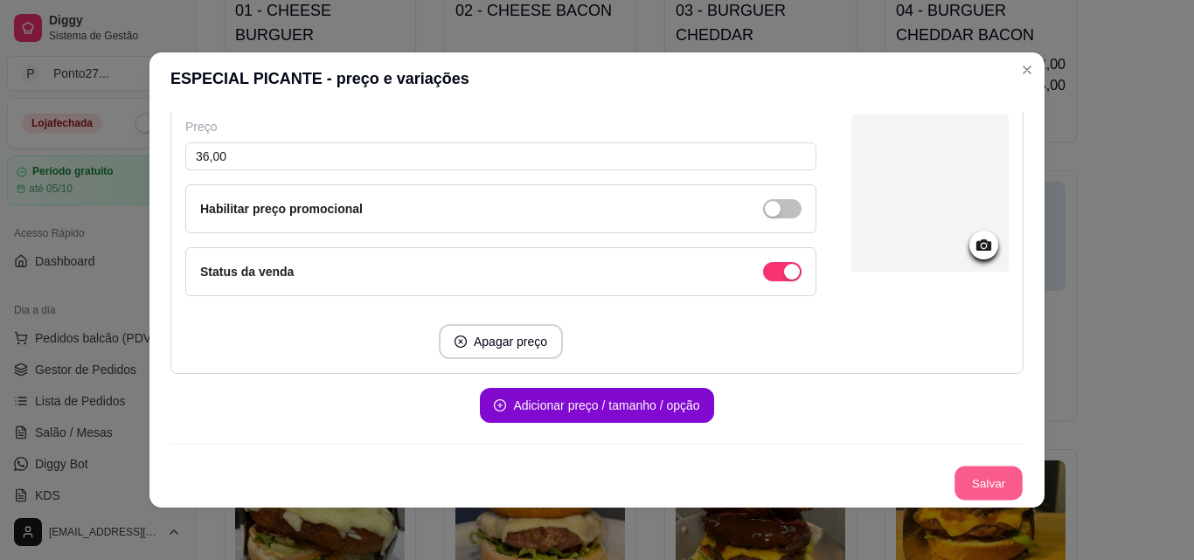
click at [972, 476] on button "Salvar" at bounding box center [989, 484] width 68 height 34
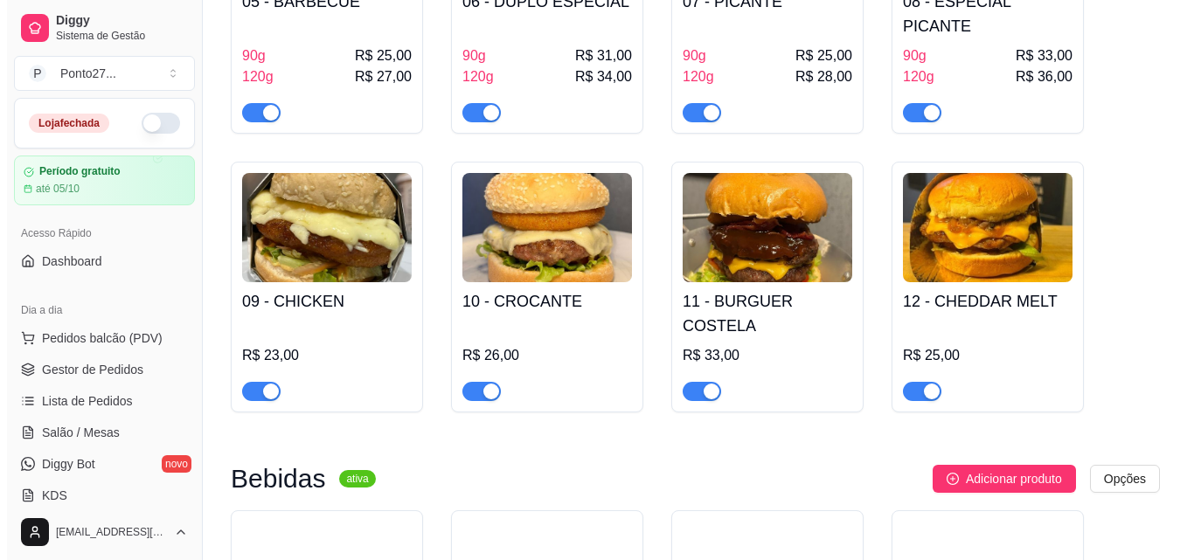
scroll to position [664, 0]
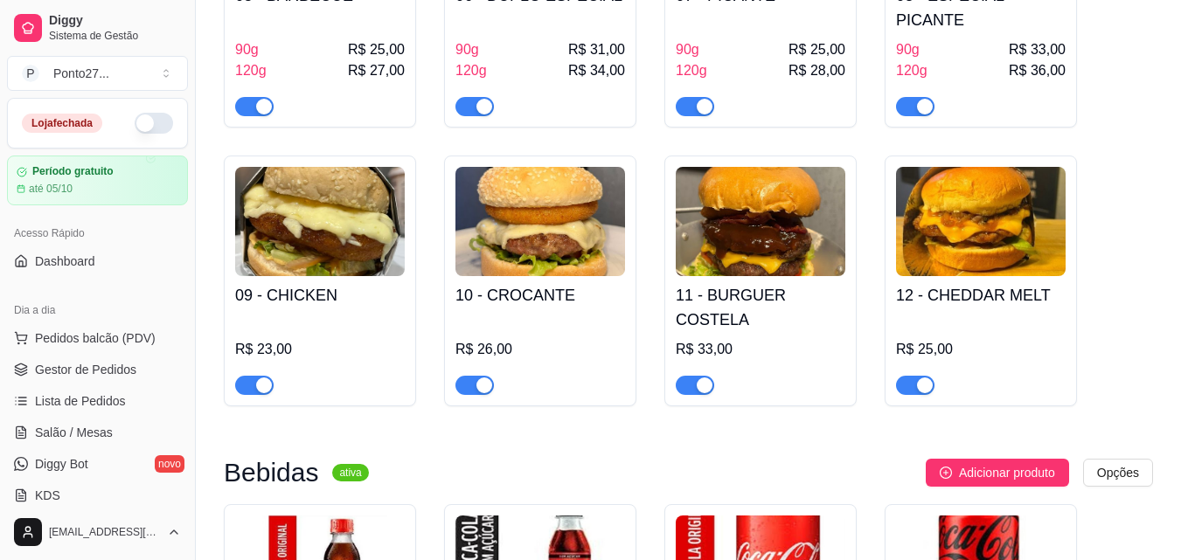
click at [320, 225] on img at bounding box center [320, 221] width 170 height 109
click at [509, 283] on h4 "10 - CROCANTE" at bounding box center [540, 295] width 170 height 24
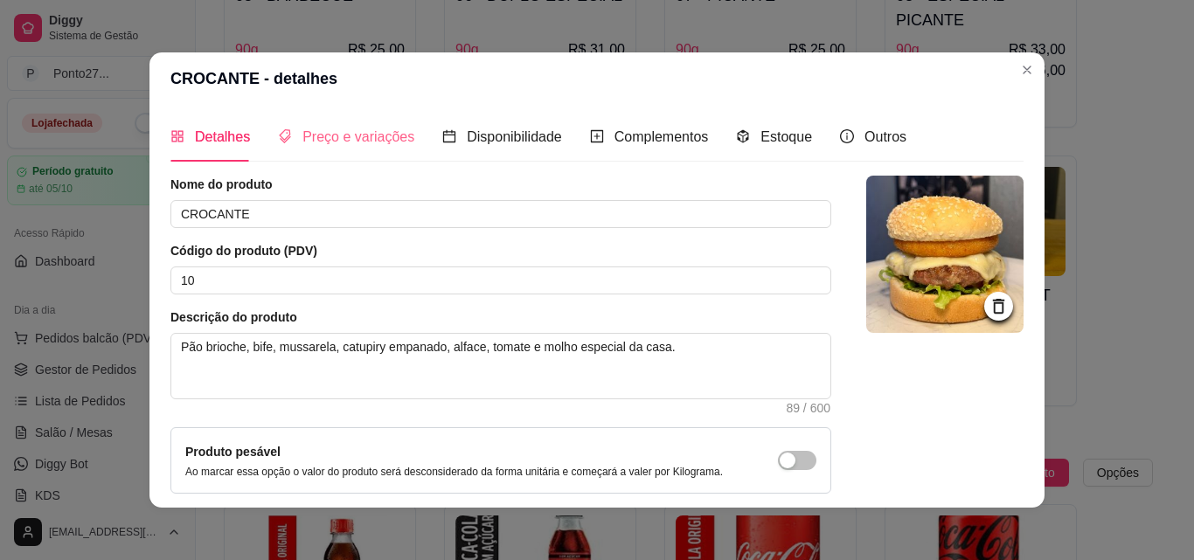
click at [362, 120] on div "Preço e variações" at bounding box center [346, 137] width 136 height 50
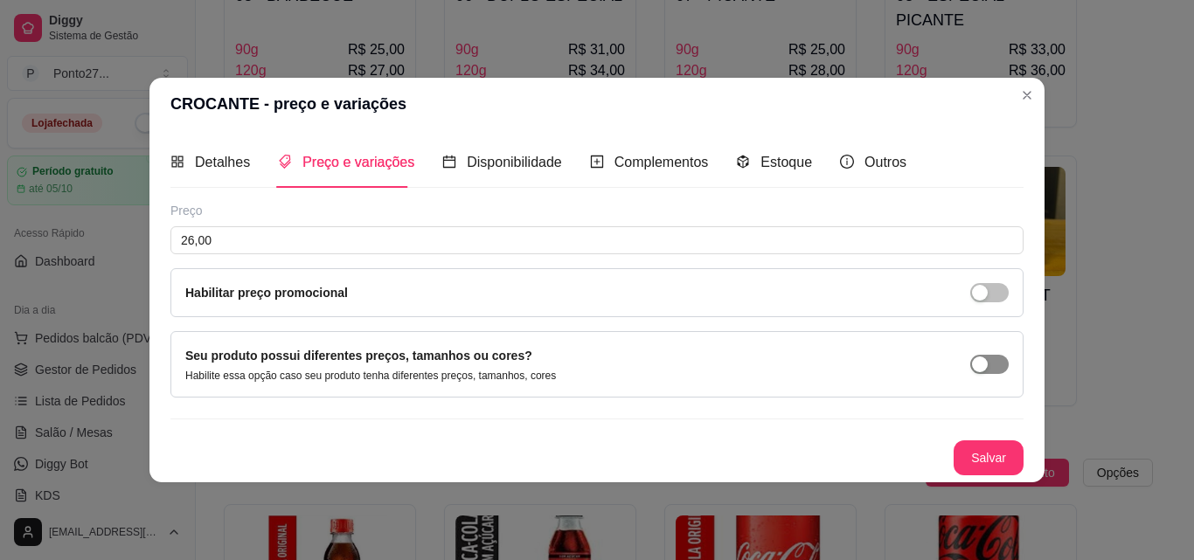
click at [997, 361] on span "button" at bounding box center [989, 364] width 38 height 19
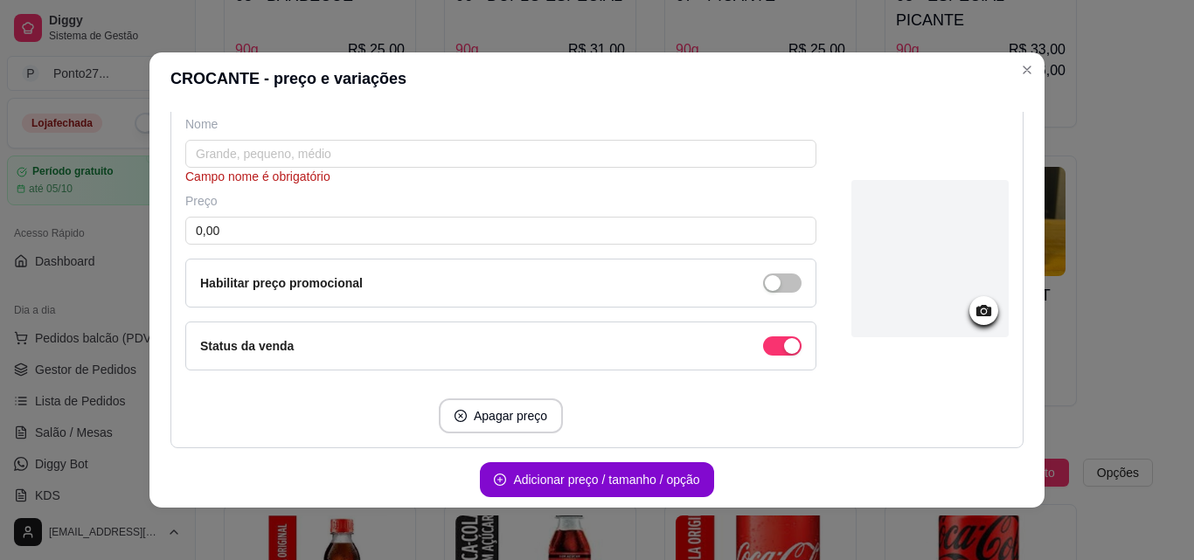
scroll to position [245, 0]
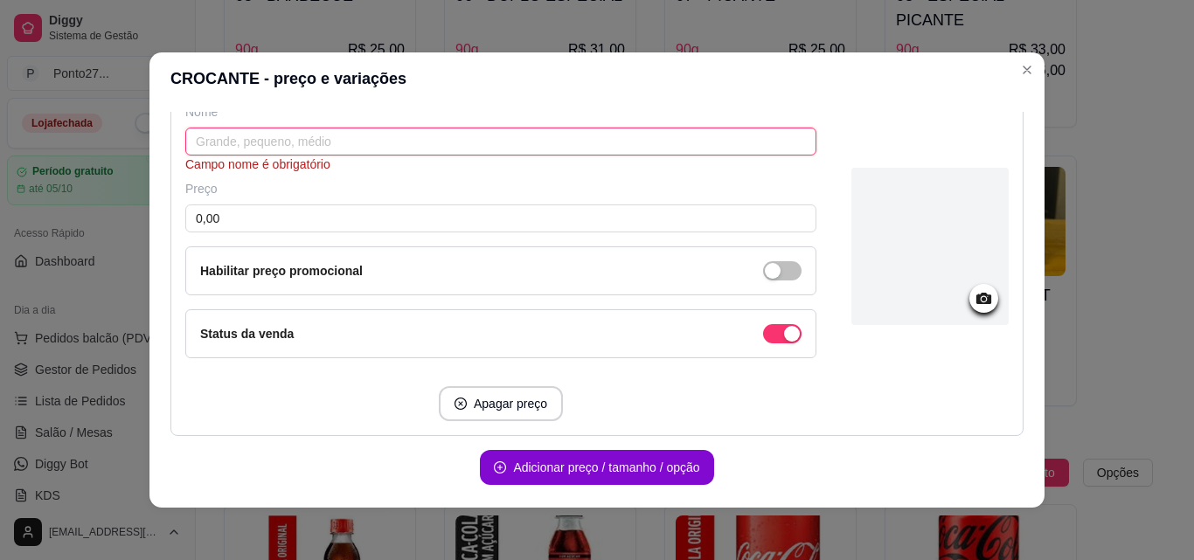
click at [693, 141] on input "text" at bounding box center [500, 142] width 631 height 28
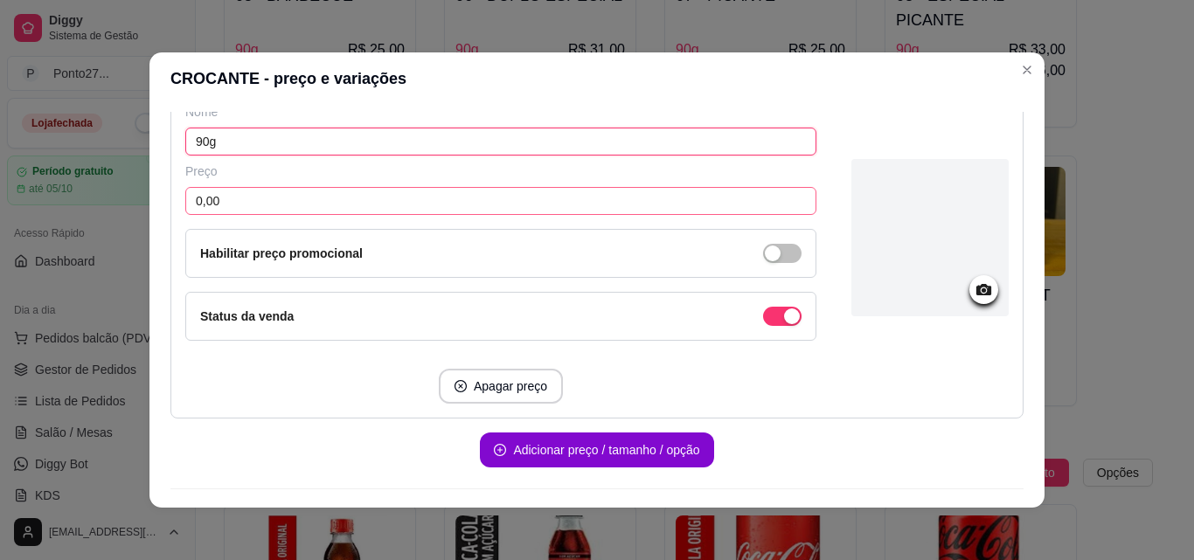
type input "90g"
click at [621, 196] on input "0,00" at bounding box center [500, 201] width 631 height 28
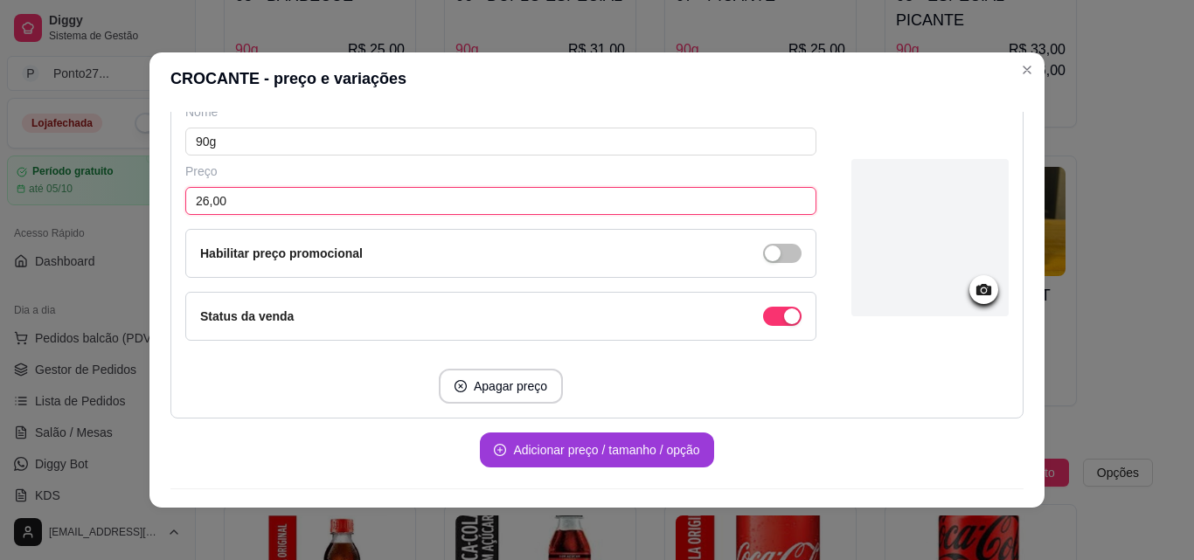
type input "26,00"
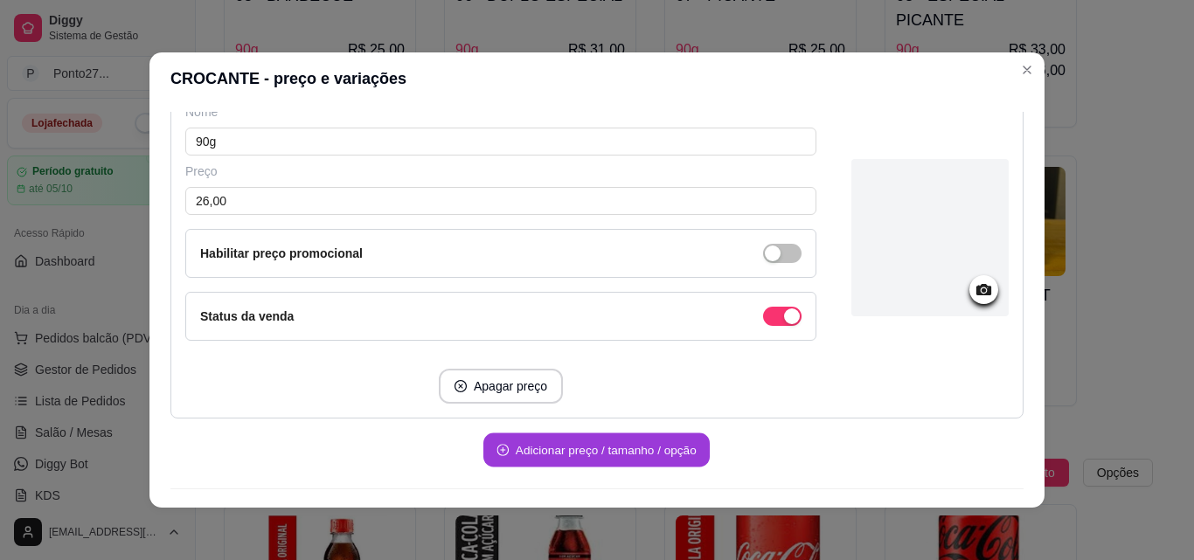
click at [573, 440] on button "Adicionar preço / tamanho / opção" at bounding box center [596, 451] width 226 height 34
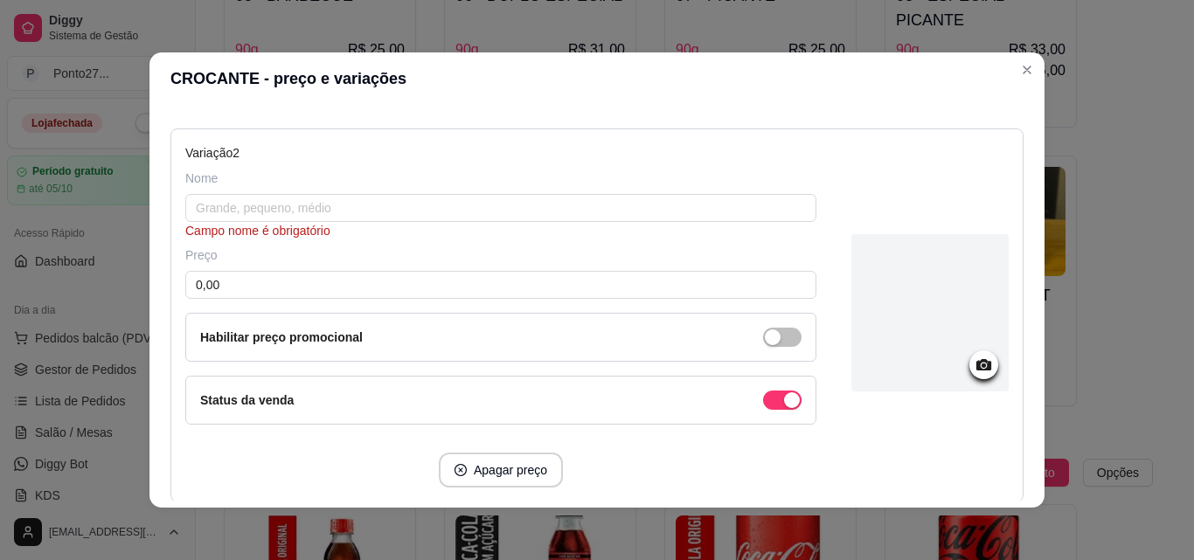
scroll to position [559, 0]
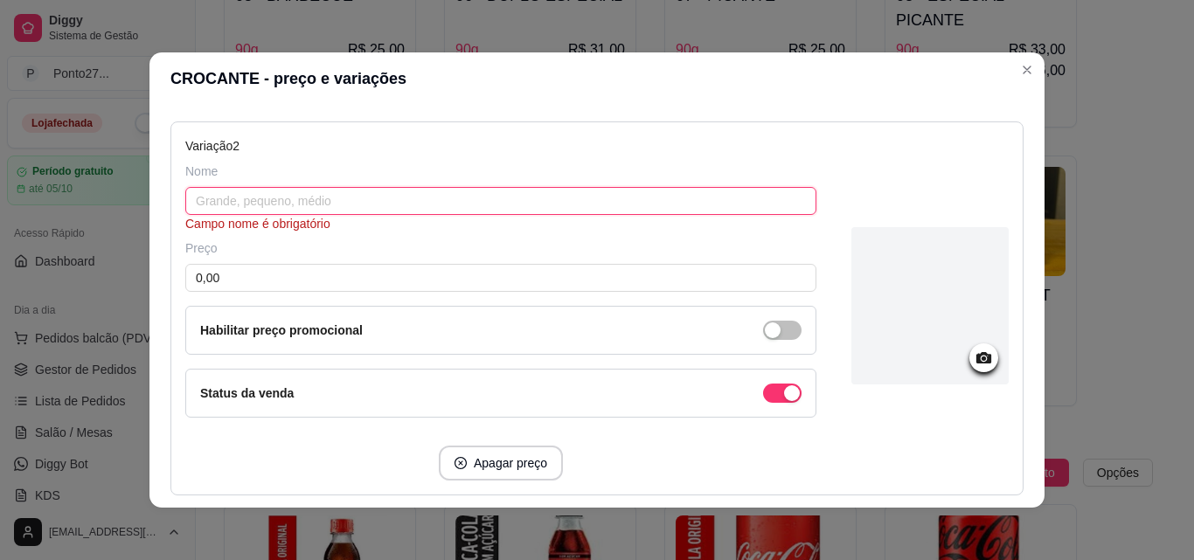
click at [712, 197] on input "text" at bounding box center [500, 201] width 631 height 28
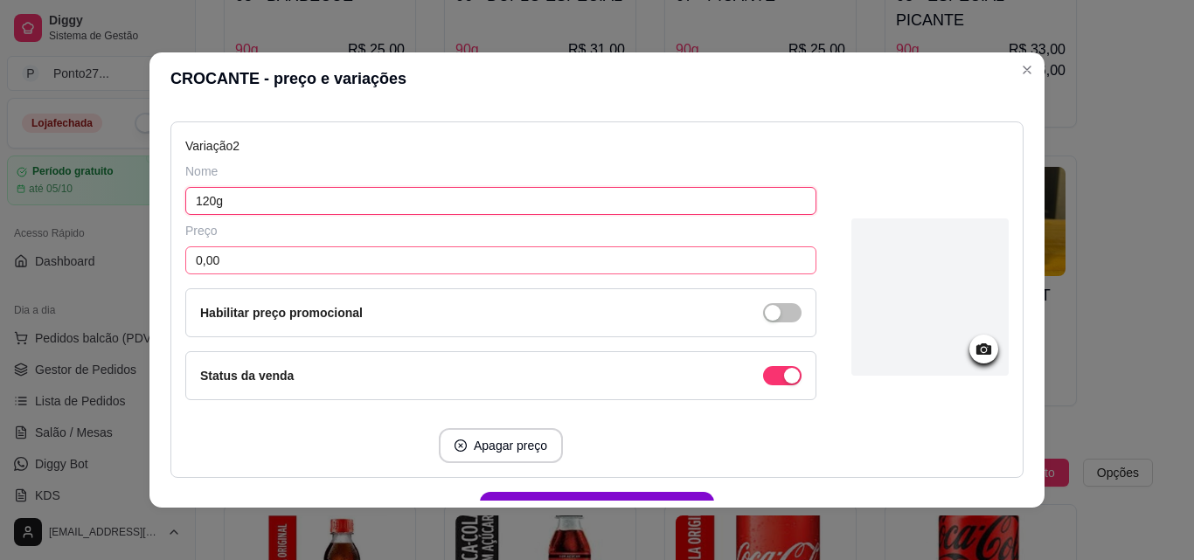
type input "120g"
click at [670, 262] on input "0,00" at bounding box center [500, 261] width 631 height 28
type input "28,00"
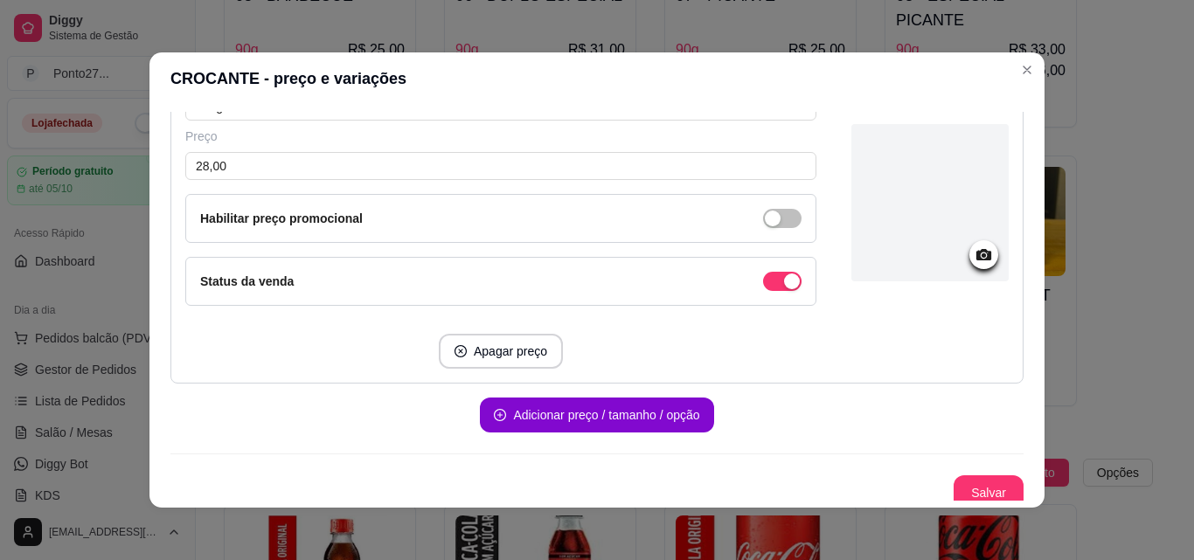
scroll to position [663, 0]
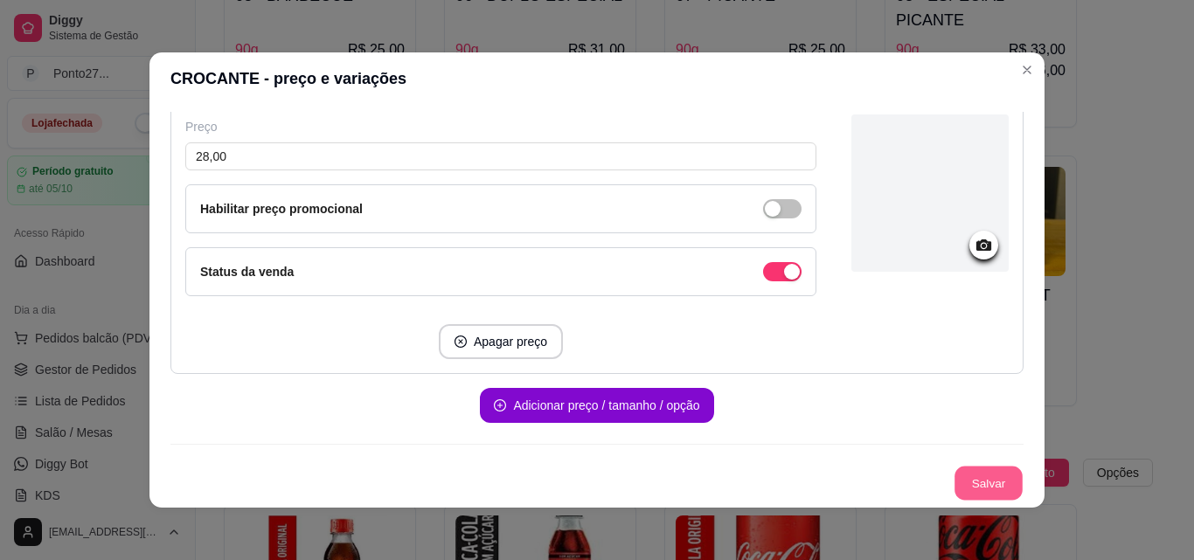
click at [976, 476] on button "Salvar" at bounding box center [989, 484] width 68 height 34
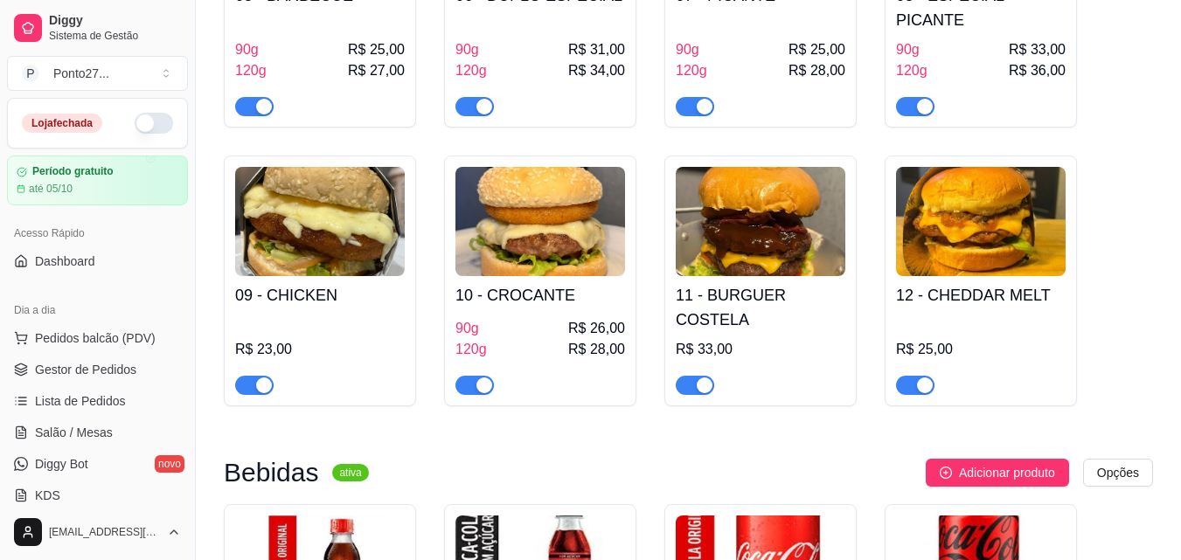
click at [730, 241] on img at bounding box center [761, 221] width 170 height 109
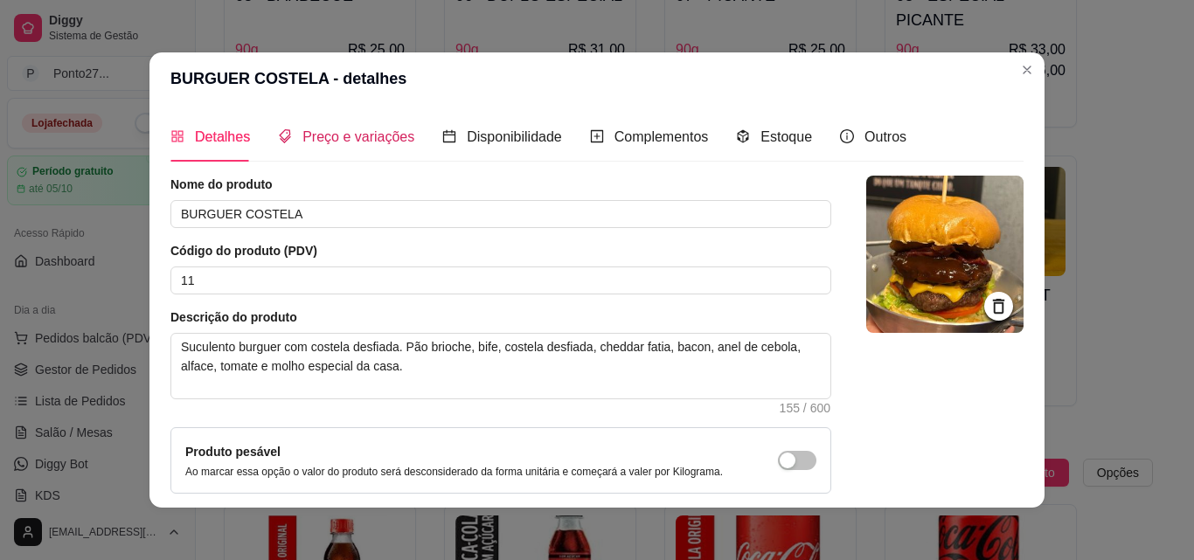
click at [348, 137] on span "Preço e variações" at bounding box center [358, 136] width 112 height 15
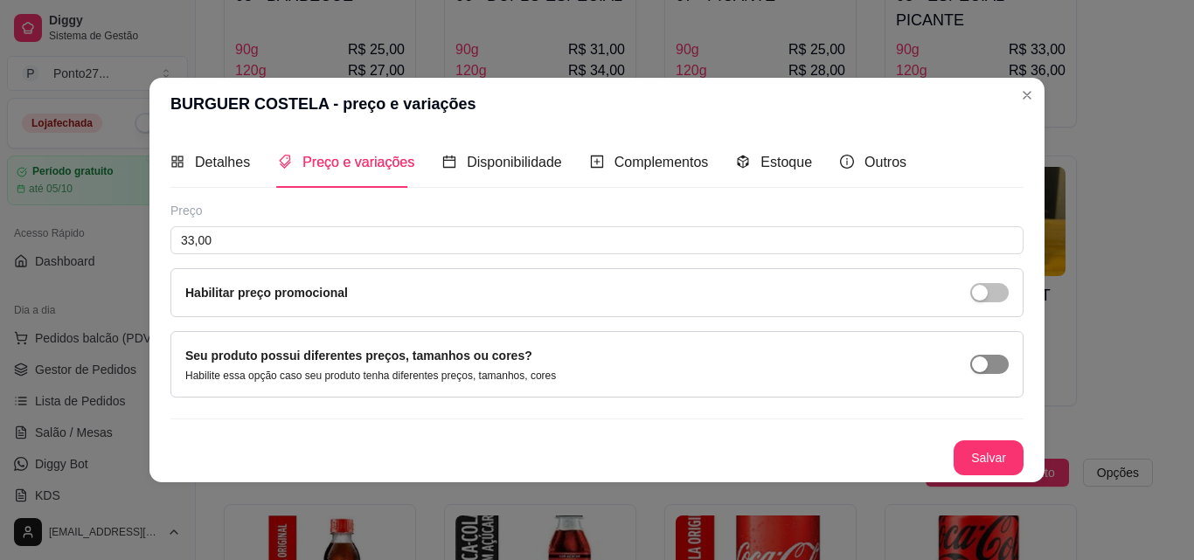
click at [990, 358] on span "button" at bounding box center [989, 364] width 38 height 19
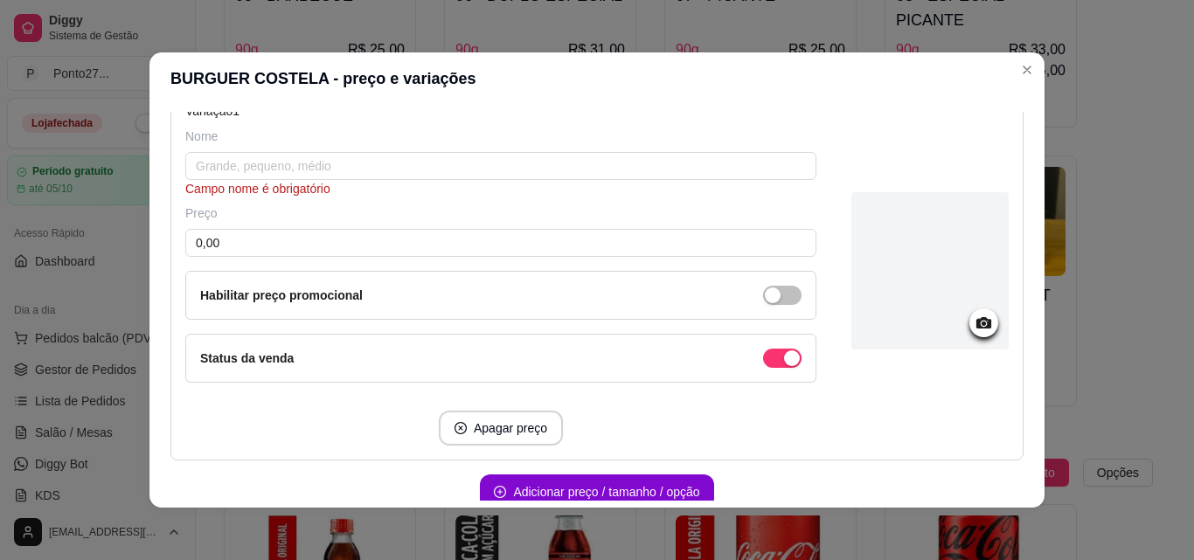
scroll to position [245, 0]
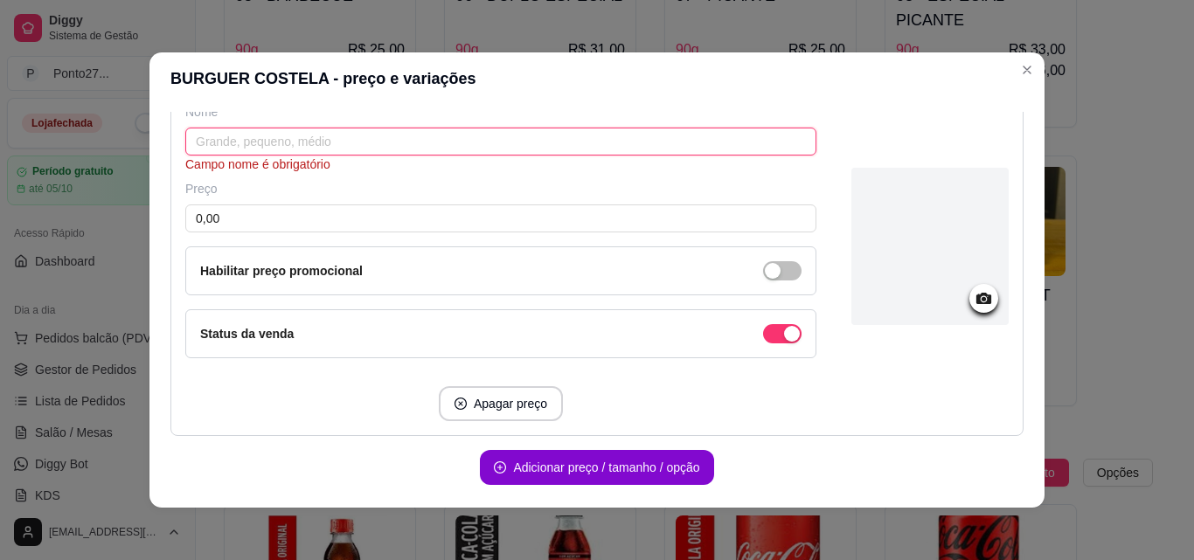
click at [747, 146] on input "text" at bounding box center [500, 142] width 631 height 28
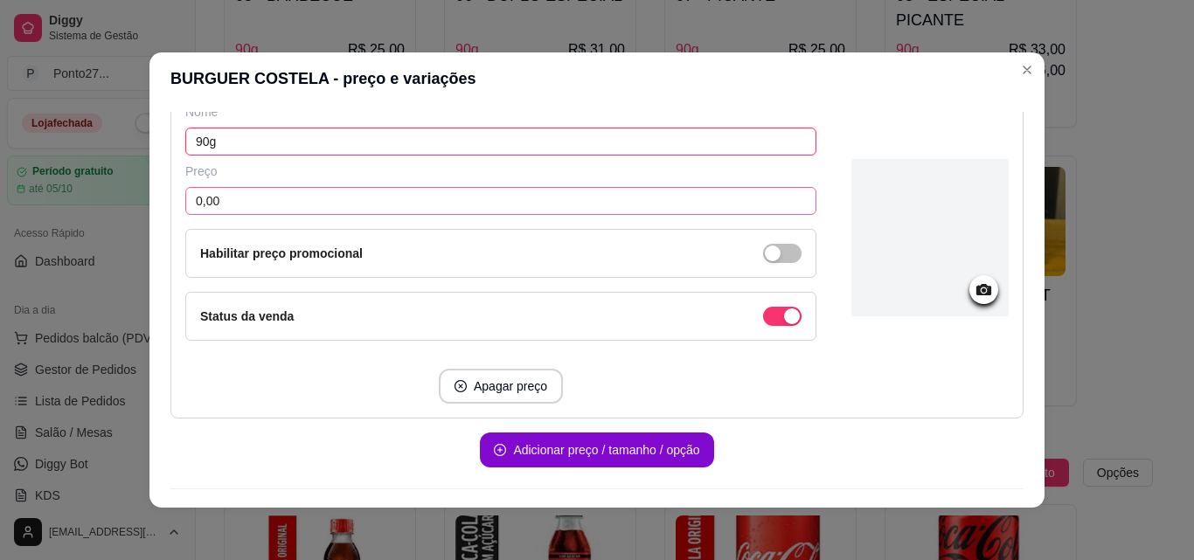
type input "90g"
click at [660, 207] on input "0,00" at bounding box center [500, 201] width 631 height 28
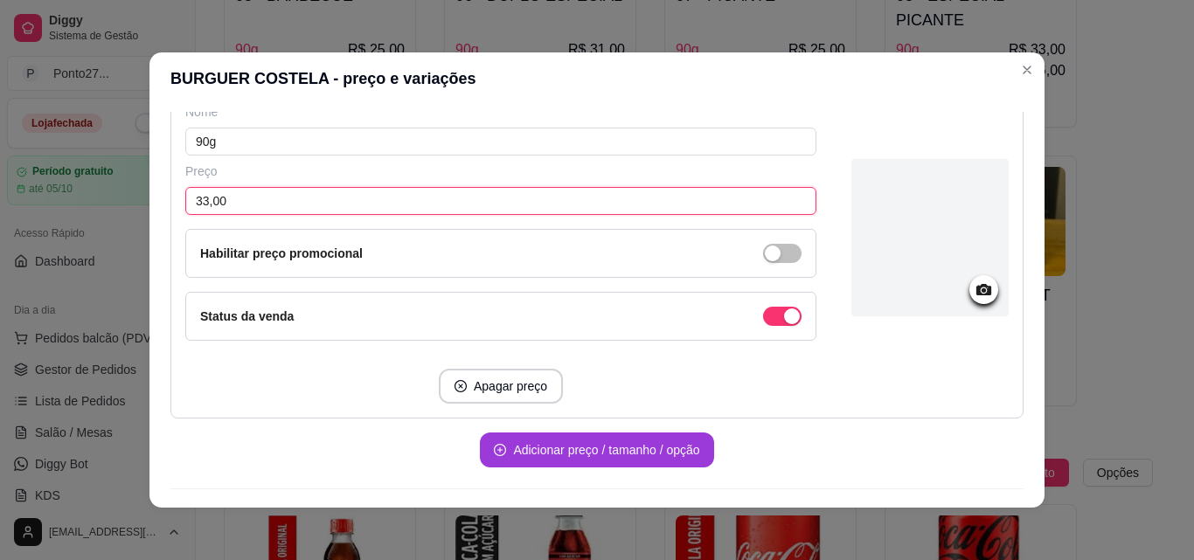
type input "33,00"
click at [684, 456] on button "Adicionar preço / tamanho / opção" at bounding box center [596, 450] width 233 height 35
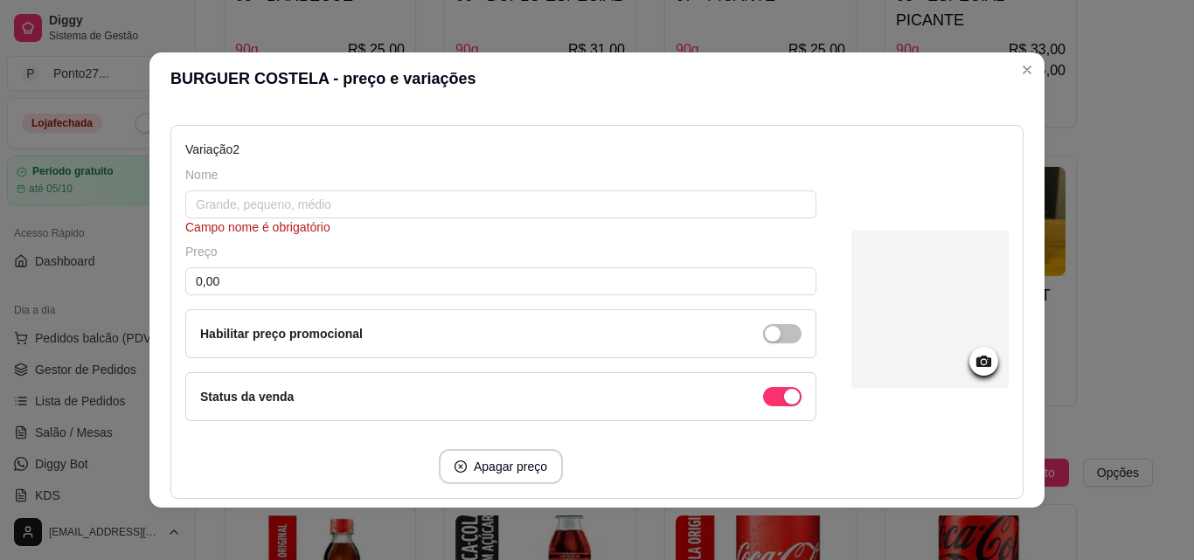
scroll to position [559, 0]
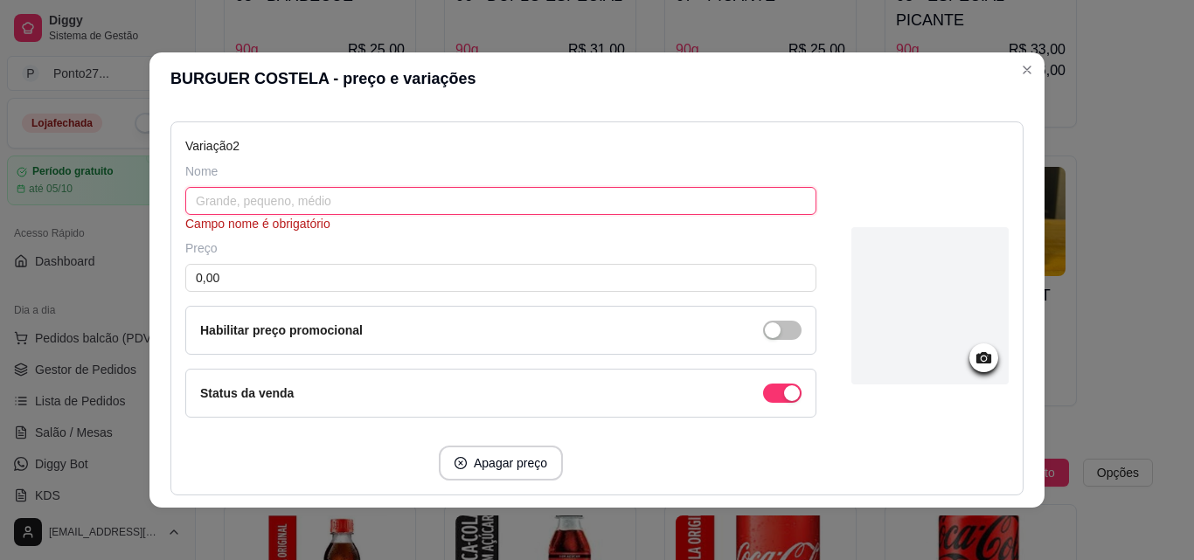
click at [698, 198] on input "text" at bounding box center [500, 201] width 631 height 28
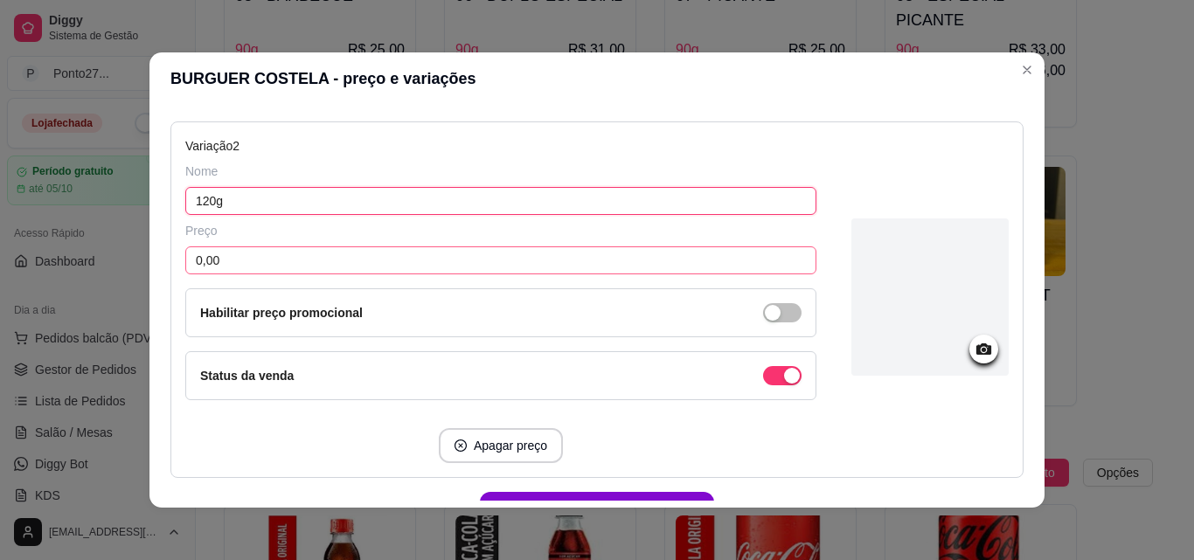
type input "120g"
click at [590, 259] on input "0,00" at bounding box center [500, 261] width 631 height 28
type input "36,00"
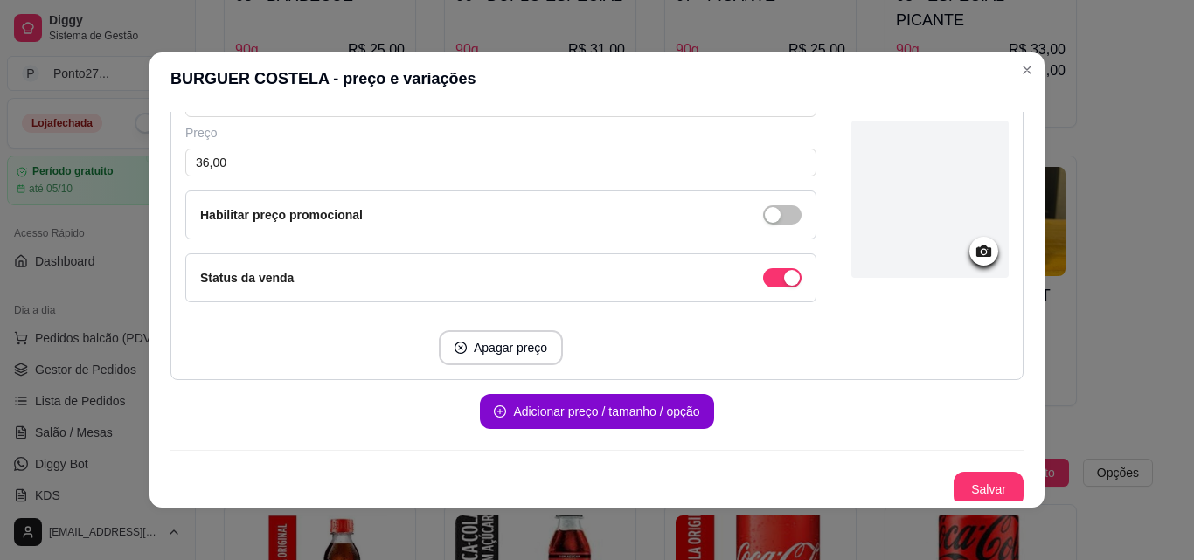
scroll to position [663, 0]
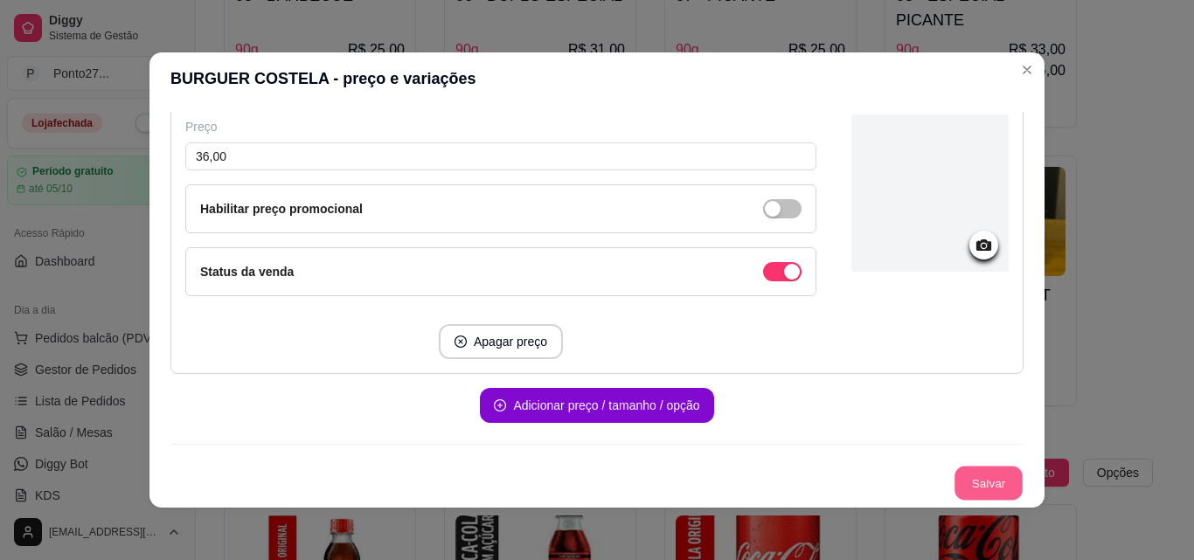
click at [966, 476] on button "Salvar" at bounding box center [989, 484] width 68 height 34
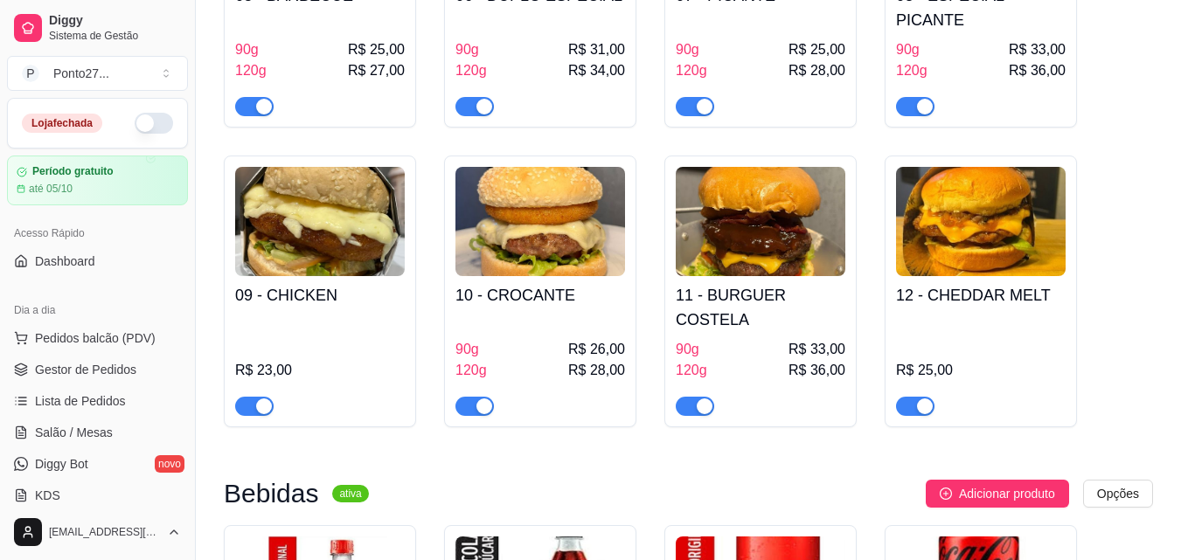
click at [992, 290] on div "12 - CHEDDAR MELT R$ 25,00" at bounding box center [981, 346] width 170 height 140
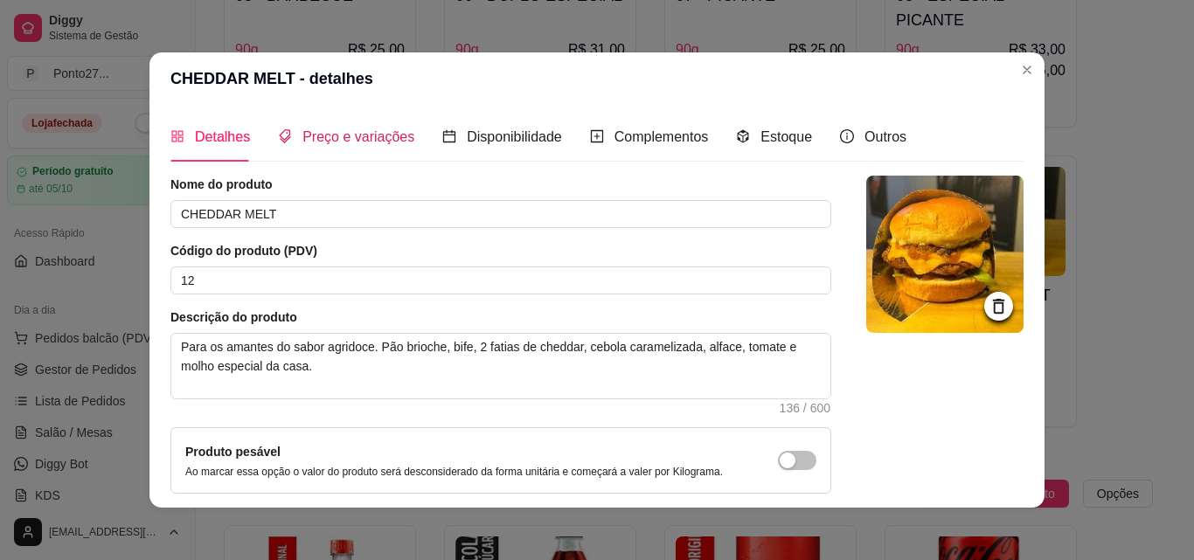
click at [337, 130] on span "Preço e variações" at bounding box center [358, 136] width 112 height 15
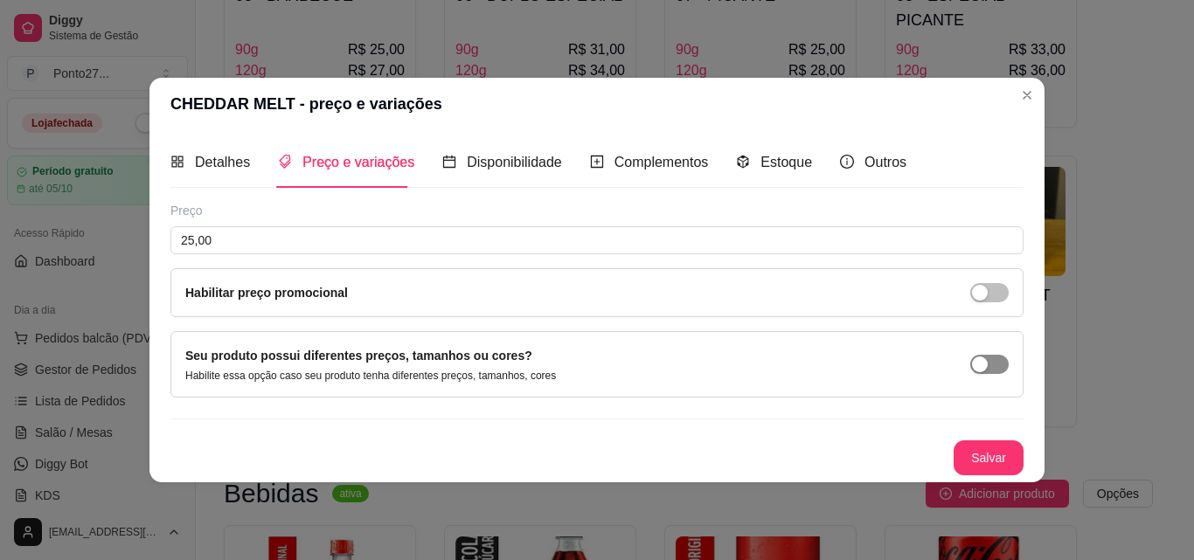
click at [1006, 370] on span "button" at bounding box center [989, 364] width 38 height 19
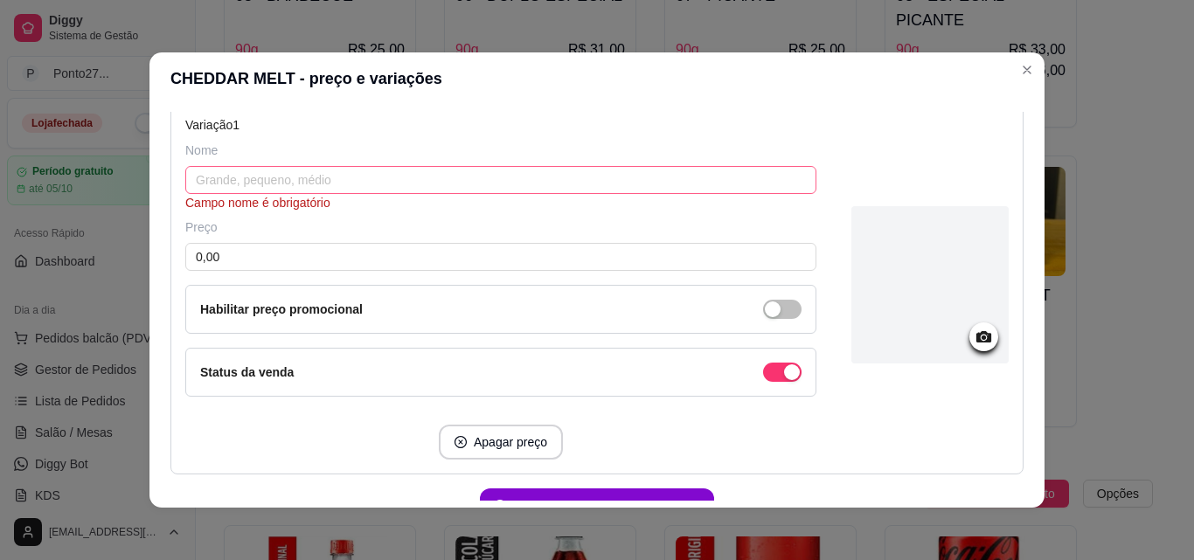
scroll to position [210, 0]
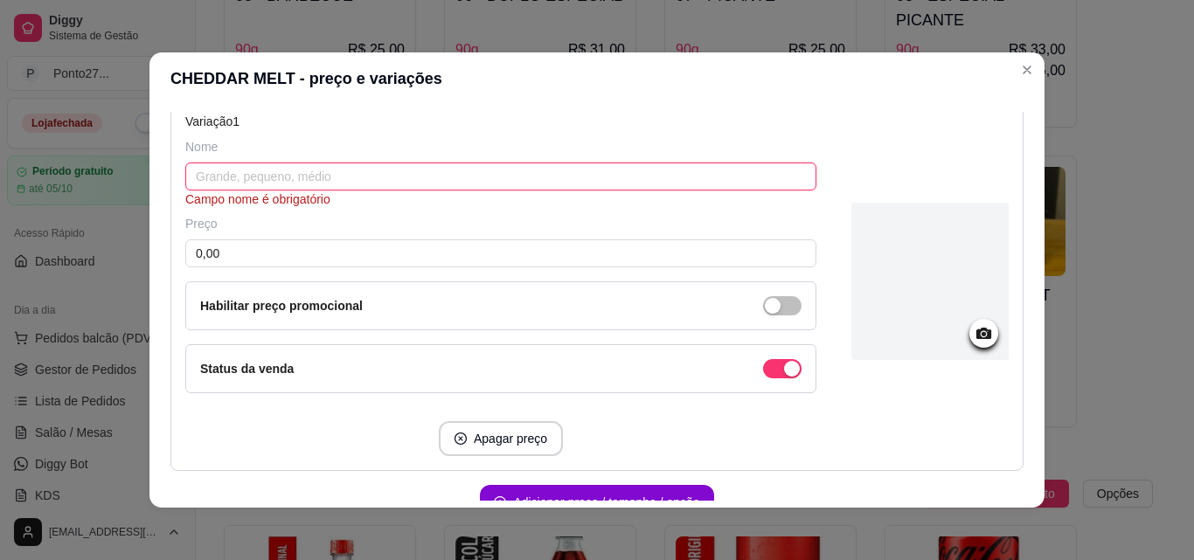
click at [648, 172] on input "text" at bounding box center [500, 177] width 631 height 28
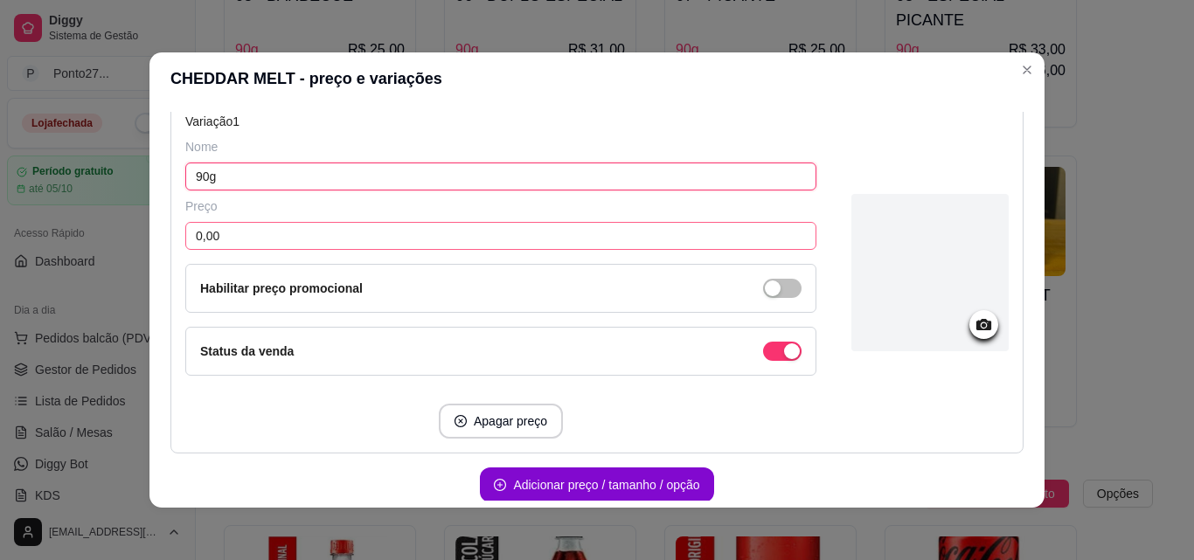
type input "90g"
click at [558, 227] on input "0,00" at bounding box center [500, 236] width 631 height 28
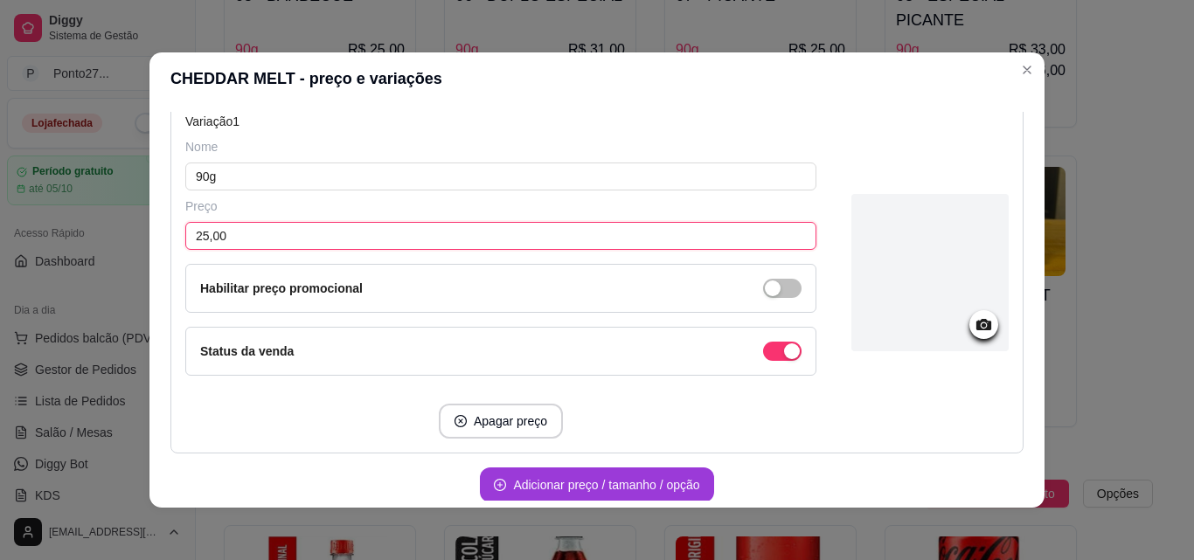
type input "25,00"
click at [662, 476] on button "Adicionar preço / tamanho / opção" at bounding box center [596, 485] width 233 height 35
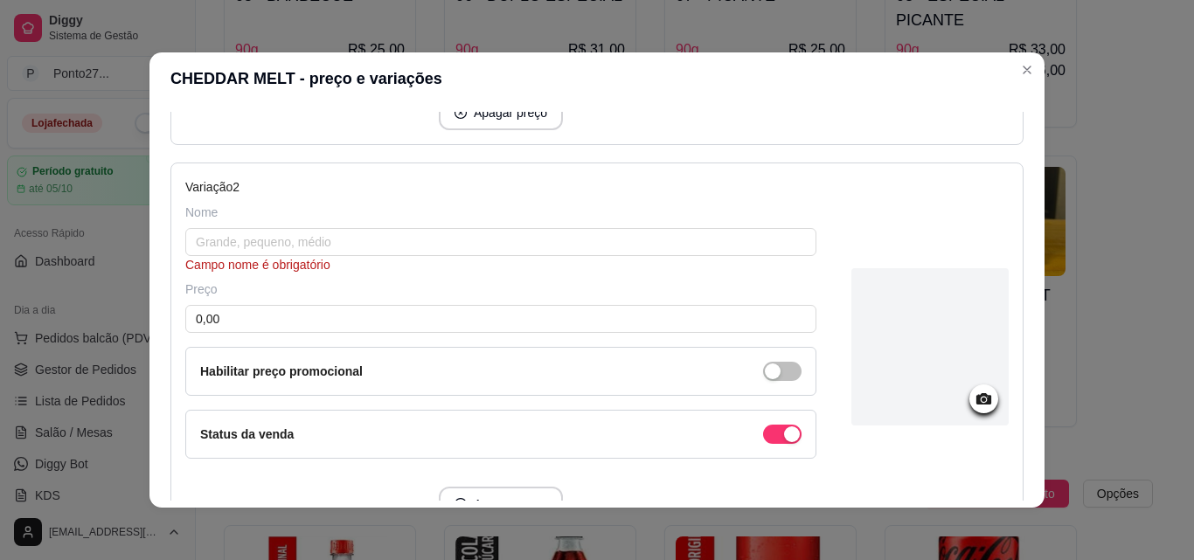
scroll to position [559, 0]
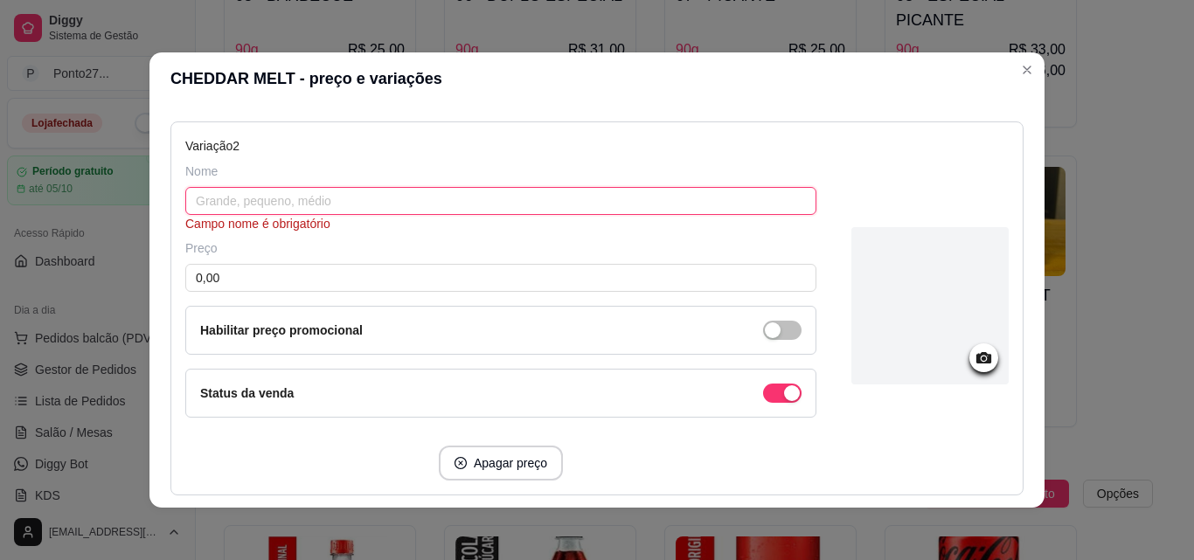
click at [708, 200] on input "text" at bounding box center [500, 201] width 631 height 28
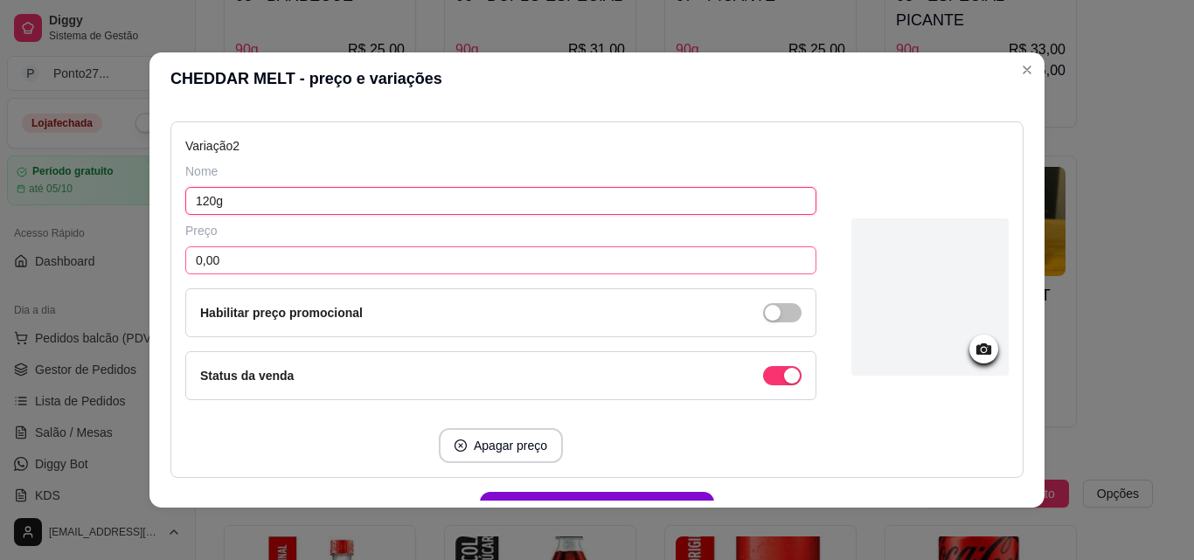
type input "120g"
click at [663, 247] on input "0,00" at bounding box center [500, 261] width 631 height 28
type input "27,00"
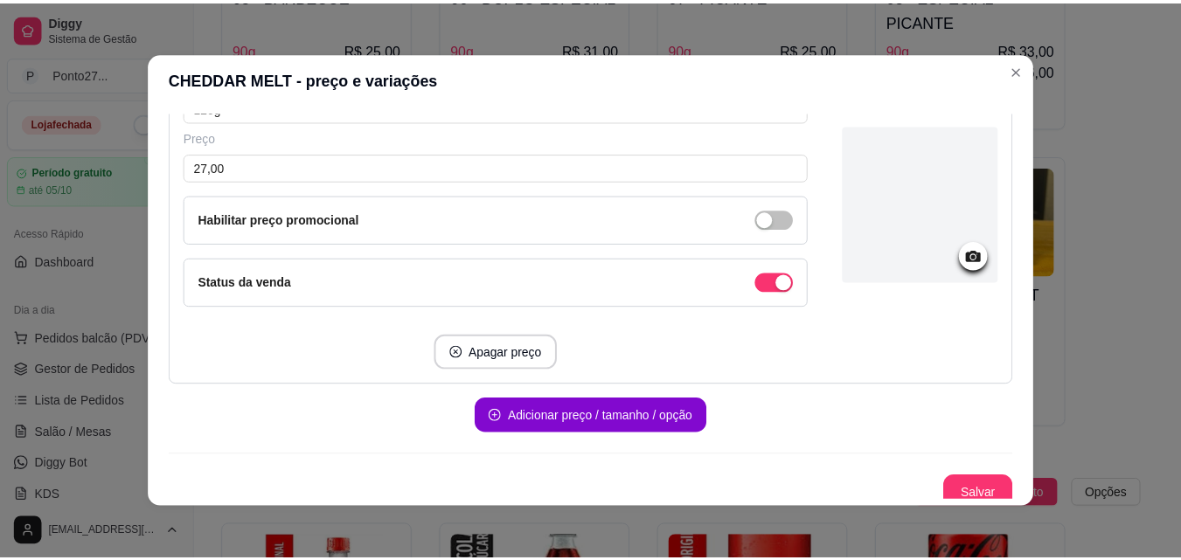
scroll to position [663, 0]
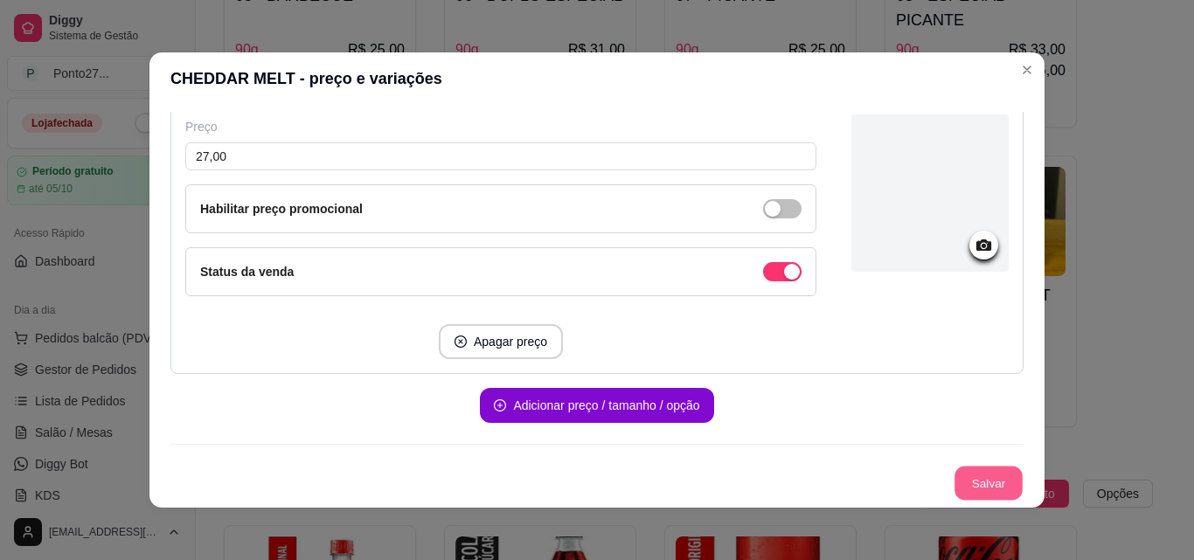
click at [960, 483] on button "Salvar" at bounding box center [989, 484] width 68 height 34
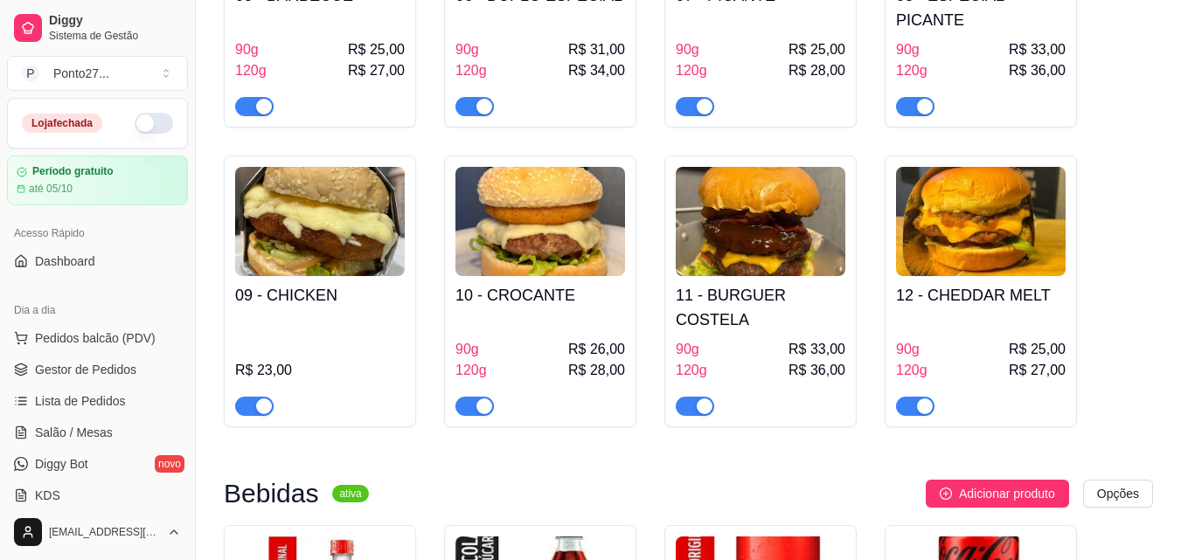
click at [135, 114] on button "button" at bounding box center [154, 123] width 38 height 21
click at [50, 392] on link "Lista de Pedidos" at bounding box center [97, 401] width 181 height 28
